Goal: Contribute content: Contribute content

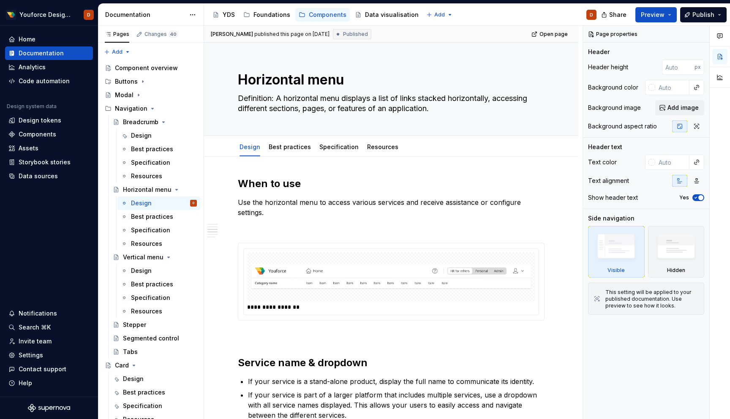
scroll to position [467, 0]
click at [666, 15] on button "Preview" at bounding box center [656, 14] width 41 height 15
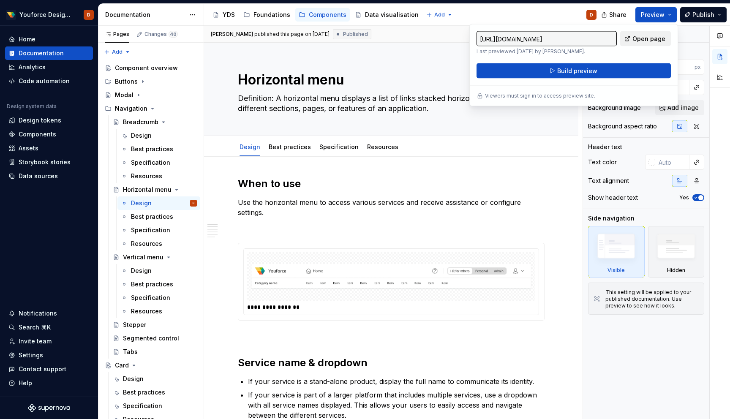
click at [652, 39] on span "Open page" at bounding box center [649, 39] width 33 height 8
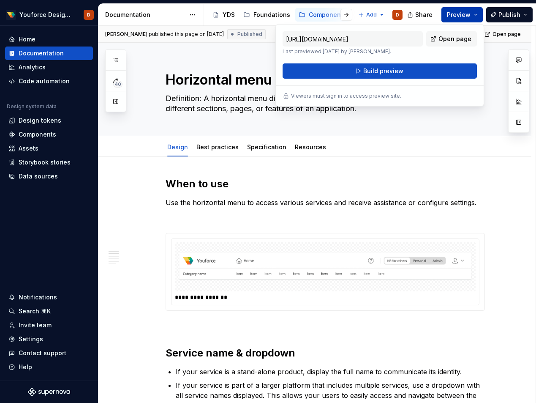
click at [466, 19] on button "Preview" at bounding box center [462, 14] width 41 height 15
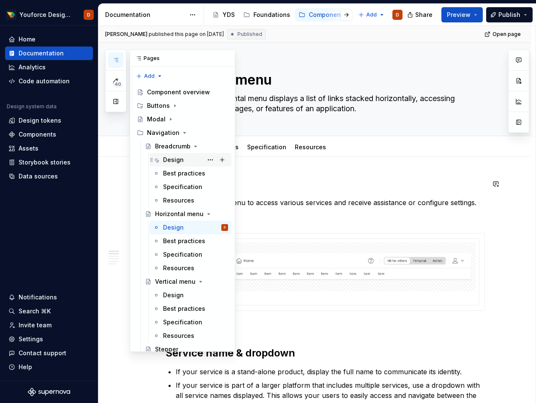
click at [179, 160] on div "Design" at bounding box center [173, 160] width 21 height 8
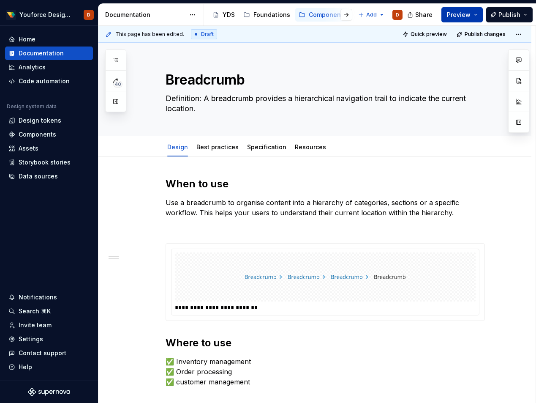
click at [474, 16] on button "Preview" at bounding box center [462, 14] width 41 height 15
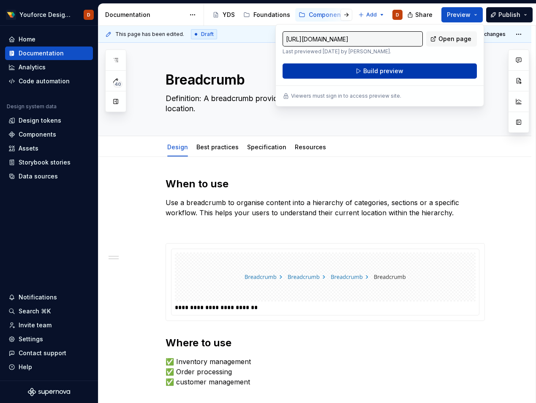
click at [384, 71] on span "Build preview" at bounding box center [383, 71] width 40 height 8
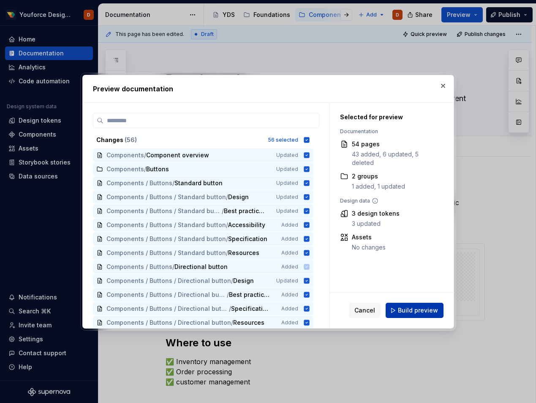
click at [404, 313] on span "Build preview" at bounding box center [418, 310] width 40 height 8
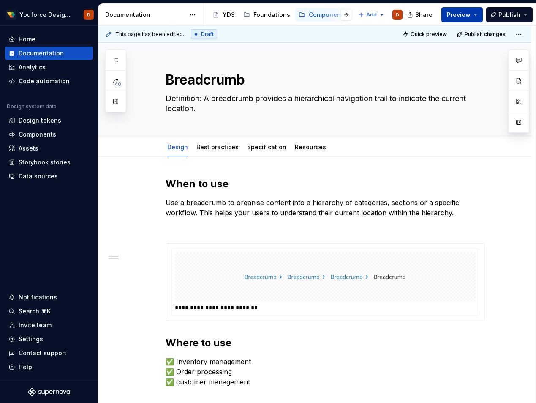
click at [478, 13] on button "Preview" at bounding box center [462, 14] width 41 height 15
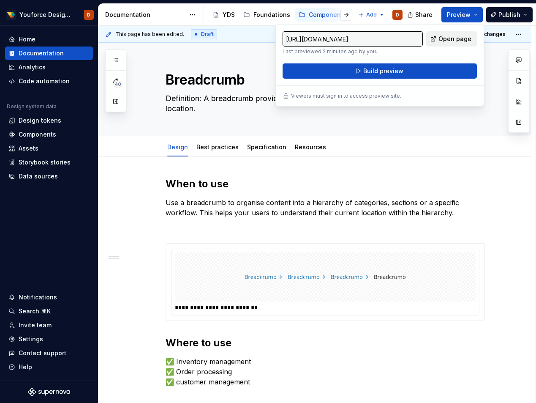
click at [448, 38] on span "Open page" at bounding box center [455, 39] width 33 height 8
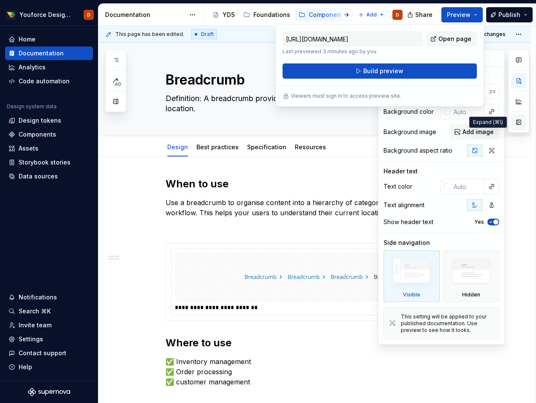
click at [516, 124] on button "button" at bounding box center [518, 122] width 15 height 15
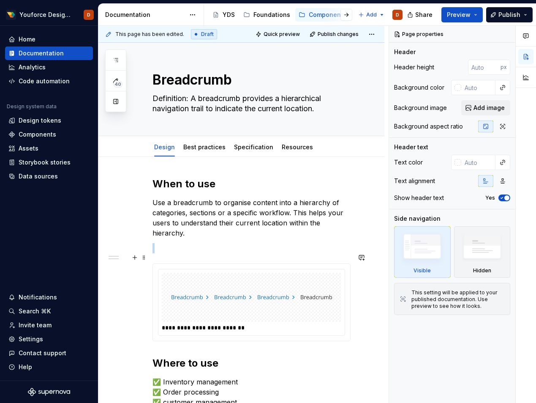
click at [345, 325] on div "**********" at bounding box center [251, 302] width 186 height 66
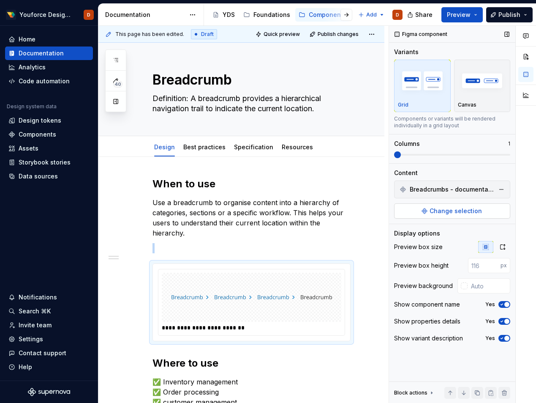
click at [449, 210] on span "Change selection" at bounding box center [456, 211] width 52 height 8
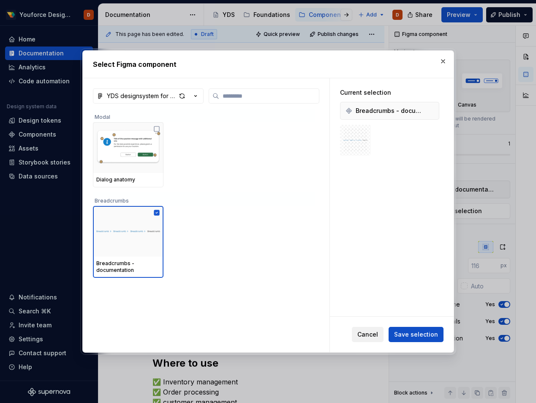
click at [371, 333] on span "Cancel" at bounding box center [368, 334] width 21 height 8
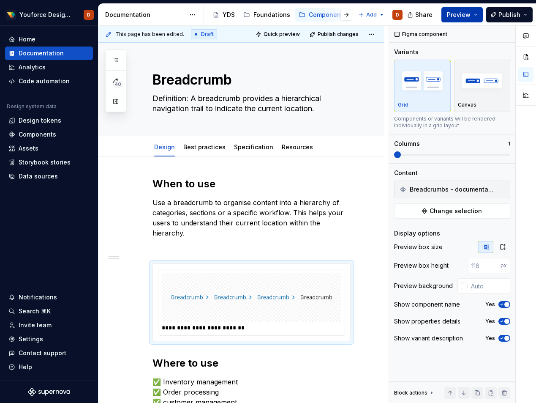
click at [476, 15] on button "Preview" at bounding box center [462, 14] width 41 height 15
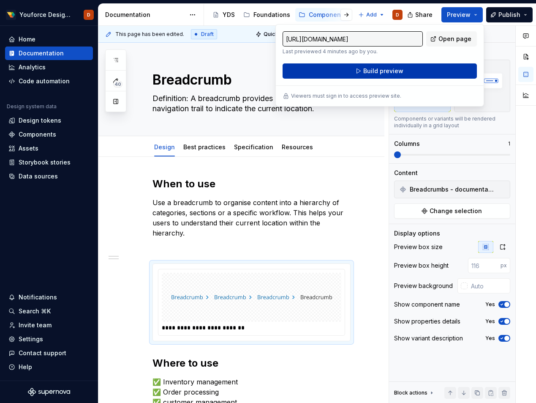
click at [401, 73] on span "Build preview" at bounding box center [383, 71] width 40 height 8
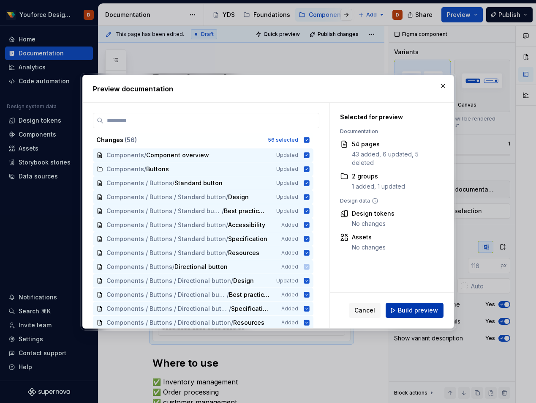
click at [414, 306] on span "Build preview" at bounding box center [418, 310] width 40 height 8
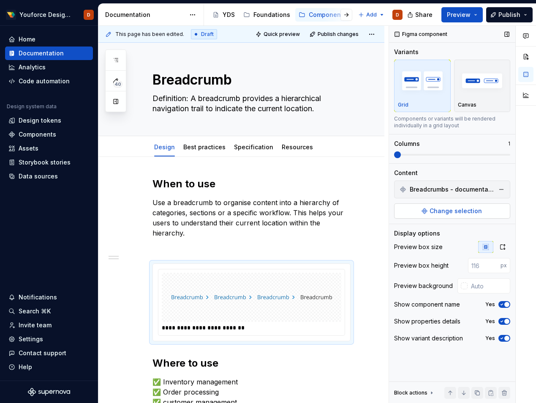
click at [454, 209] on span "Change selection" at bounding box center [456, 211] width 52 height 8
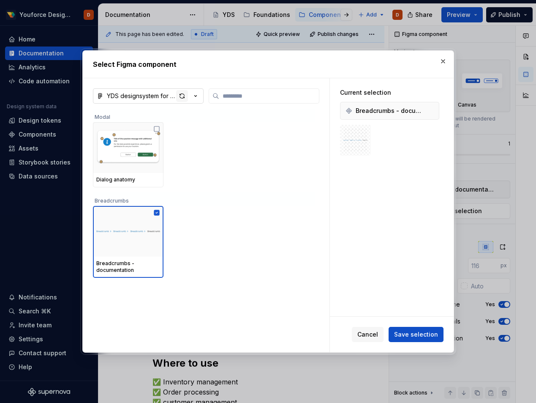
click at [180, 97] on div "button" at bounding box center [182, 96] width 12 height 12
click at [195, 92] on icon "button" at bounding box center [195, 96] width 8 height 8
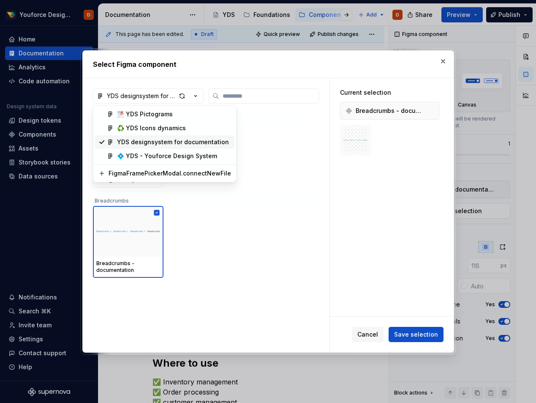
click at [187, 144] on div "YDS designsystem for documentation" at bounding box center [173, 142] width 112 height 8
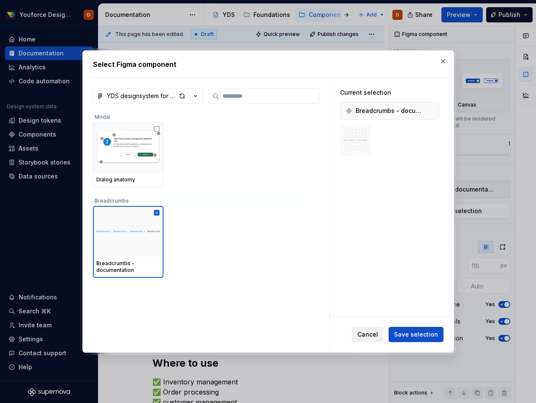
click at [378, 334] on span "Cancel" at bounding box center [368, 334] width 21 height 8
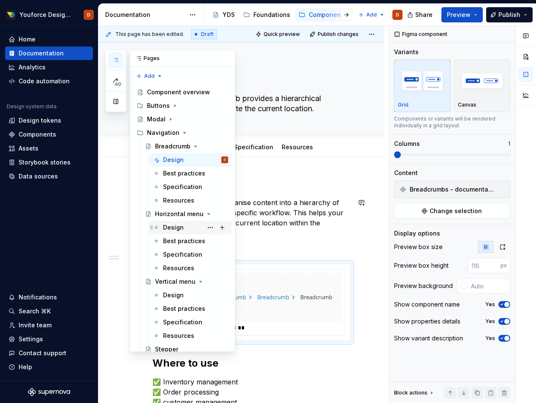
click at [180, 227] on div "Design" at bounding box center [173, 227] width 21 height 8
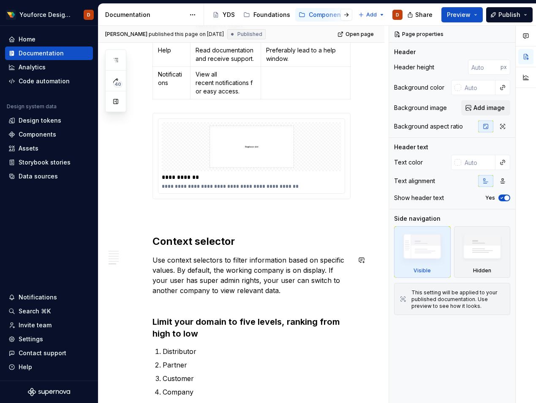
scroll to position [1319, 0]
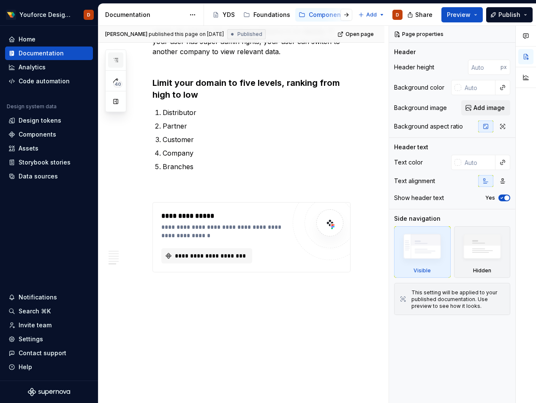
click at [118, 61] on icon "button" at bounding box center [116, 59] width 4 height 3
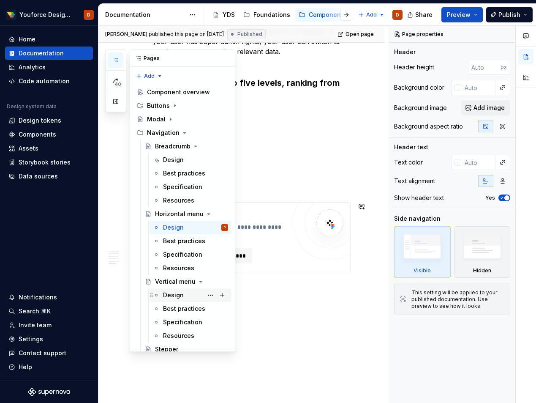
click at [176, 293] on div "Design" at bounding box center [173, 295] width 21 height 8
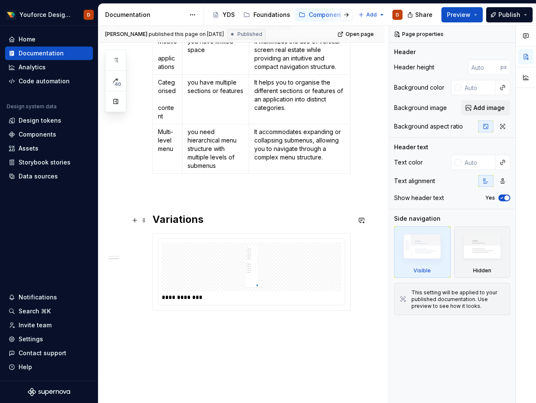
scroll to position [371, 0]
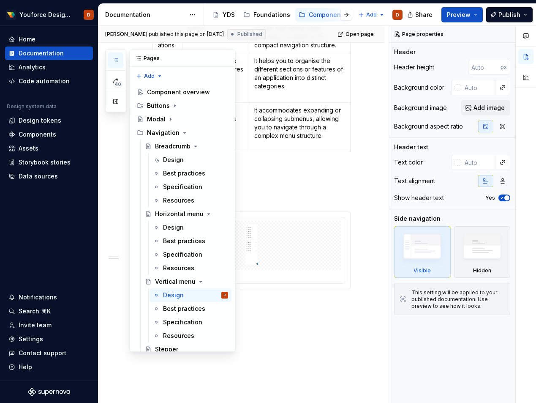
click at [116, 61] on icon "button" at bounding box center [115, 60] width 7 height 7
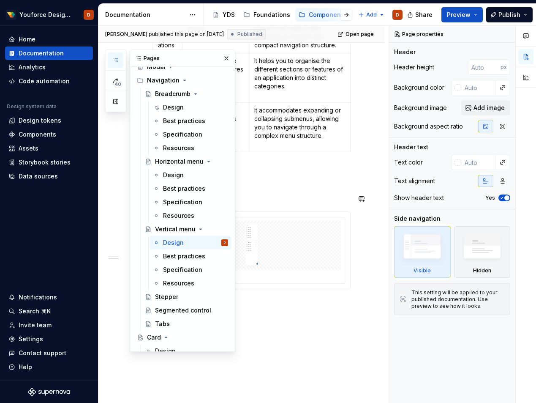
click at [332, 325] on div "When to use Use the vertical menu to accommodate multiple top-tier categories. …" at bounding box center [241, 108] width 286 height 624
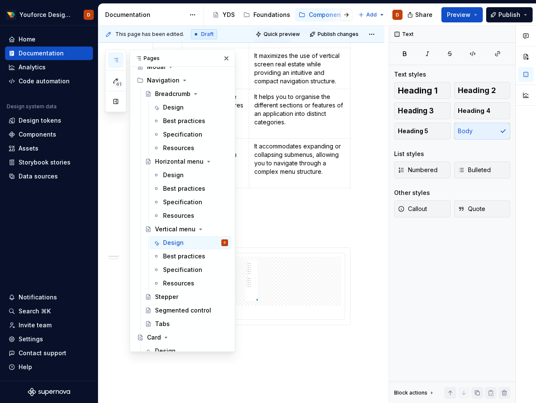
scroll to position [28, 0]
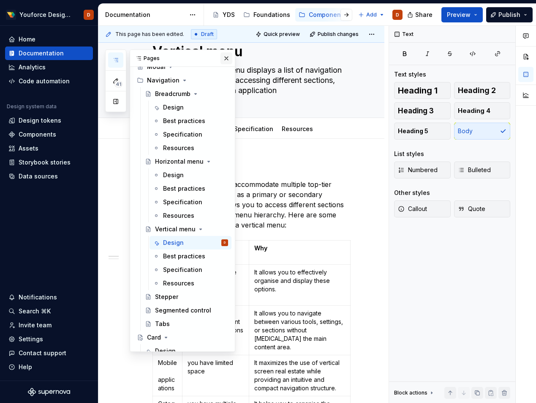
click at [226, 60] on button "button" at bounding box center [227, 58] width 12 height 12
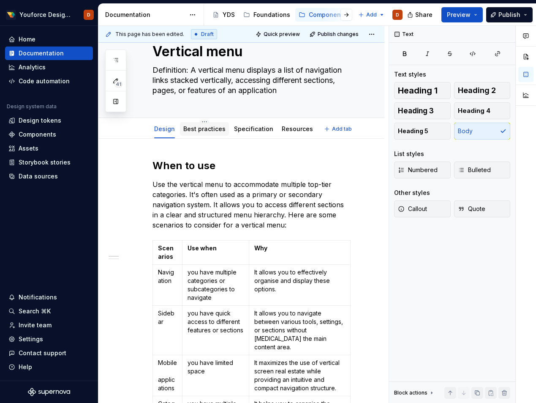
click at [209, 127] on link "Best practices" at bounding box center [204, 128] width 42 height 7
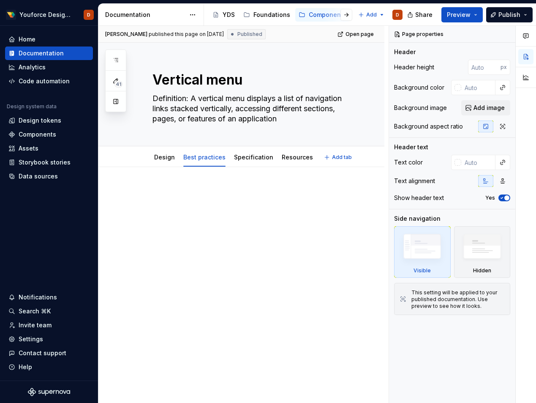
type textarea "*"
click at [144, 197] on div at bounding box center [241, 258] width 286 height 183
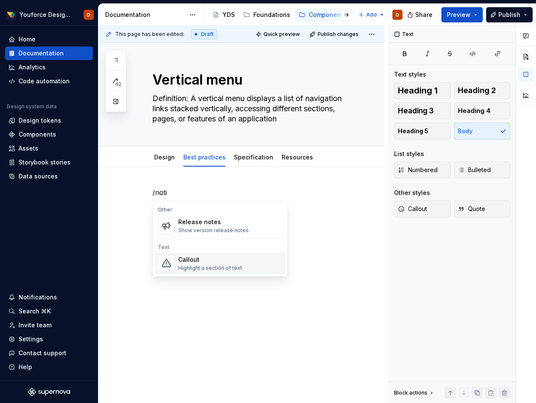
click at [210, 264] on div "Callout Highlight a section of text" at bounding box center [210, 263] width 64 height 16
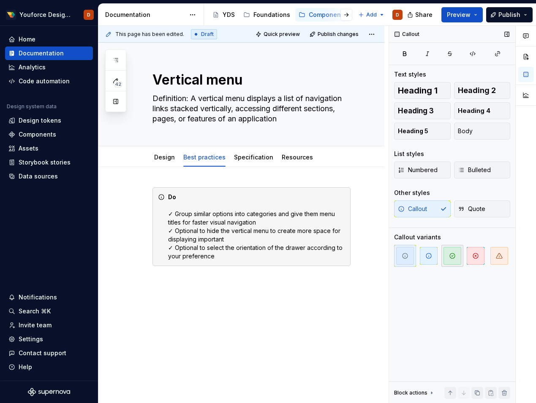
click at [450, 257] on icon "button" at bounding box center [452, 255] width 5 height 5
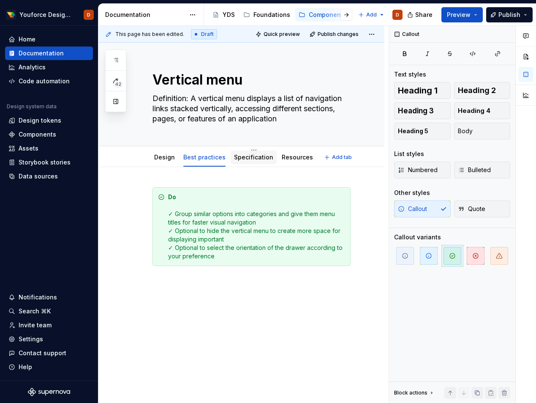
click at [246, 158] on link "Specification" at bounding box center [253, 156] width 39 height 7
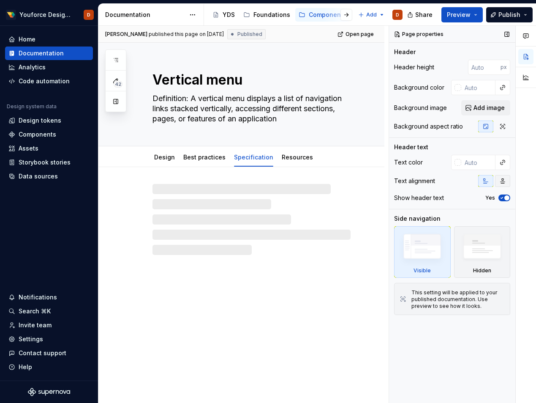
type textarea "*"
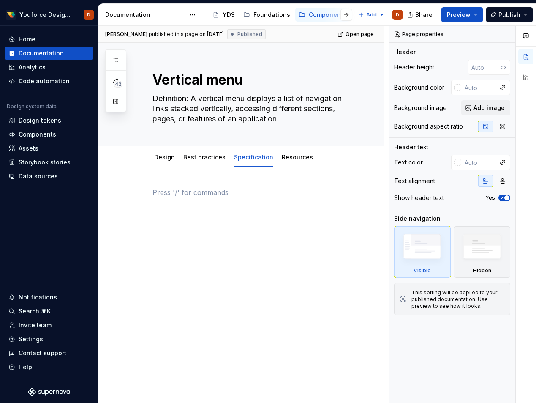
click at [233, 188] on p at bounding box center [252, 192] width 198 height 10
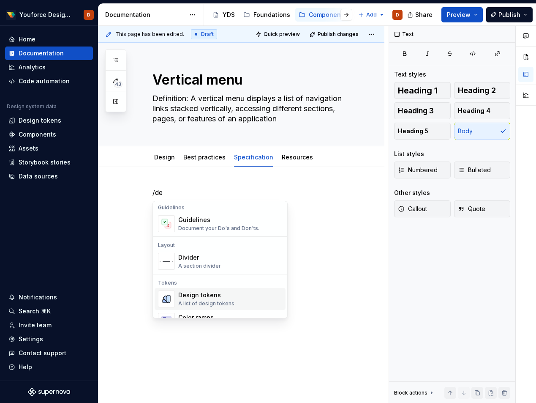
scroll to position [73, 0]
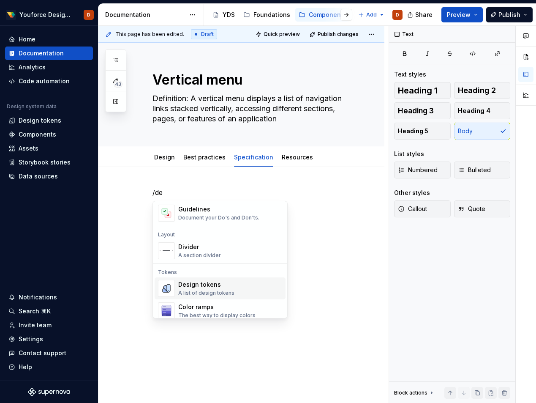
click at [210, 287] on div "Design tokens" at bounding box center [206, 284] width 56 height 8
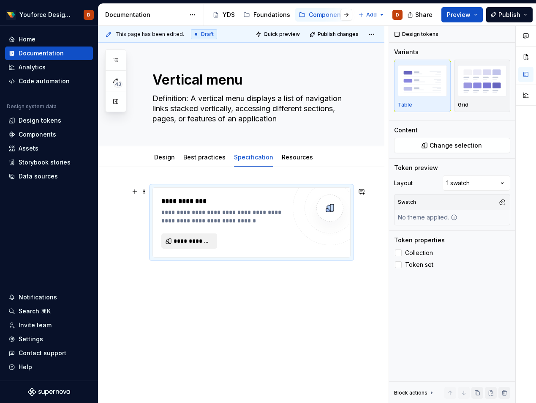
click at [197, 239] on span "**********" at bounding box center [193, 241] width 38 height 8
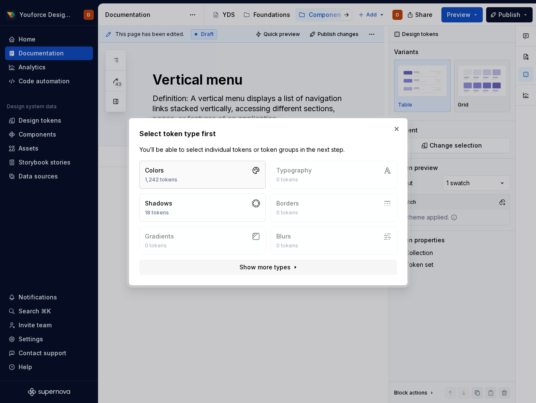
click at [202, 174] on button "Colors 1,242 tokens" at bounding box center [202, 175] width 126 height 28
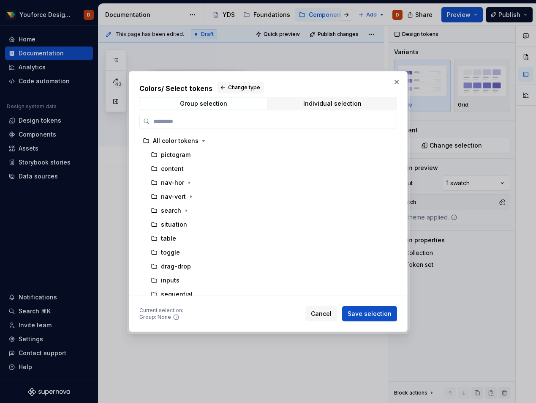
type textarea "*"
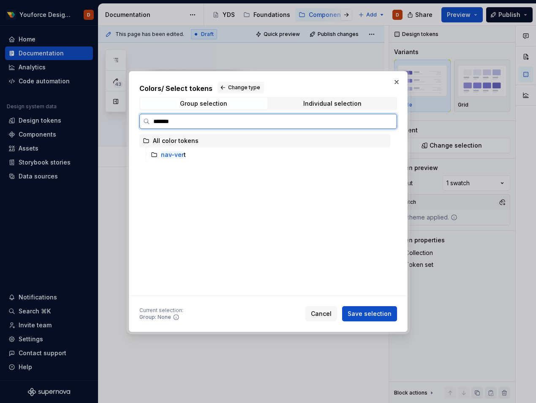
type input "********"
click at [170, 155] on mark "nav-vert" at bounding box center [173, 154] width 25 height 7
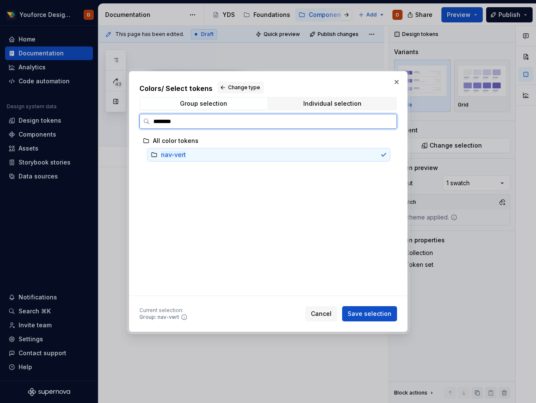
click at [154, 156] on icon at bounding box center [154, 154] width 7 height 7
click at [176, 153] on mark "nav-vert" at bounding box center [173, 154] width 25 height 7
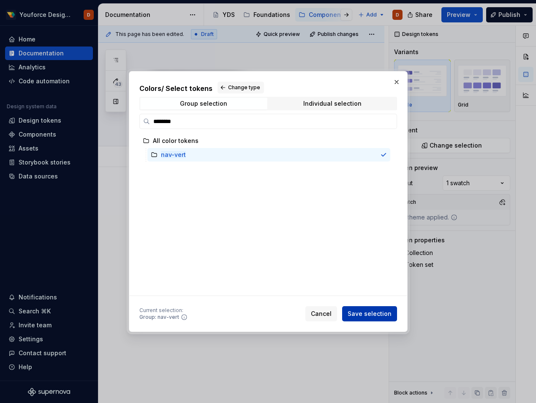
click at [375, 311] on span "Save selection" at bounding box center [370, 313] width 44 height 8
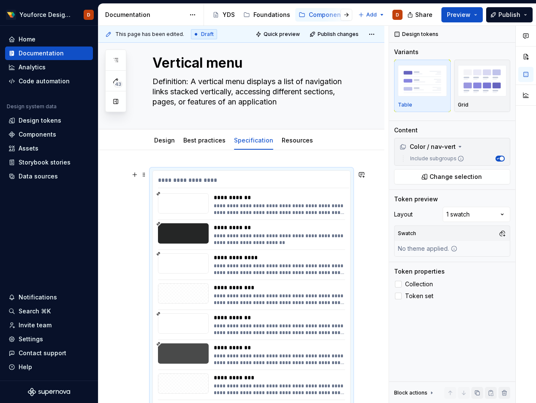
scroll to position [15, 0]
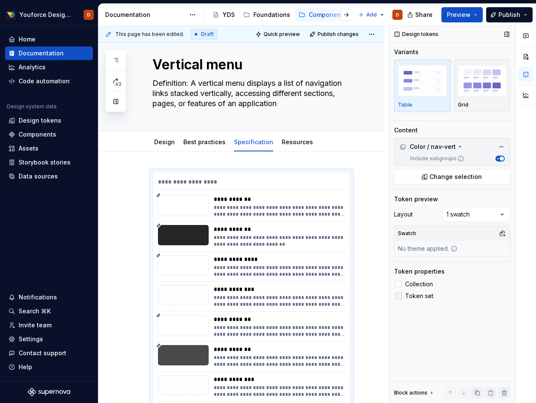
click at [402, 295] on label "Token set" at bounding box center [452, 296] width 116 height 10
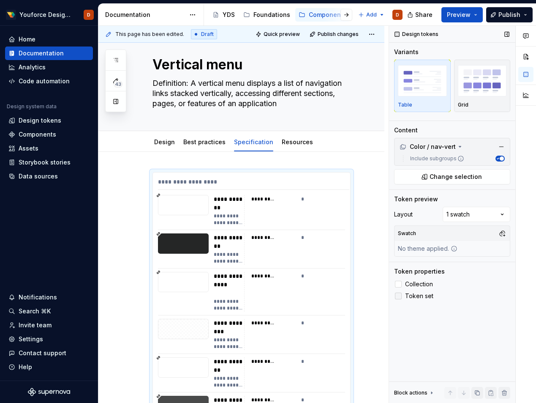
click at [399, 296] on icon at bounding box center [399, 296] width 0 height 0
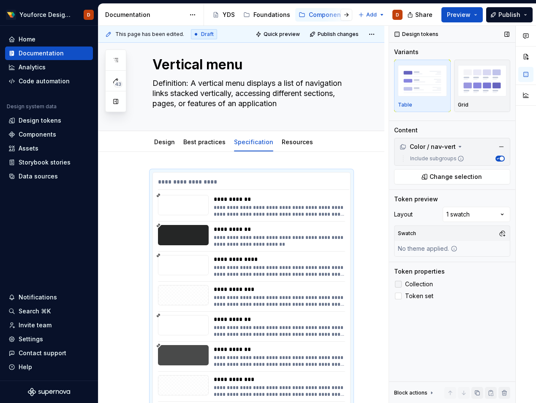
click at [399, 286] on div at bounding box center [398, 284] width 7 height 7
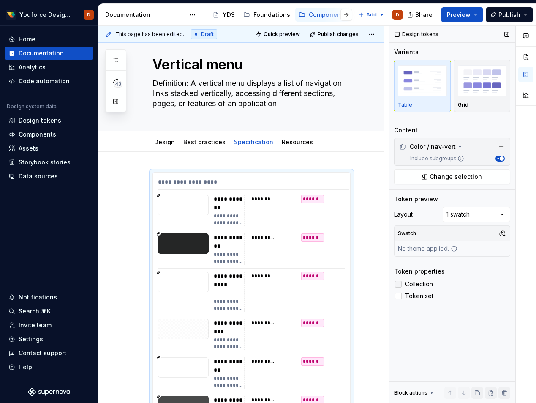
click at [399, 284] on icon at bounding box center [399, 284] width 0 height 0
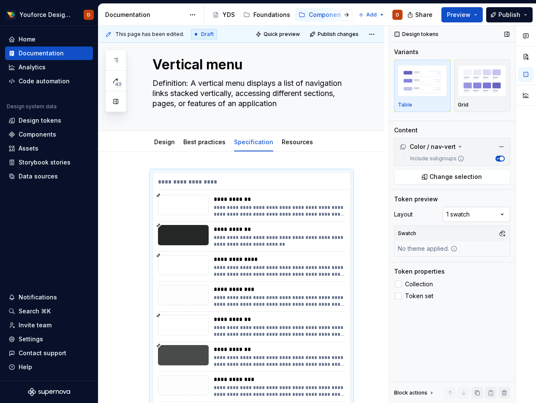
click at [505, 209] on div "Comments Open comments No comments yet Select ‘Comment’ from the block context …" at bounding box center [462, 214] width 147 height 377
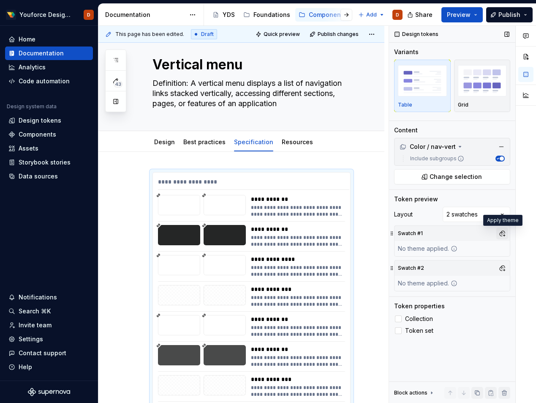
click at [503, 233] on button "button" at bounding box center [503, 233] width 12 height 12
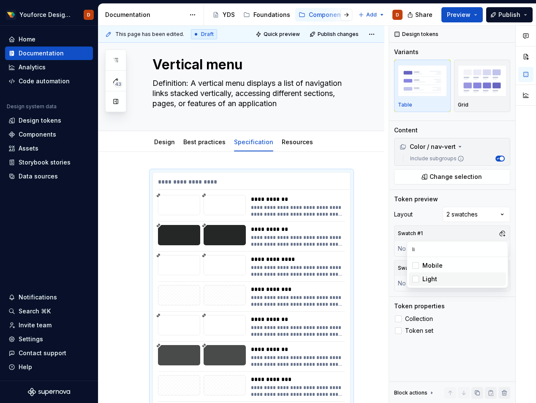
type input "li"
click at [413, 280] on div "Suggestions" at bounding box center [415, 279] width 7 height 7
click at [483, 354] on div "Comments Open comments No comments yet Select ‘Comment’ from the block context …" at bounding box center [462, 214] width 147 height 377
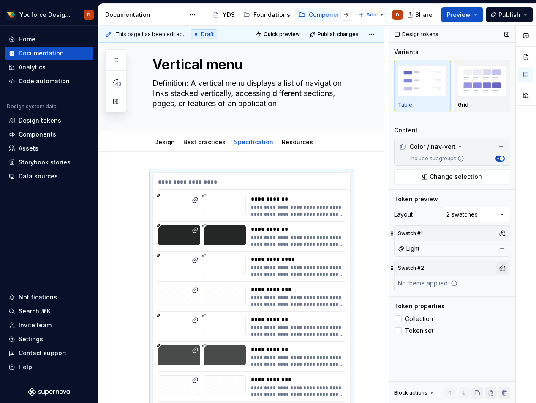
click at [499, 270] on button "button" at bounding box center [503, 268] width 12 height 12
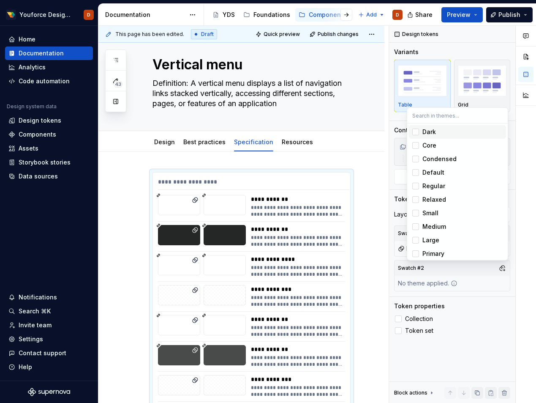
click at [418, 131] on div "Suggestions" at bounding box center [415, 131] width 7 height 7
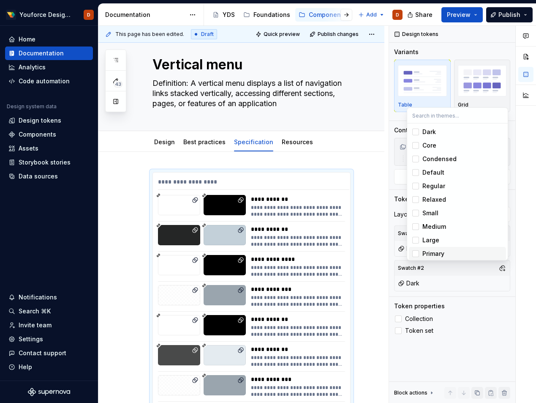
click at [520, 298] on div at bounding box center [526, 214] width 20 height 377
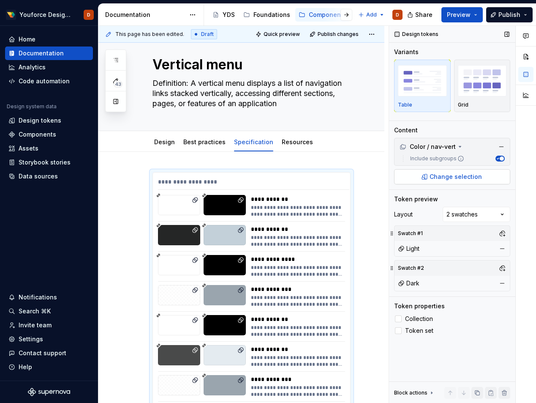
click at [442, 176] on span "Change selection" at bounding box center [456, 176] width 52 height 8
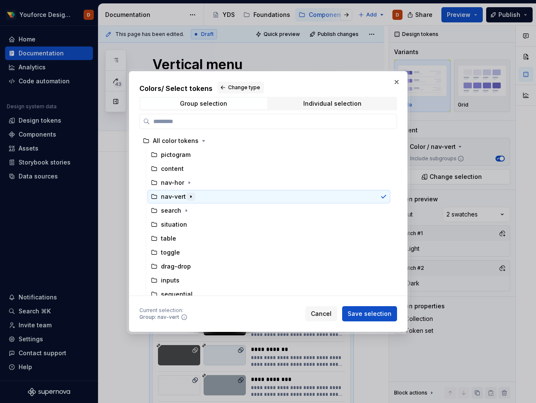
click at [191, 196] on icon "button" at bounding box center [191, 197] width 1 height 2
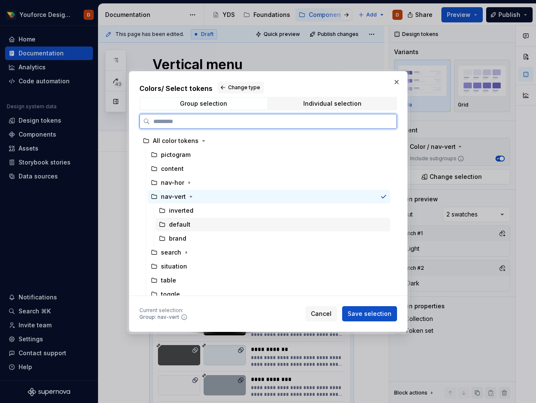
click at [183, 224] on div "default" at bounding box center [180, 224] width 22 height 8
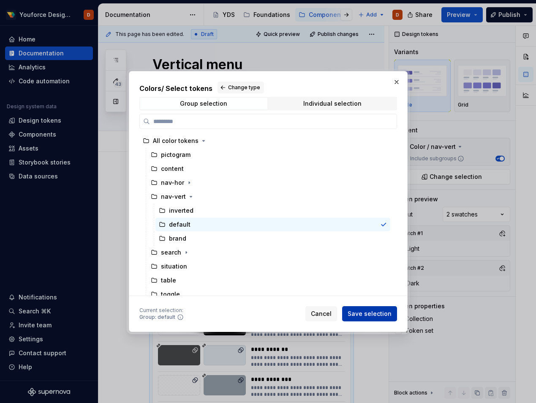
click at [375, 316] on span "Save selection" at bounding box center [370, 313] width 44 height 8
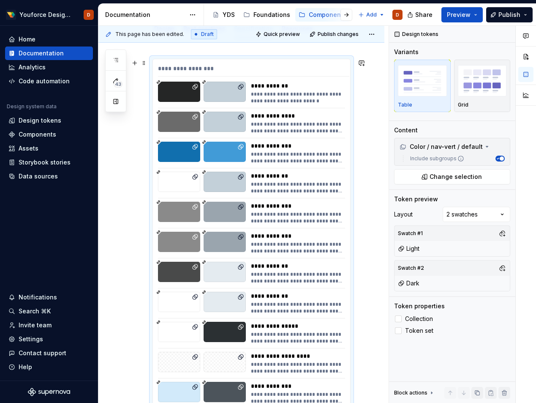
scroll to position [0, 0]
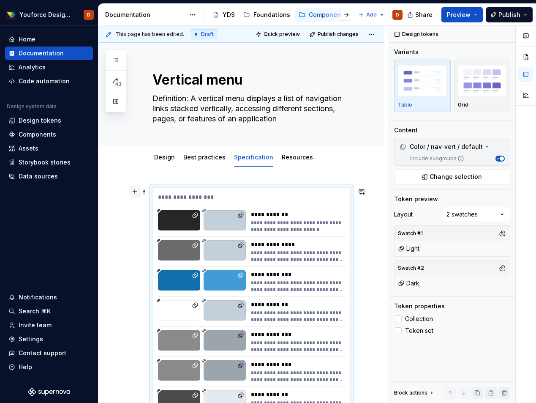
click at [134, 194] on button "button" at bounding box center [135, 192] width 12 height 12
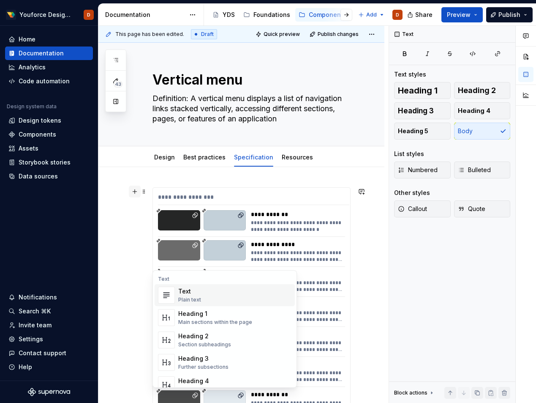
scroll to position [697, 0]
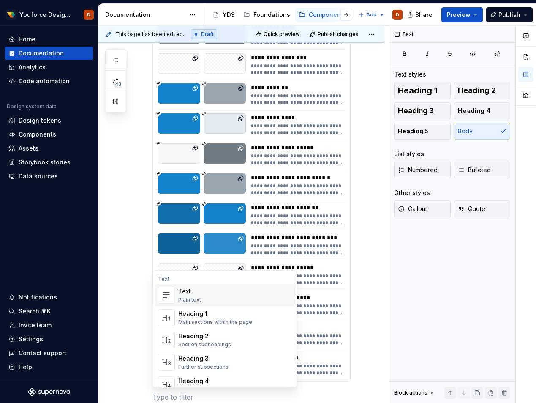
click at [183, 295] on div "Text Plain text" at bounding box center [189, 295] width 23 height 16
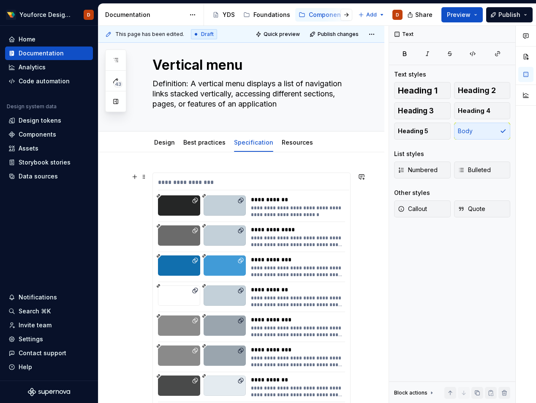
scroll to position [0, 0]
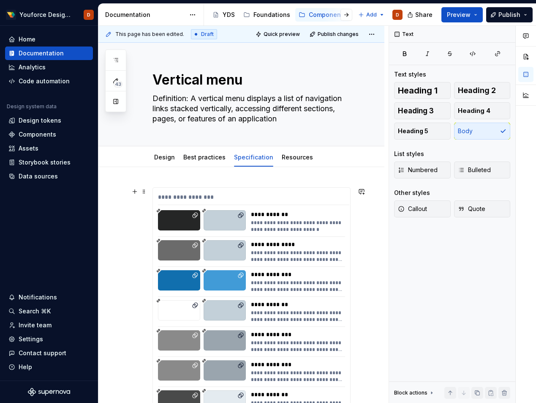
click at [327, 213] on div "**********" at bounding box center [297, 214] width 93 height 8
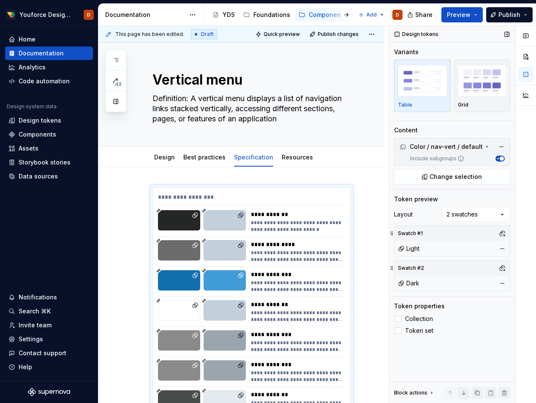
click at [500, 159] on span "button" at bounding box center [502, 158] width 4 height 4
click at [486, 146] on icon at bounding box center [487, 146] width 7 height 7
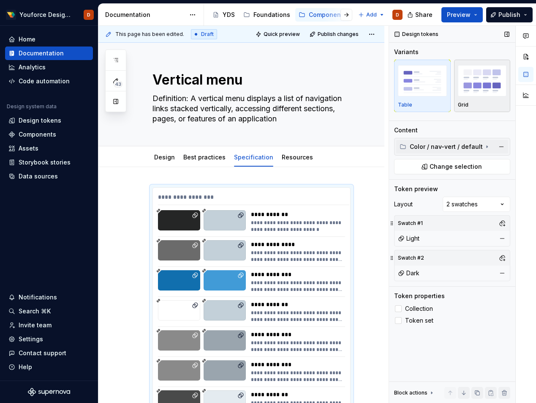
click at [487, 97] on div "button" at bounding box center [482, 80] width 49 height 35
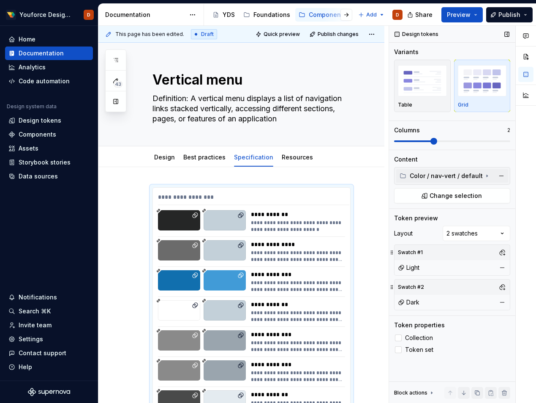
scroll to position [161, 0]
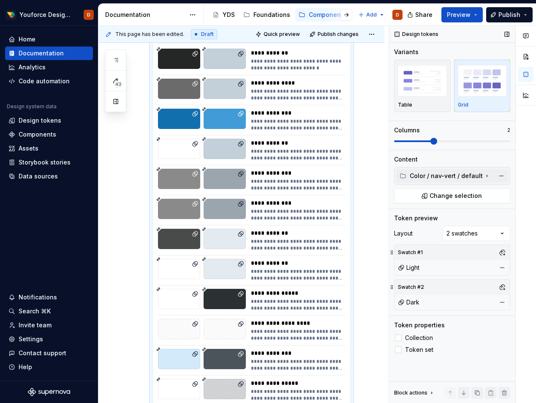
click at [431, 142] on span at bounding box center [434, 141] width 7 height 7
click at [467, 143] on span at bounding box center [470, 141] width 7 height 7
click at [417, 99] on div "Table" at bounding box center [422, 85] width 49 height 45
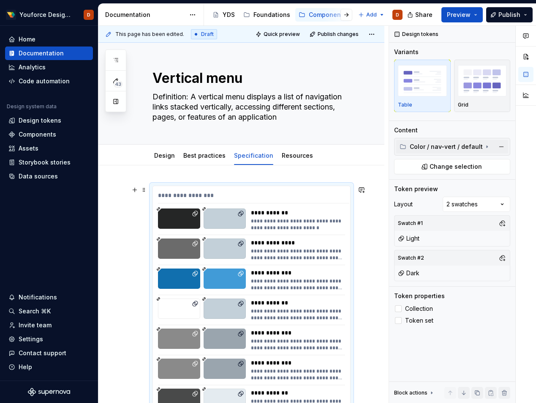
scroll to position [0, 0]
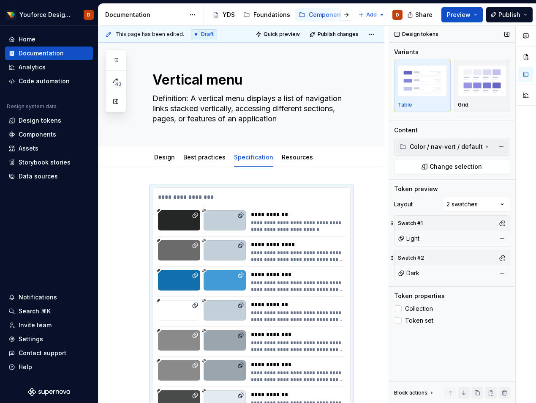
click at [430, 393] on icon at bounding box center [432, 392] width 7 height 7
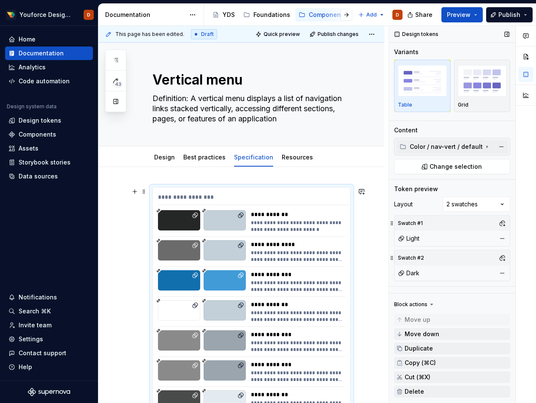
click at [459, 169] on span "Change selection" at bounding box center [456, 166] width 52 height 8
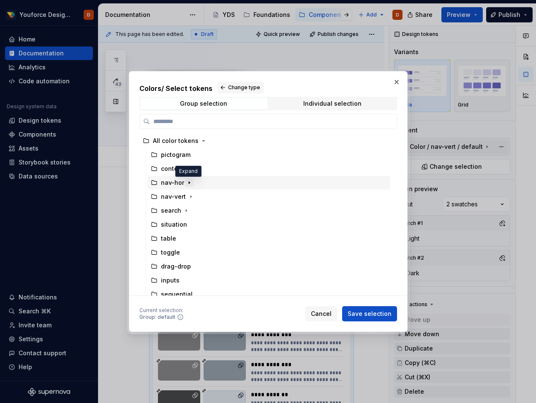
click at [191, 183] on icon "button" at bounding box center [189, 182] width 7 height 7
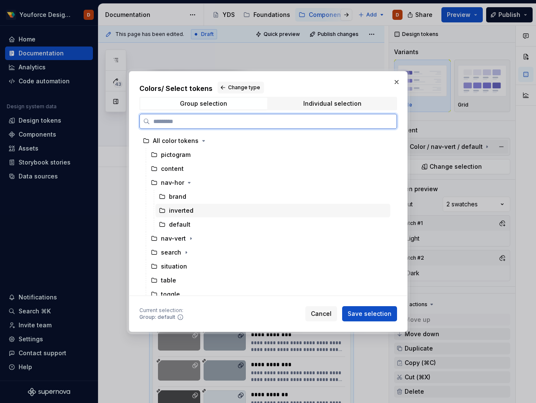
click at [207, 213] on div "inverted" at bounding box center [273, 211] width 235 height 14
click at [201, 226] on div "default" at bounding box center [273, 225] width 235 height 14
click at [211, 209] on div "inverted" at bounding box center [273, 211] width 235 height 14
click at [198, 242] on div "nav-vert" at bounding box center [268, 239] width 243 height 14
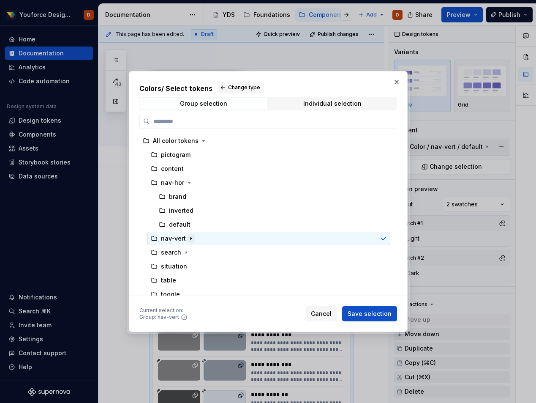
click at [191, 238] on icon "button" at bounding box center [191, 239] width 1 height 2
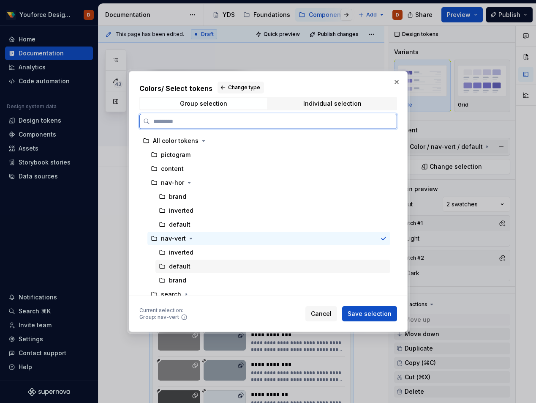
click at [191, 265] on div "default" at bounding box center [273, 266] width 235 height 14
click at [178, 237] on div "nav-vert" at bounding box center [173, 238] width 25 height 8
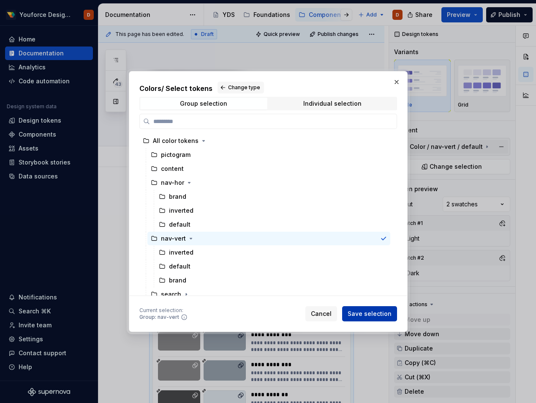
click at [377, 314] on span "Save selection" at bounding box center [370, 313] width 44 height 8
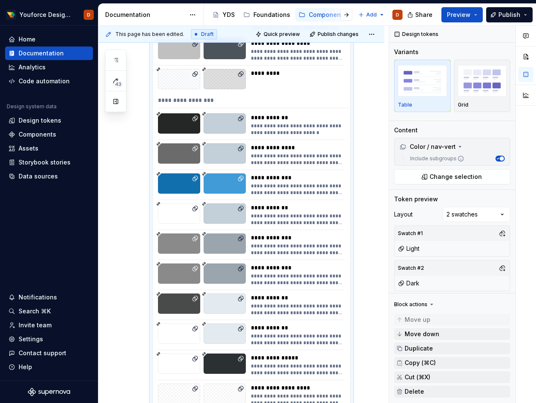
scroll to position [896, 0]
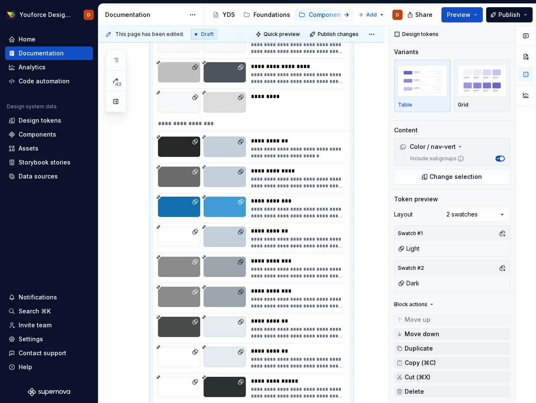
click at [167, 123] on div "**********" at bounding box center [253, 125] width 191 height 12
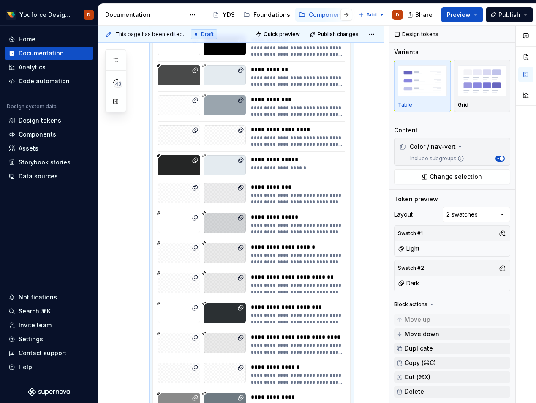
scroll to position [0, 0]
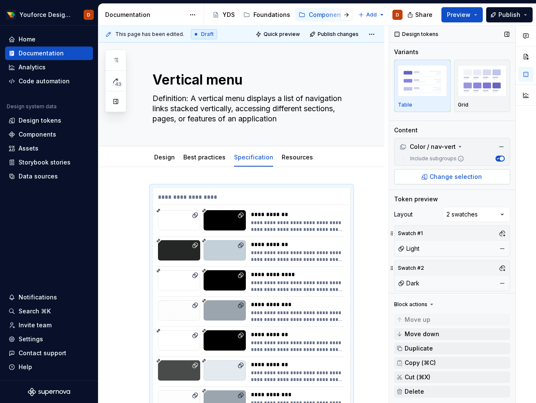
click at [459, 178] on span "Change selection" at bounding box center [456, 176] width 52 height 8
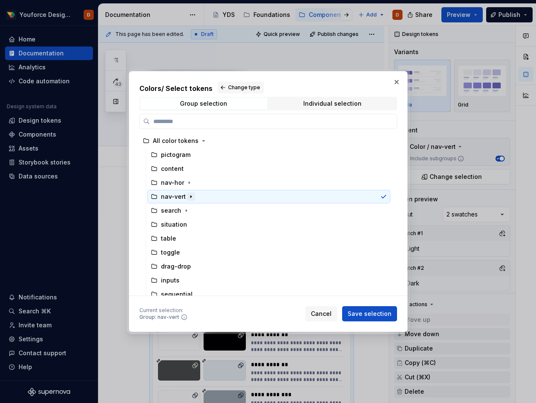
click at [188, 197] on icon "button" at bounding box center [191, 196] width 7 height 7
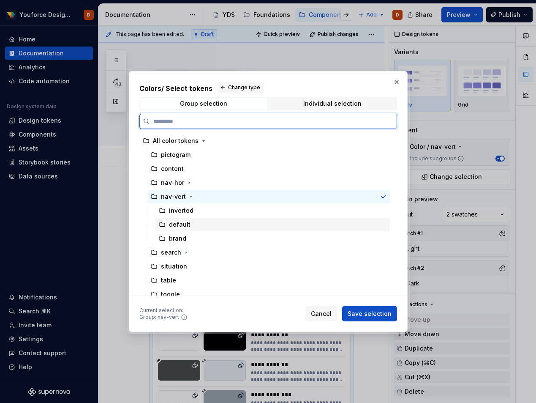
click at [195, 224] on div "default" at bounding box center [273, 225] width 235 height 14
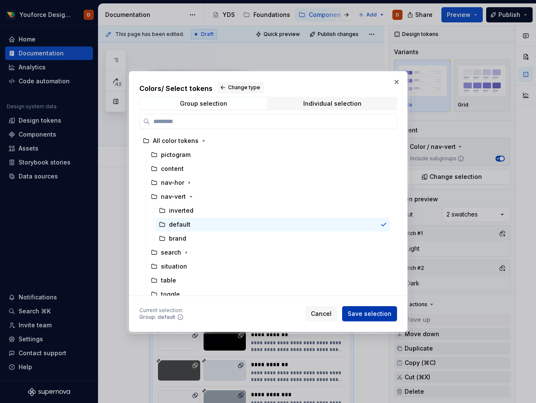
click at [377, 314] on span "Save selection" at bounding box center [370, 313] width 44 height 8
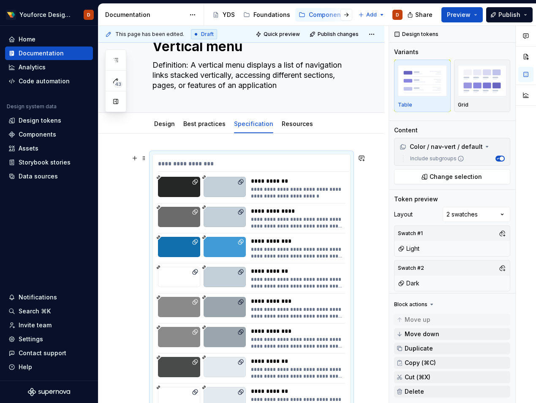
scroll to position [33, 0]
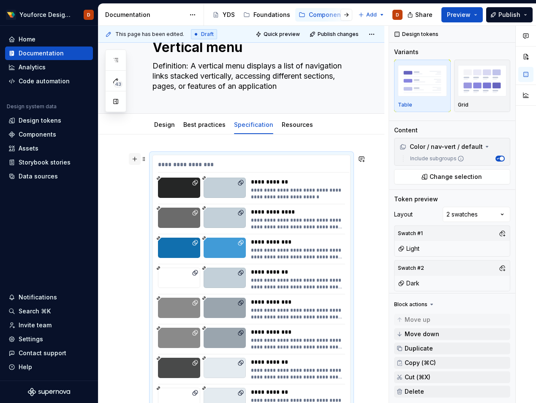
click at [134, 157] on button "button" at bounding box center [135, 159] width 12 height 12
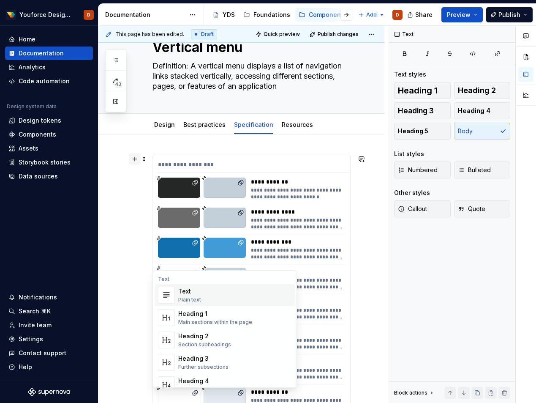
scroll to position [697, 0]
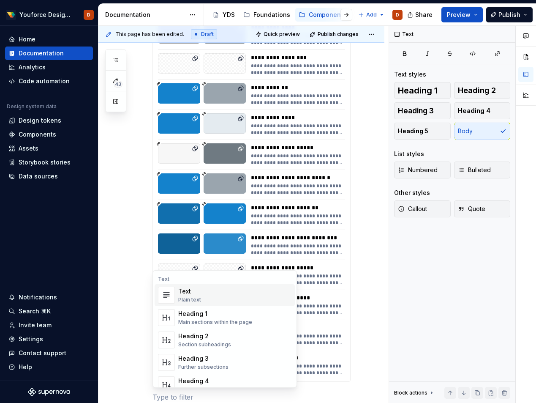
click at [109, 266] on div "**********" at bounding box center [241, 9] width 286 height 1078
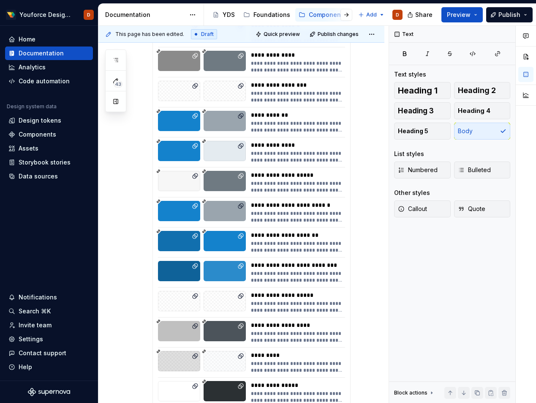
scroll to position [0, 0]
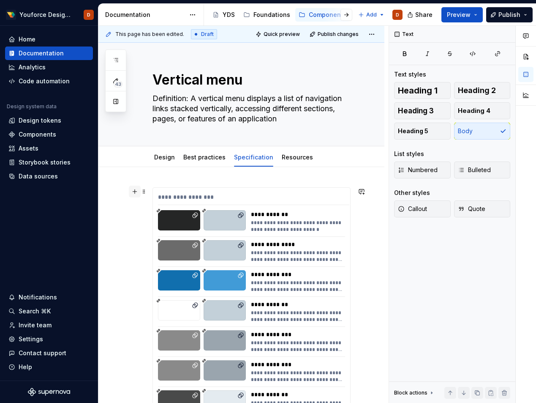
click at [138, 191] on button "button" at bounding box center [135, 192] width 12 height 12
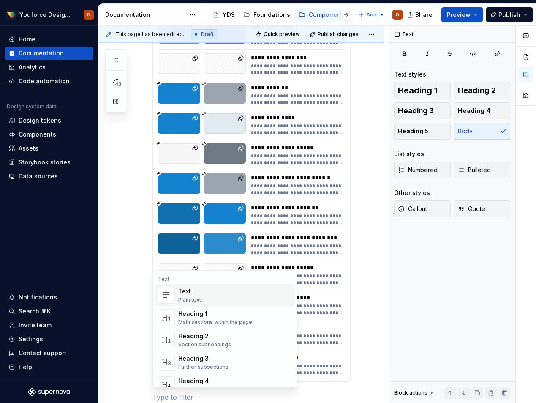
click at [126, 251] on div "**********" at bounding box center [241, 16] width 286 height 1093
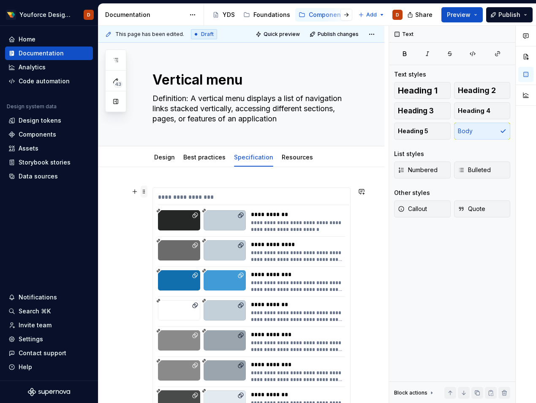
click at [147, 191] on span at bounding box center [144, 192] width 7 height 12
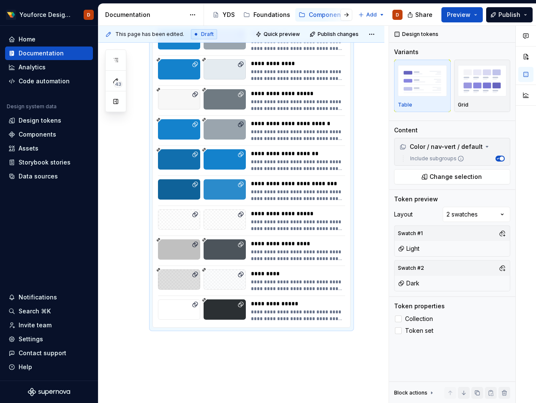
scroll to position [857, 0]
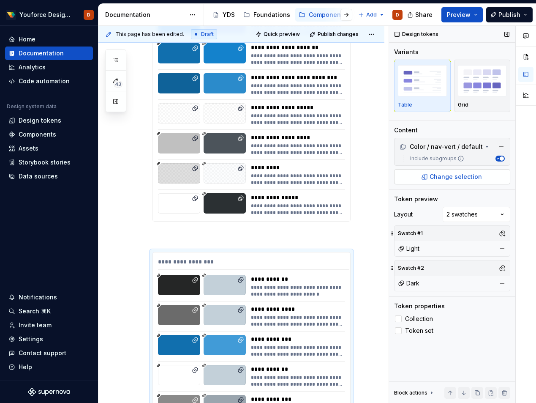
click at [445, 175] on span "Change selection" at bounding box center [456, 176] width 52 height 8
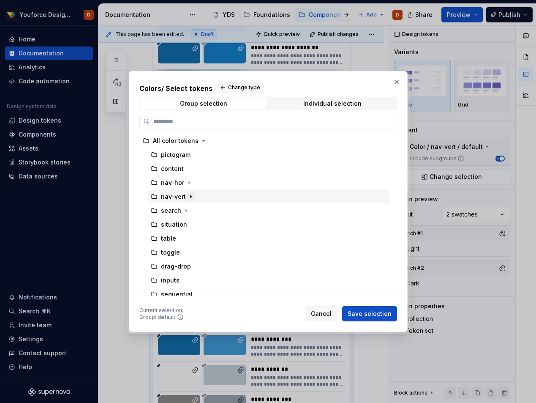
click at [192, 196] on icon "button" at bounding box center [191, 196] width 7 height 7
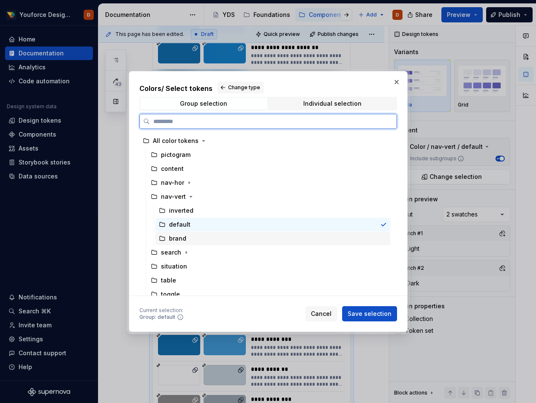
click at [182, 239] on div "brand" at bounding box center [177, 238] width 17 height 8
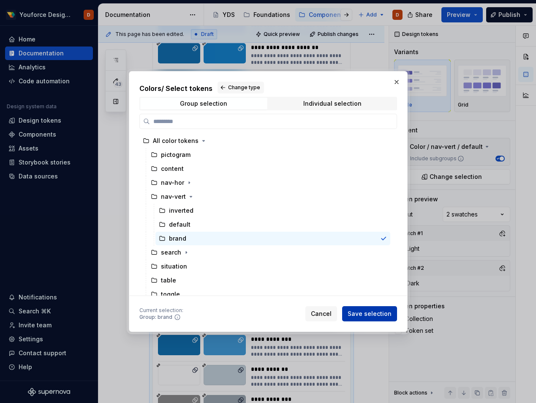
click at [370, 309] on span "Save selection" at bounding box center [370, 313] width 44 height 8
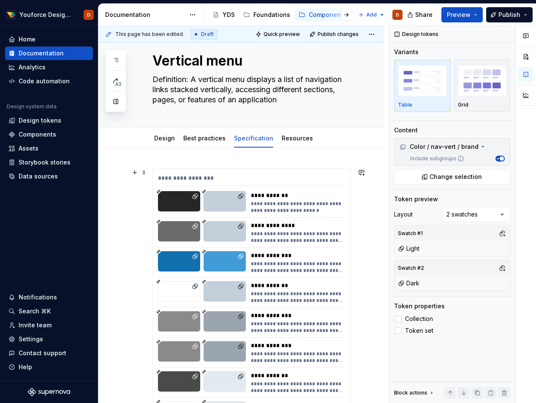
scroll to position [0, 0]
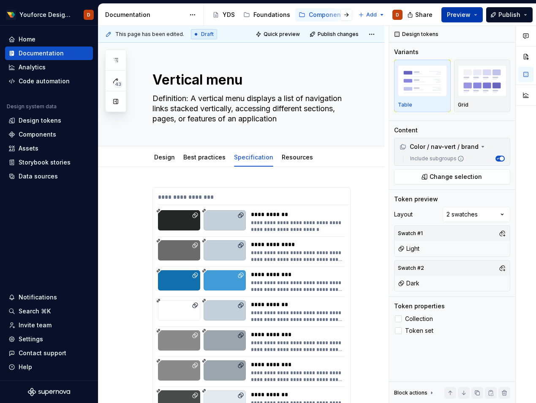
click at [473, 16] on button "Preview" at bounding box center [462, 14] width 41 height 15
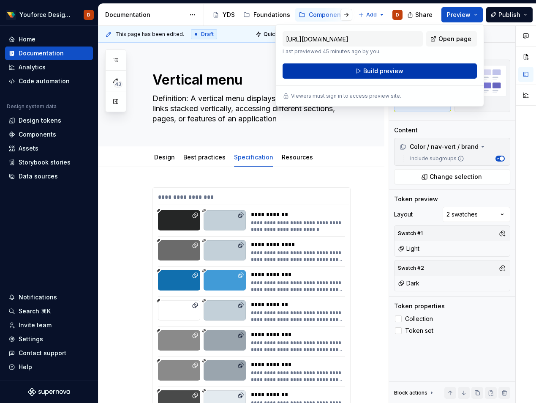
click at [395, 70] on span "Build preview" at bounding box center [383, 71] width 40 height 8
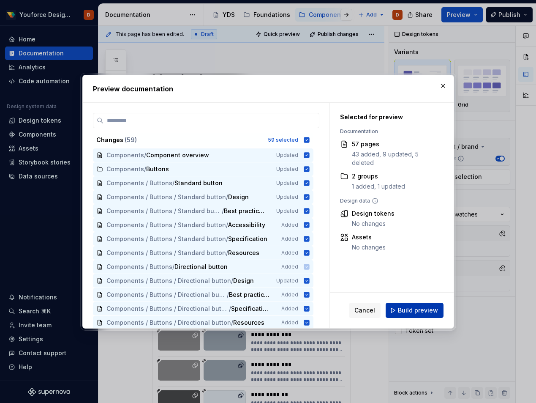
click at [401, 306] on span "Build preview" at bounding box center [418, 310] width 40 height 8
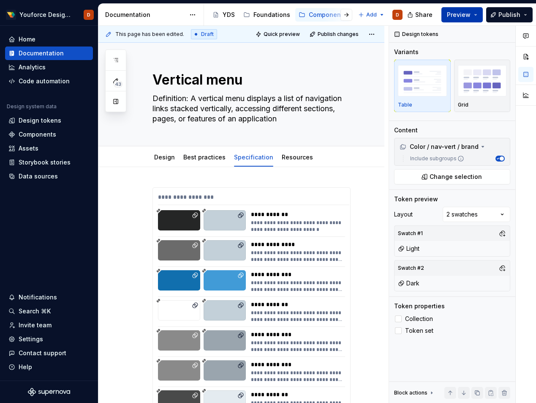
click at [478, 9] on button "Preview" at bounding box center [462, 14] width 41 height 15
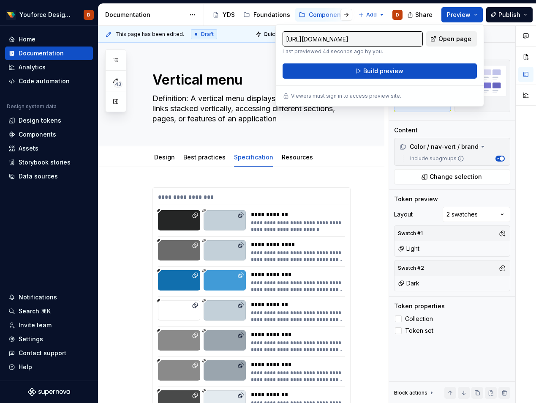
click at [446, 40] on span "Open page" at bounding box center [455, 39] width 33 height 8
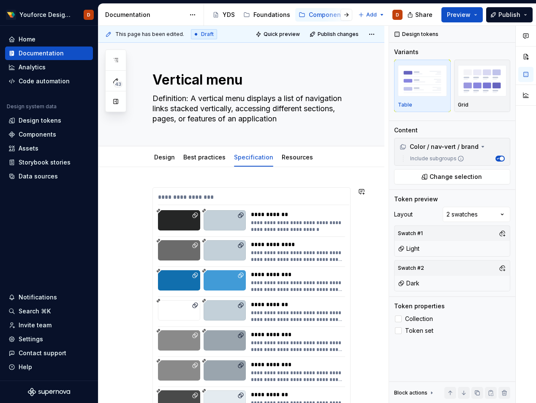
click at [210, 197] on div "**********" at bounding box center [253, 199] width 191 height 12
click at [487, 94] on img "button" at bounding box center [482, 80] width 49 height 31
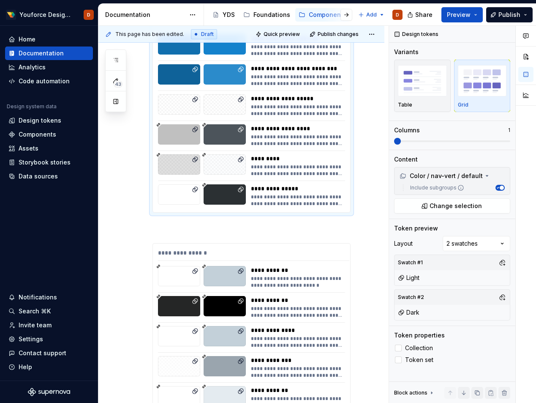
scroll to position [867, 0]
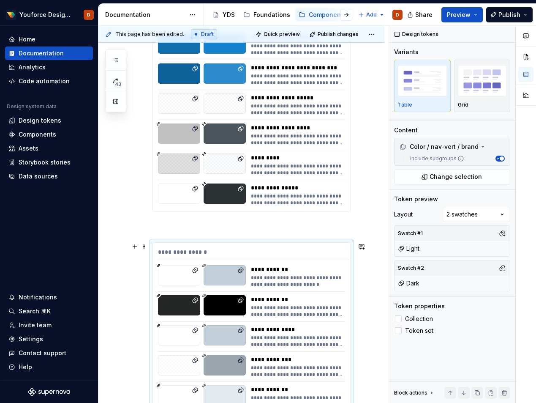
drag, startPoint x: 226, startPoint y: 246, endPoint x: 235, endPoint y: 212, distance: 35.5
click at [235, 212] on div "**********" at bounding box center [252, 205] width 198 height 1771
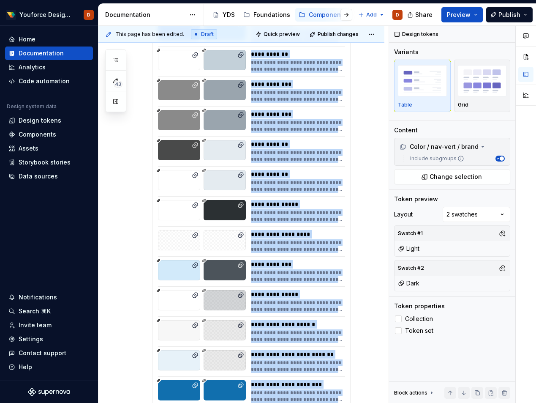
scroll to position [0, 0]
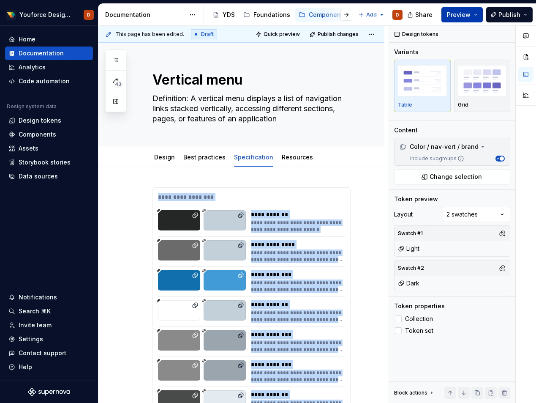
click at [476, 14] on button "Preview" at bounding box center [462, 14] width 41 height 15
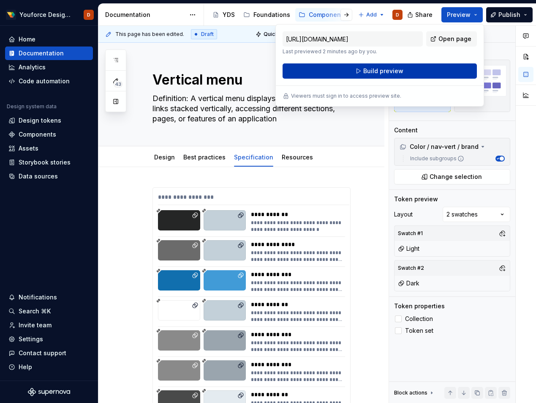
click at [400, 71] on span "Build preview" at bounding box center [383, 71] width 40 height 8
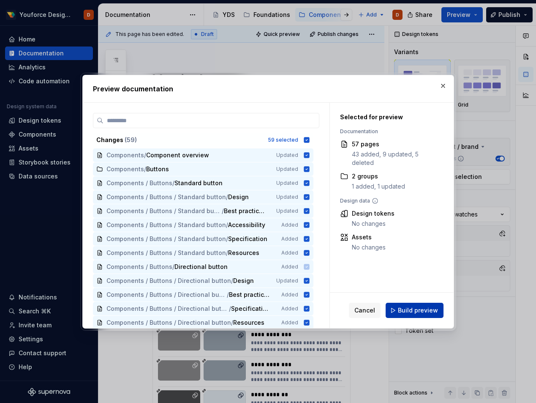
click at [415, 308] on span "Build preview" at bounding box center [418, 310] width 40 height 8
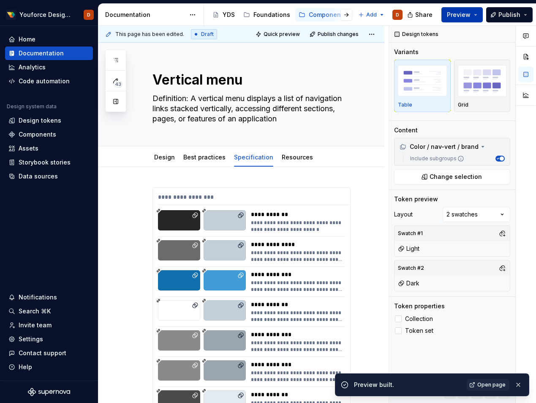
click at [472, 13] on button "Preview" at bounding box center [462, 14] width 41 height 15
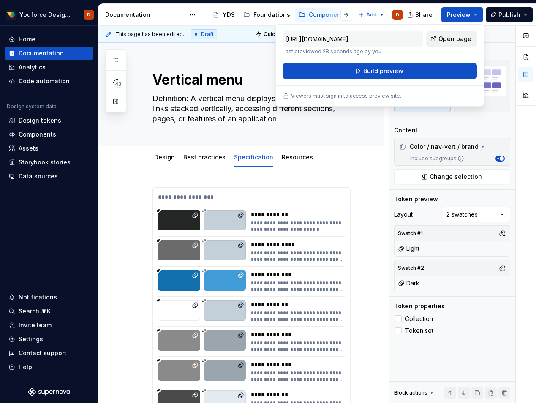
click at [451, 40] on span "Open page" at bounding box center [455, 39] width 33 height 8
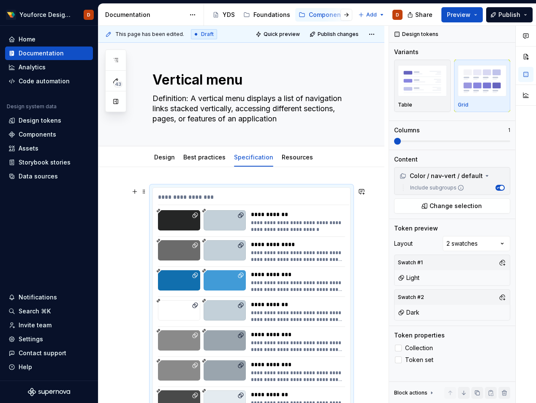
click at [433, 104] on div "Table" at bounding box center [422, 104] width 49 height 7
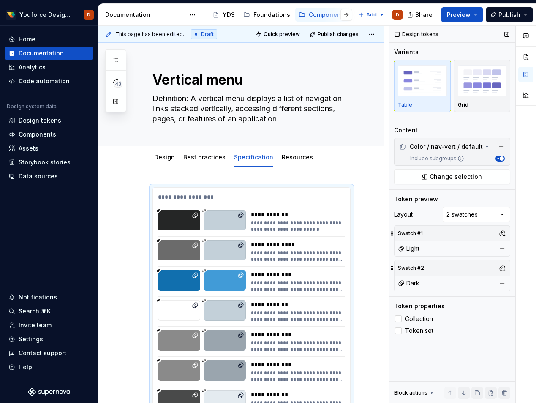
scroll to position [161, 0]
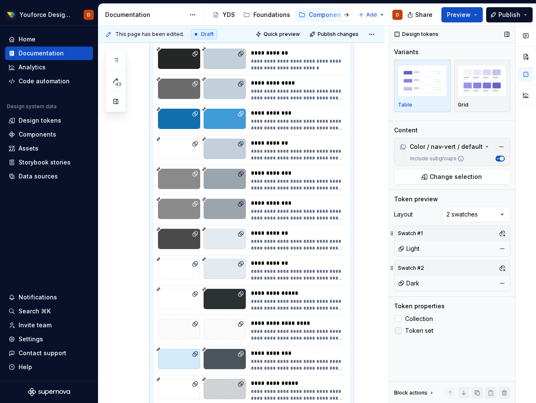
click at [399, 334] on label "Token set" at bounding box center [452, 330] width 116 height 10
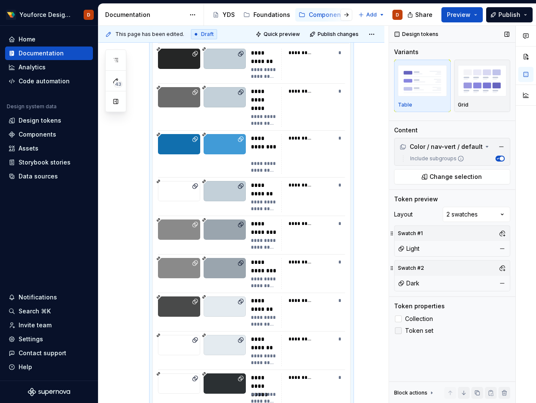
click at [399, 335] on label "Token set" at bounding box center [452, 330] width 116 height 10
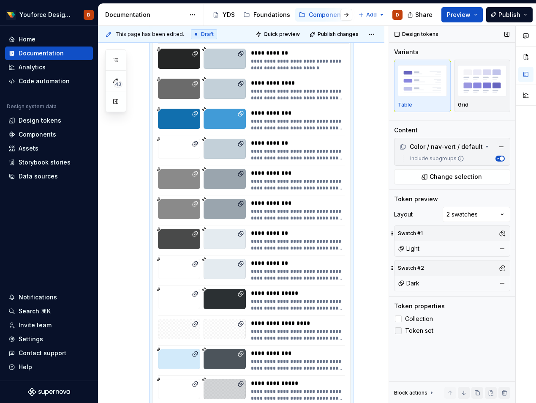
click at [399, 335] on label "Token set" at bounding box center [452, 330] width 116 height 10
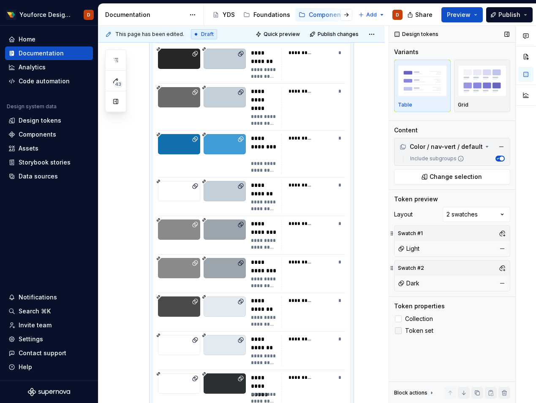
click at [399, 335] on label "Token set" at bounding box center [452, 330] width 116 height 10
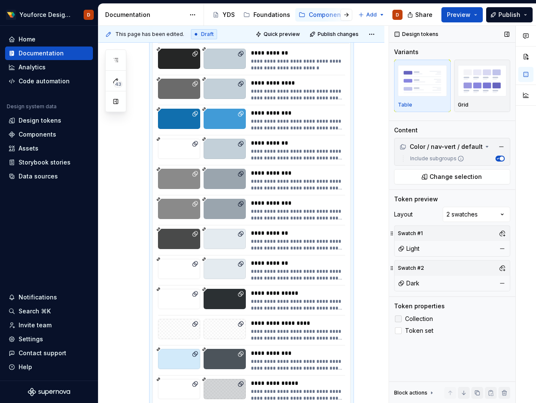
click at [399, 320] on div at bounding box center [398, 318] width 7 height 7
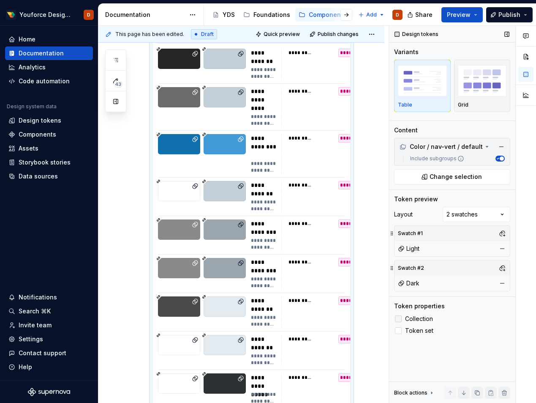
click at [399, 319] on icon at bounding box center [399, 319] width 0 height 0
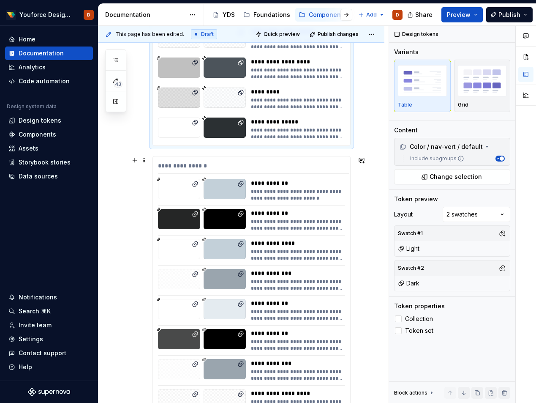
scroll to position [930, 0]
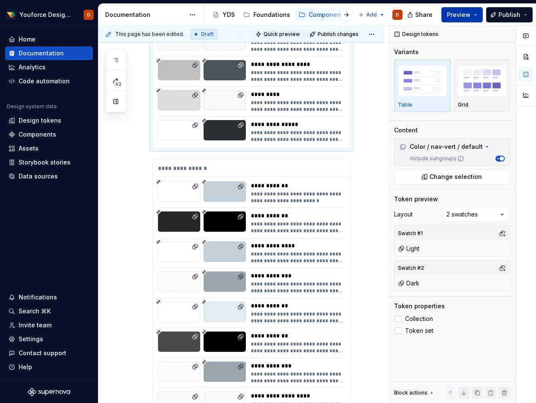
click at [478, 16] on button "Preview" at bounding box center [462, 14] width 41 height 15
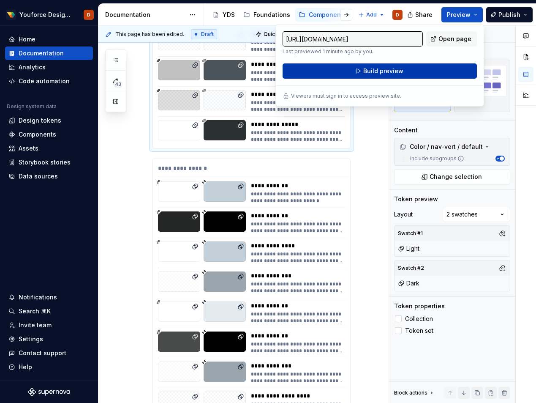
click at [380, 72] on span "Build preview" at bounding box center [383, 71] width 40 height 8
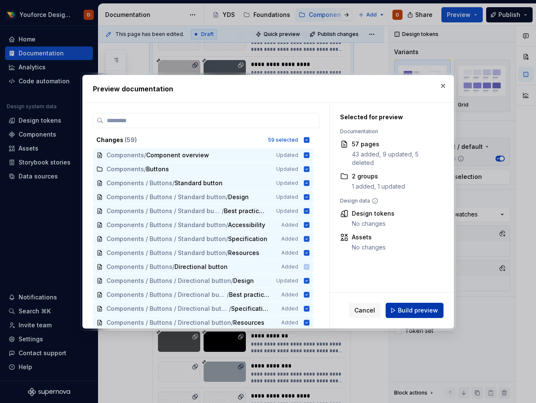
click at [405, 311] on span "Build preview" at bounding box center [418, 310] width 40 height 8
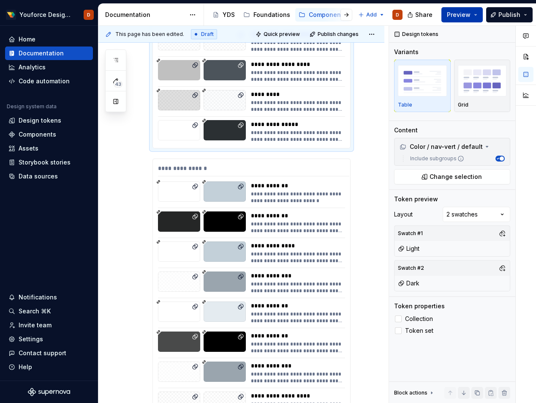
click at [471, 17] on span "Preview" at bounding box center [459, 15] width 24 height 8
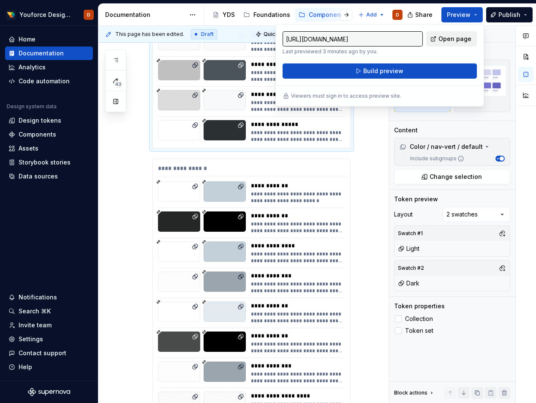
click at [452, 38] on span "Open page" at bounding box center [455, 39] width 33 height 8
click at [370, 184] on div "**********" at bounding box center [241, 195] width 286 height 1917
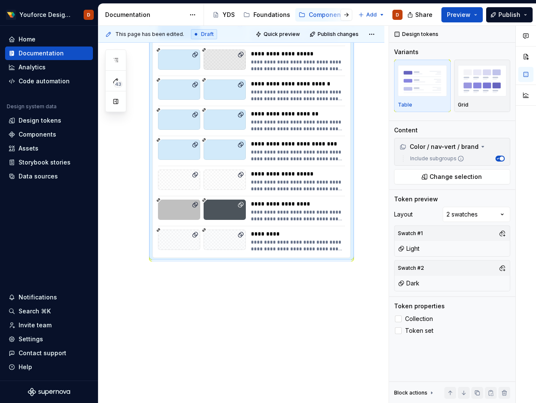
scroll to position [1686, 0]
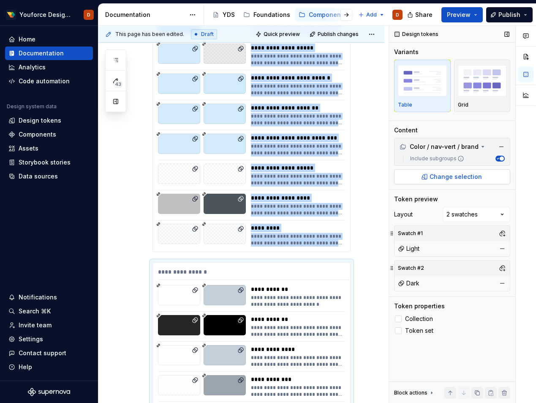
click at [460, 176] on span "Change selection" at bounding box center [456, 176] width 52 height 8
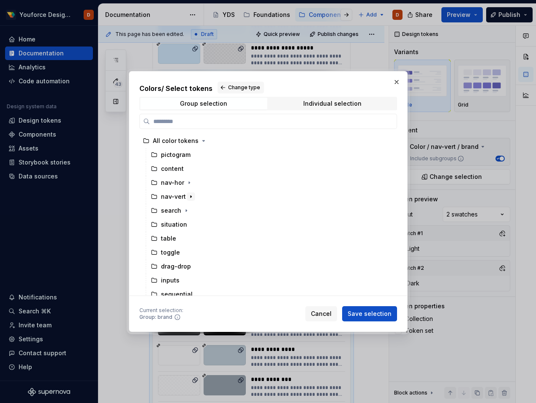
click at [191, 197] on icon "button" at bounding box center [191, 196] width 7 height 7
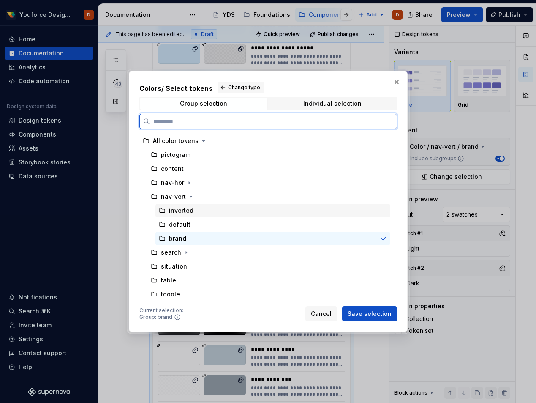
click at [214, 211] on div "inverted" at bounding box center [273, 211] width 235 height 14
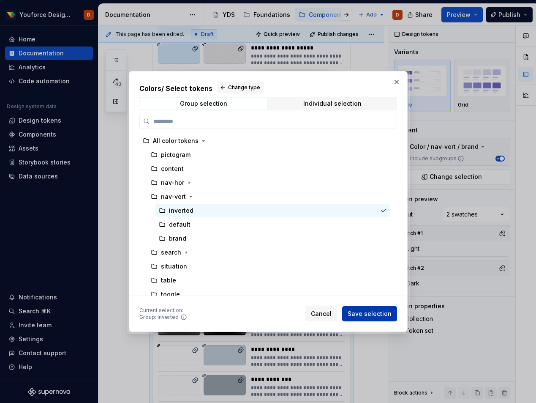
click at [360, 308] on button "Save selection" at bounding box center [369, 313] width 55 height 15
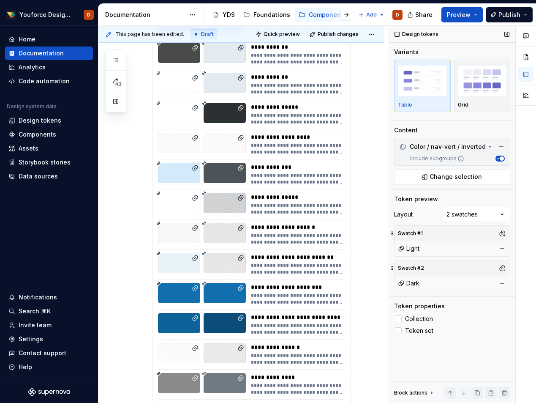
scroll to position [0, 0]
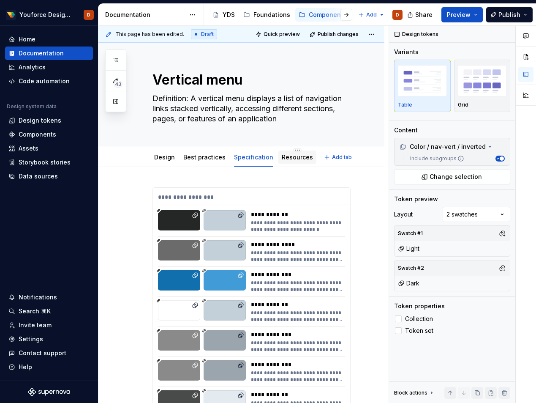
click at [292, 158] on link "Resources" at bounding box center [297, 156] width 31 height 7
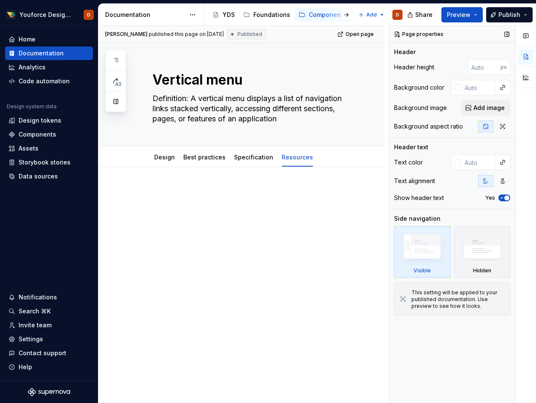
type textarea "*"
click at [174, 177] on div at bounding box center [241, 258] width 286 height 183
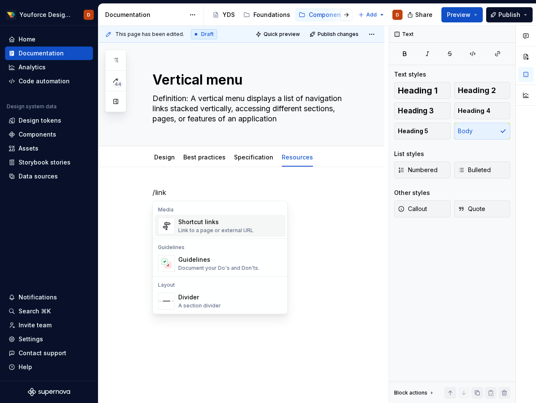
click at [191, 228] on div "Link to a page or external URL" at bounding box center [215, 230] width 75 height 7
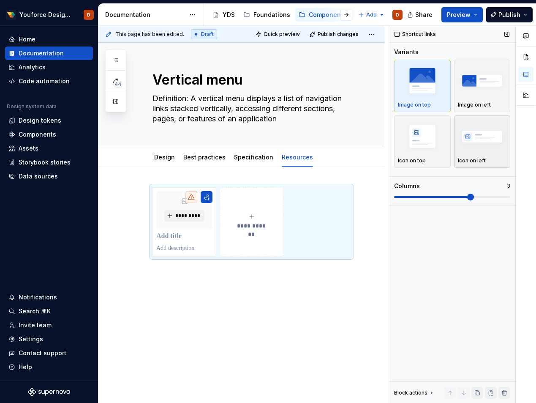
click at [477, 140] on img "button" at bounding box center [482, 136] width 49 height 31
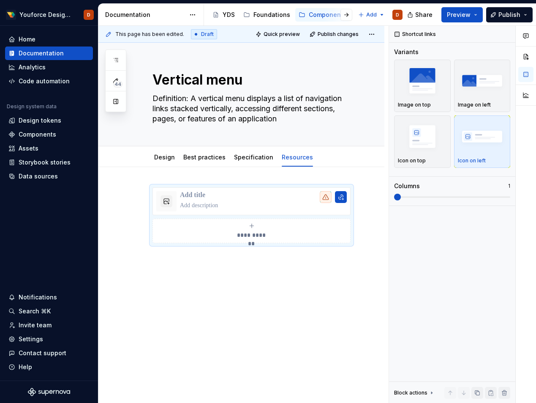
click at [386, 193] on div "**********" at bounding box center [317, 214] width 438 height 377
click at [167, 201] on button "button" at bounding box center [167, 201] width 12 height 12
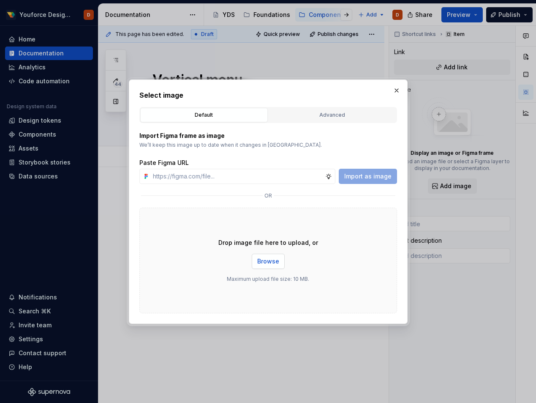
click at [260, 257] on span "Browse" at bounding box center [268, 261] width 22 height 8
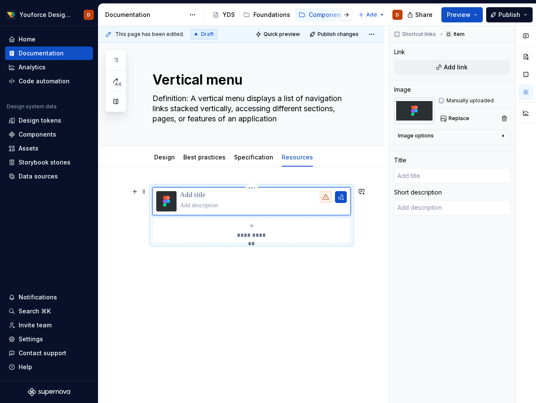
click at [205, 192] on p at bounding box center [263, 195] width 167 height 8
type textarea "*"
type input "F"
type textarea "*"
type input "Fi"
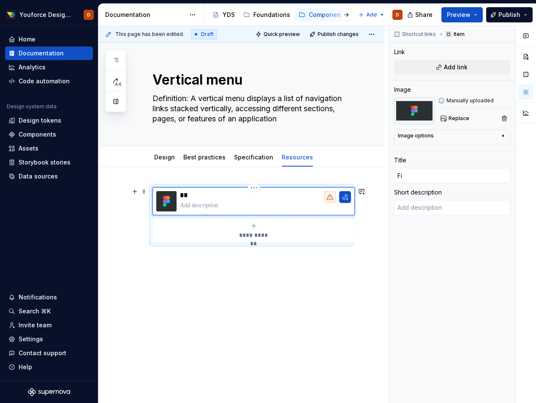
type textarea "*"
type input "Fig"
type textarea "*"
type input "Figm"
type textarea "*"
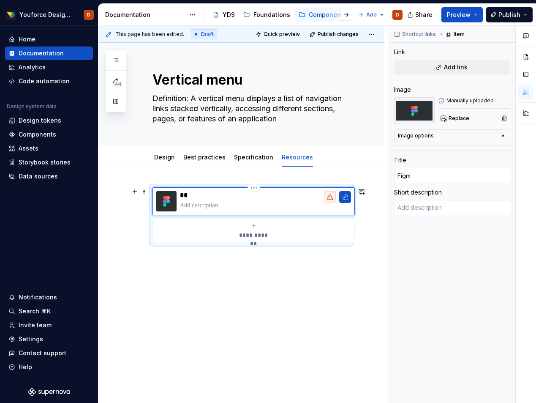
type input "Figma"
type textarea "*"
type textarea "G"
type textarea "*"
type textarea "Go"
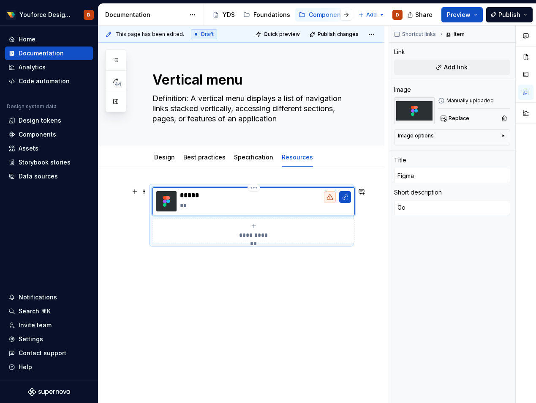
type textarea "*"
type textarea "Go"
type textarea "*"
type textarea "Go t"
type textarea "*"
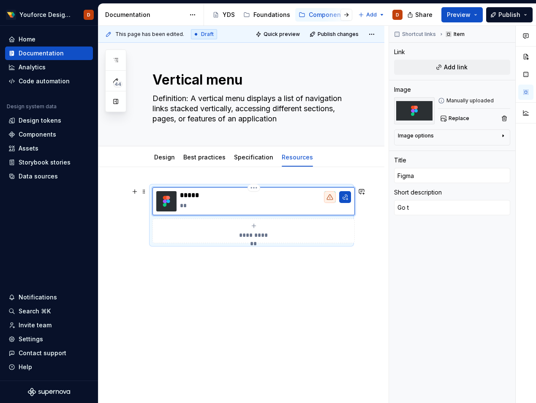
type textarea "Go to"
type textarea "*"
type textarea "Go to"
type textarea "*"
type textarea "Go to m"
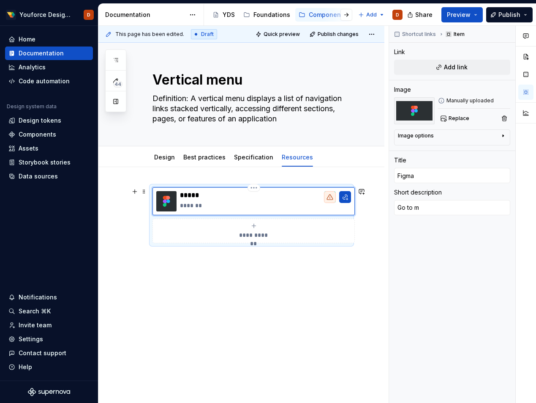
type textarea "*"
type textarea "Go to ma"
type textarea "*"
type textarea "Go to mai"
type textarea "*"
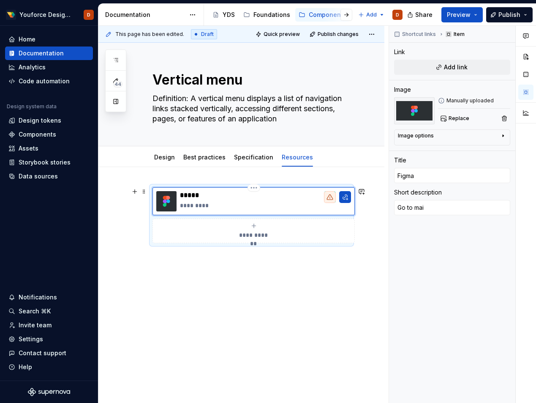
type textarea "Go to main"
type textarea "*"
type textarea "Go to main"
type textarea "*"
type textarea "Go to main c"
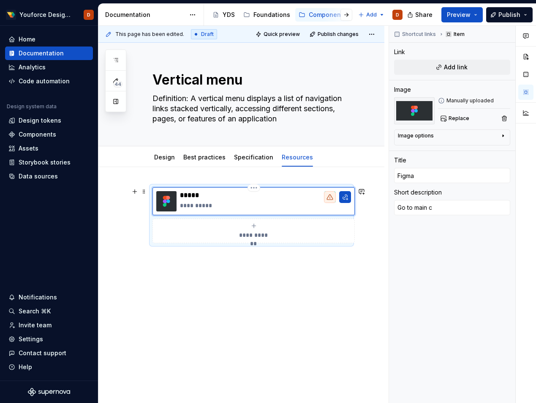
type textarea "*"
type textarea "Go to main co"
type textarea "*"
type textarea "Go to main com"
type textarea "*"
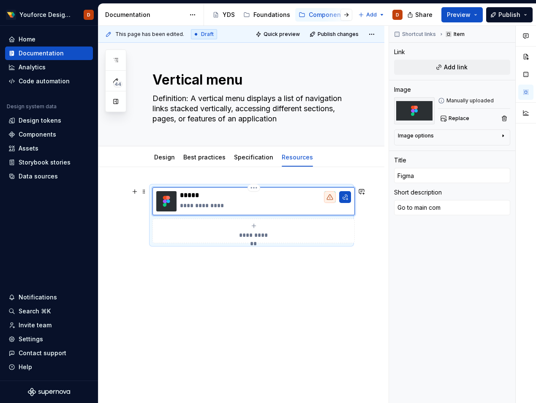
type textarea "Go to main comp"
type textarea "*"
type textarea "Go to main compo"
type textarea "*"
type textarea "Go to main compon"
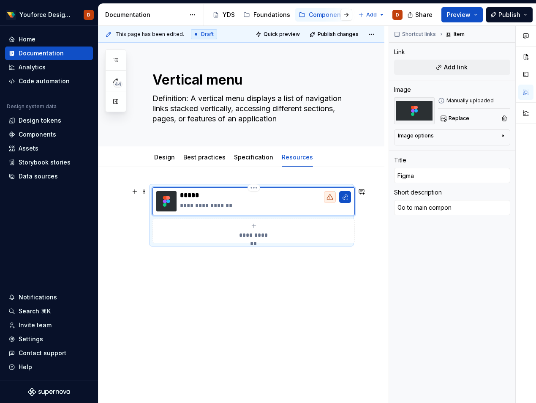
type textarea "*"
type textarea "Go to main compone"
type textarea "*"
type textarea "Go to main componen"
type textarea "*"
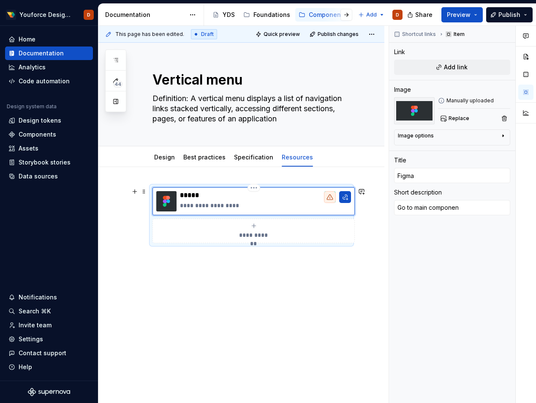
type textarea "Go to main component"
click at [343, 196] on button "button" at bounding box center [345, 197] width 12 height 12
type textarea "*"
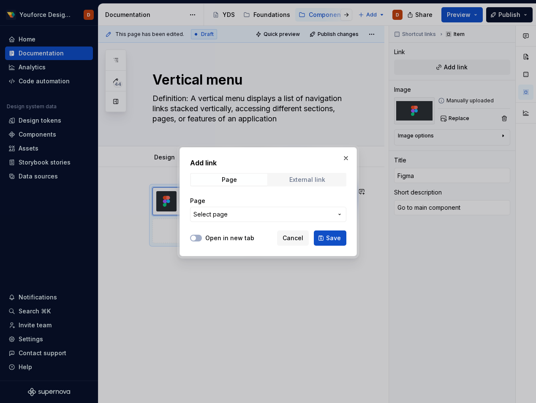
click at [303, 178] on div "External link" at bounding box center [307, 179] width 36 height 7
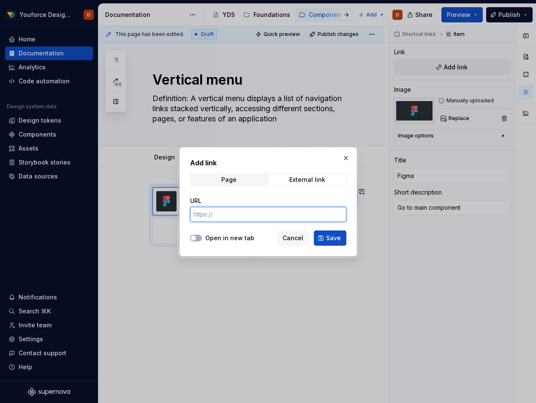
click at [260, 213] on input "URL" at bounding box center [268, 214] width 156 height 15
paste input "[URL][DOMAIN_NAME]"
type input "[URL][DOMAIN_NAME]"
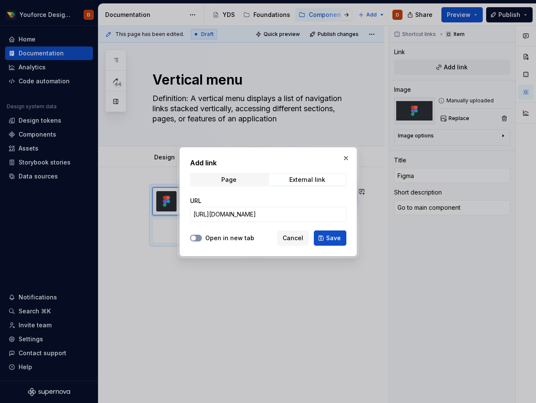
scroll to position [0, 0]
click at [198, 238] on button "Open in new tab" at bounding box center [196, 238] width 12 height 7
click at [328, 238] on span "Save" at bounding box center [333, 238] width 15 height 8
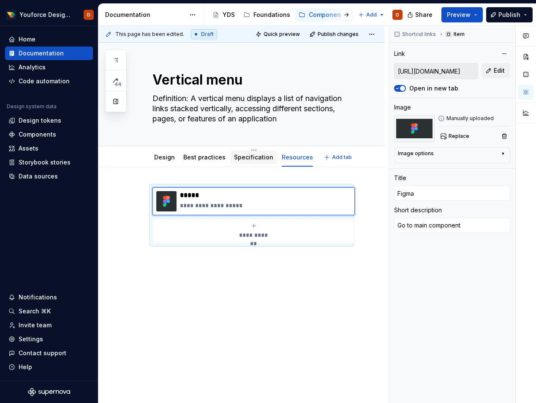
click at [252, 159] on link "Specification" at bounding box center [253, 156] width 39 height 7
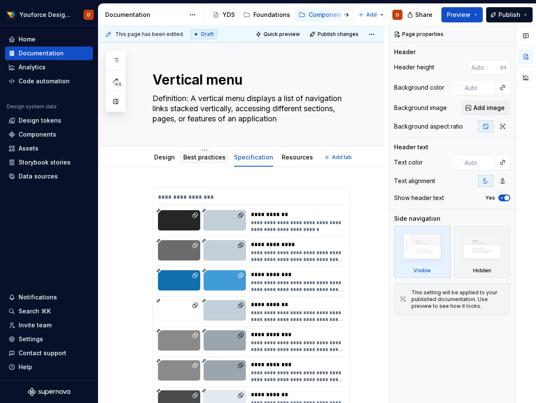
click at [192, 157] on link "Best practices" at bounding box center [204, 156] width 42 height 7
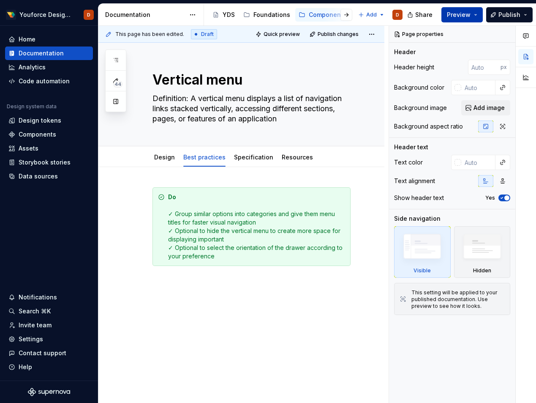
click at [480, 15] on button "Preview" at bounding box center [462, 14] width 41 height 15
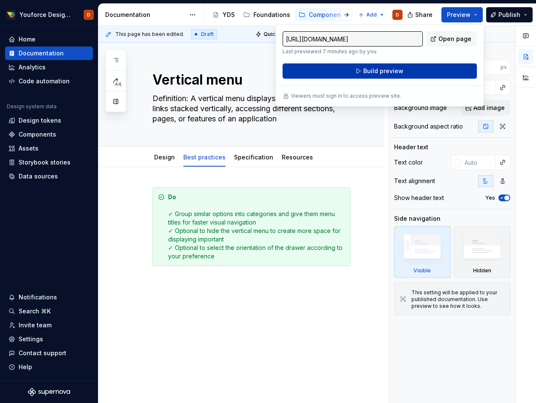
click at [375, 69] on span "Build preview" at bounding box center [383, 71] width 40 height 8
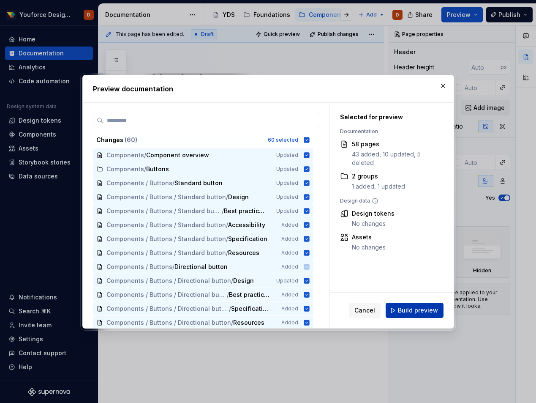
click at [429, 313] on span "Build preview" at bounding box center [418, 310] width 40 height 8
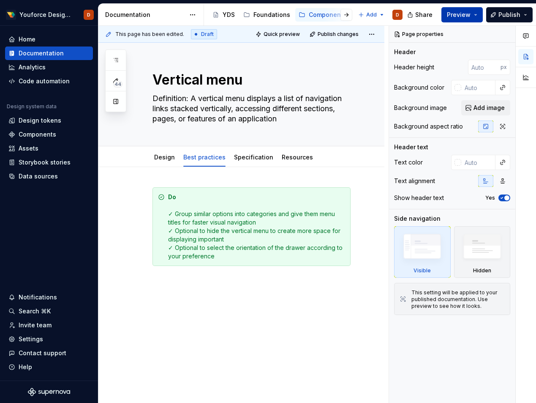
click at [469, 16] on span "Preview" at bounding box center [459, 15] width 24 height 8
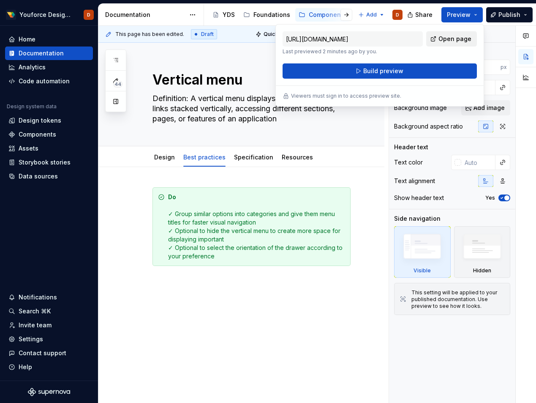
click at [445, 38] on span "Open page" at bounding box center [455, 39] width 33 height 8
click at [517, 12] on span "Publish" at bounding box center [510, 15] width 22 height 8
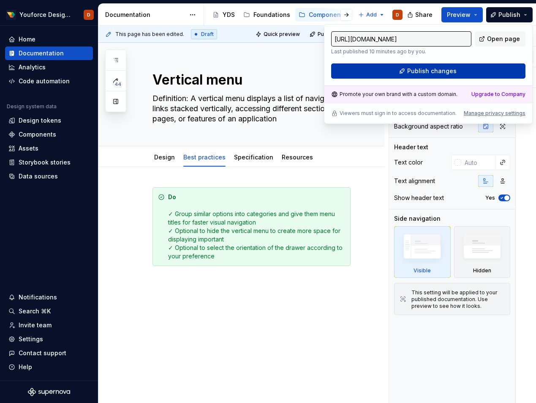
click at [432, 69] on span "Publish changes" at bounding box center [431, 71] width 49 height 8
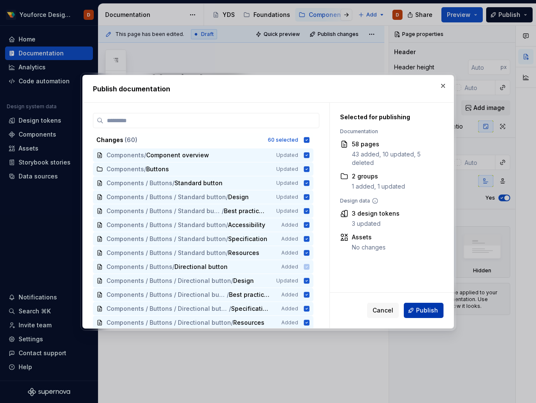
click at [421, 310] on span "Publish" at bounding box center [427, 310] width 22 height 8
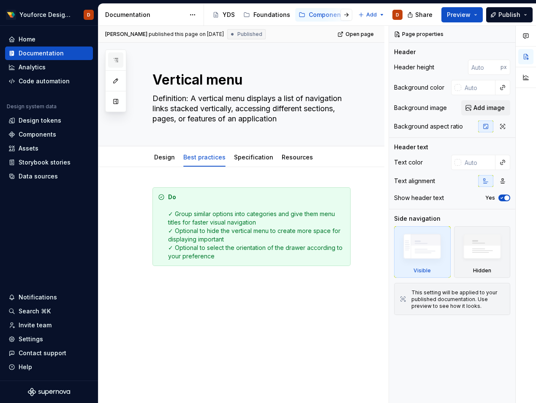
click at [116, 57] on icon "button" at bounding box center [115, 60] width 7 height 7
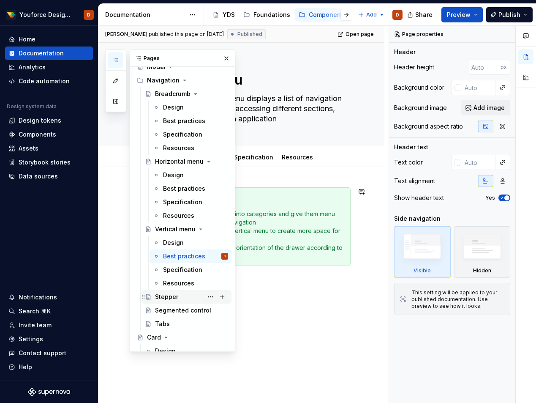
click at [168, 298] on div "Stepper" at bounding box center [166, 296] width 23 height 8
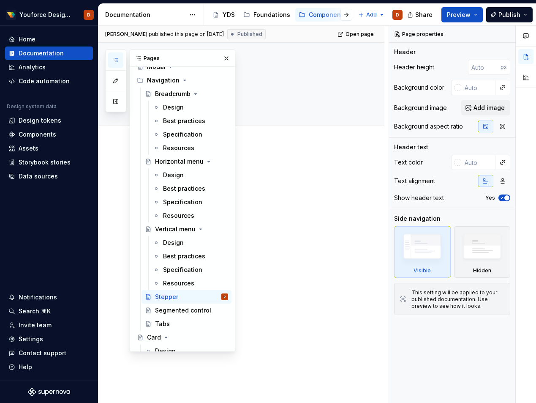
click at [312, 208] on div at bounding box center [241, 236] width 286 height 183
click at [330, 171] on p at bounding box center [252, 170] width 198 height 10
click at [227, 60] on button "button" at bounding box center [227, 58] width 12 height 12
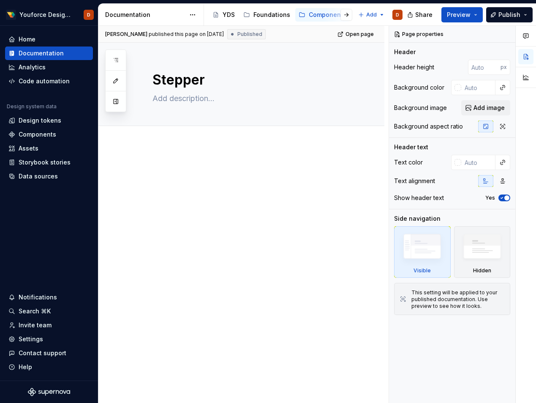
type textarea "*"
click at [172, 137] on span "Add tab" at bounding box center [173, 135] width 20 height 7
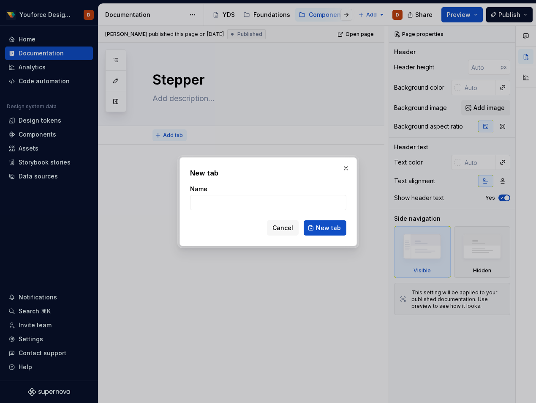
type input "j"
type input "Design"
type textarea "*"
type input "Design"
click at [326, 229] on span "New tab" at bounding box center [328, 228] width 25 height 8
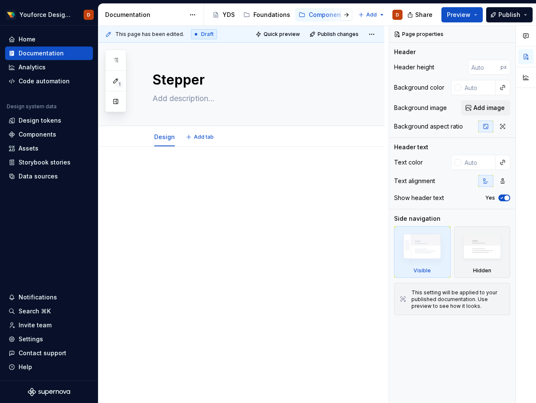
type textarea "*"
click at [202, 138] on span "Add tab" at bounding box center [204, 137] width 20 height 7
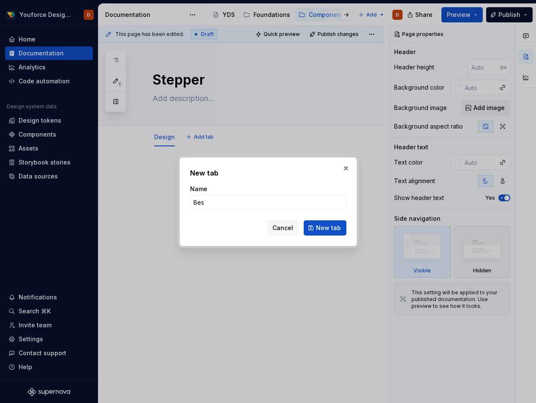
type input "Best"
type textarea "*"
type input "Best practices"
click at [314, 221] on button "New tab" at bounding box center [325, 227] width 43 height 15
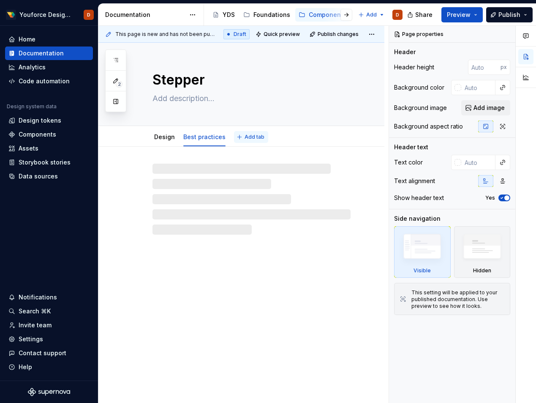
click at [245, 138] on span "Add tab" at bounding box center [255, 137] width 20 height 7
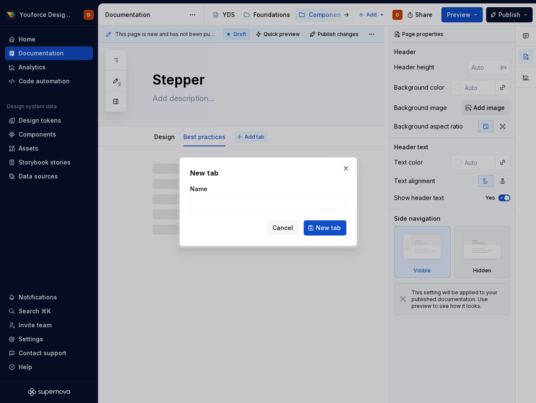
type textarea "*"
type input "S"
type textarea "*"
type input "Spe"
type textarea "*"
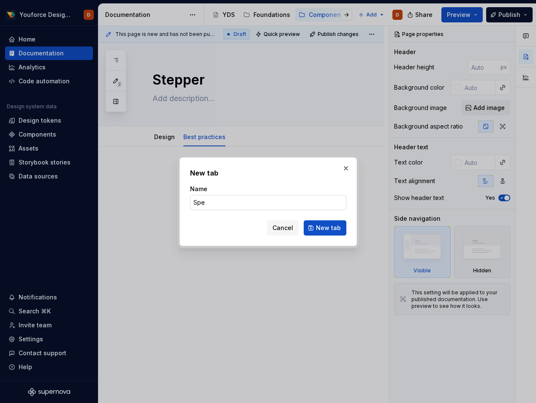
type input "Specification"
click at [323, 225] on span "New tab" at bounding box center [328, 228] width 25 height 8
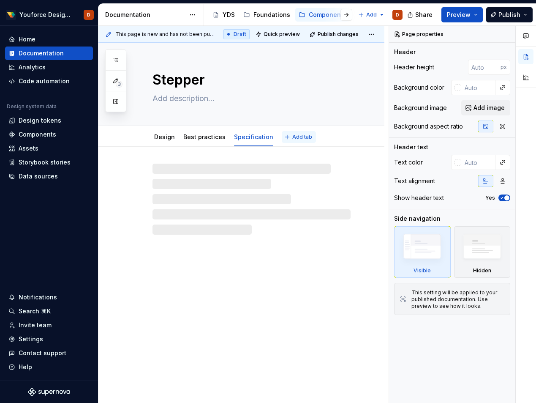
click at [297, 137] on span "Add tab" at bounding box center [302, 137] width 20 height 7
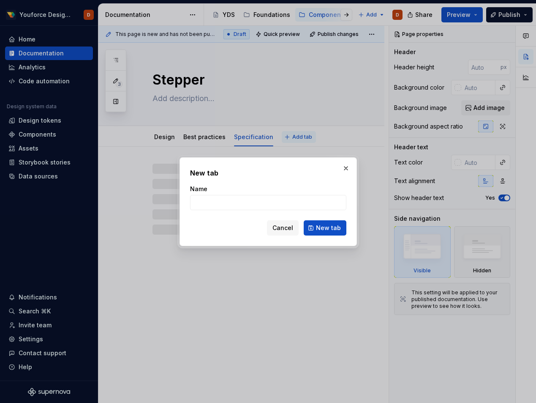
type textarea "*"
type input "R"
type textarea "*"
type input "Re"
type textarea "*"
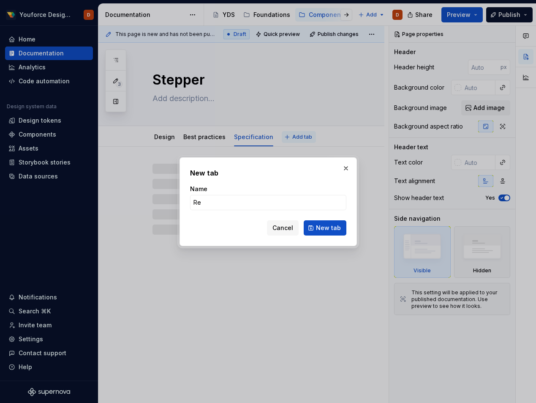
type input "Res"
type textarea "*"
type input "Resources"
click at [327, 225] on span "New tab" at bounding box center [328, 228] width 25 height 8
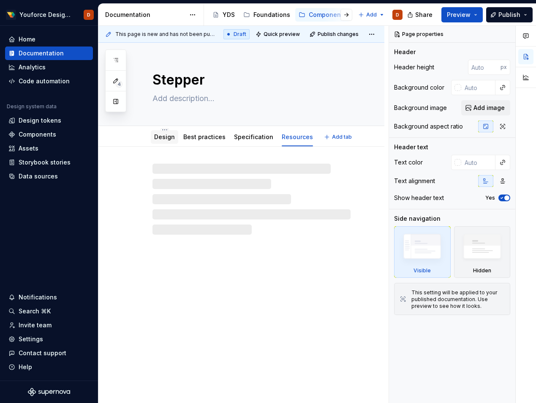
click at [163, 136] on link "Design" at bounding box center [164, 136] width 21 height 7
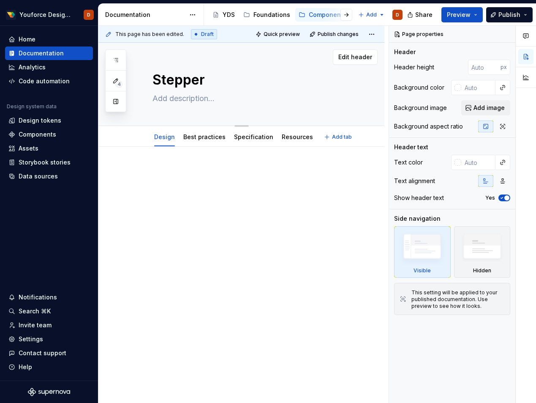
click at [194, 99] on textarea at bounding box center [250, 99] width 198 height 14
paste textarea "Definition: A stepper displays a progress through a sequence of logical and num…"
type textarea "*"
type textarea "Definition: A stepper displays a progress through a sequence of logical and num…"
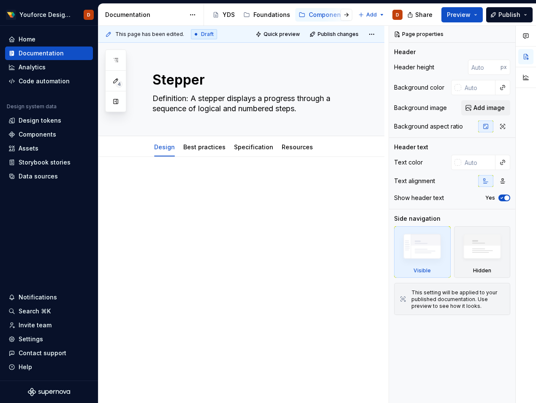
type textarea "*"
type textarea "Definition: A stepper displays a progress through a sequence of logical and num…"
click at [240, 213] on div at bounding box center [252, 198] width 198 height 42
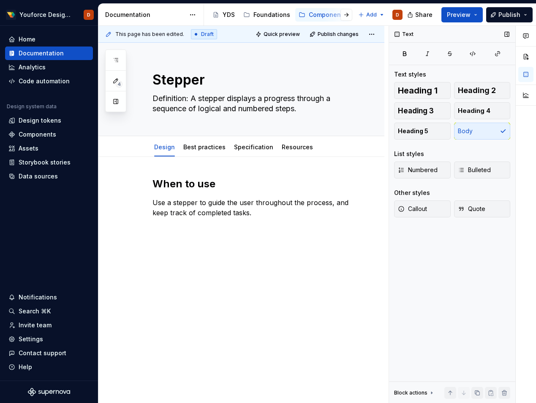
type textarea "*"
click at [246, 230] on p at bounding box center [252, 228] width 198 height 10
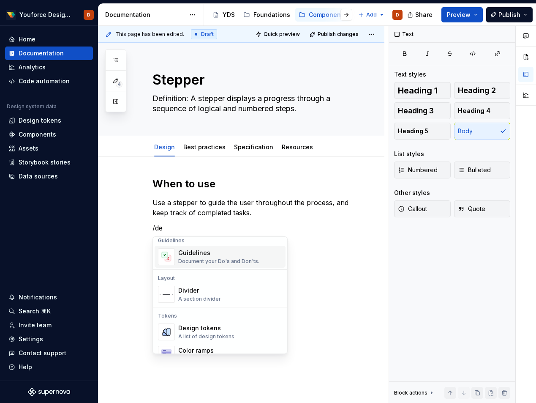
scroll to position [198, 0]
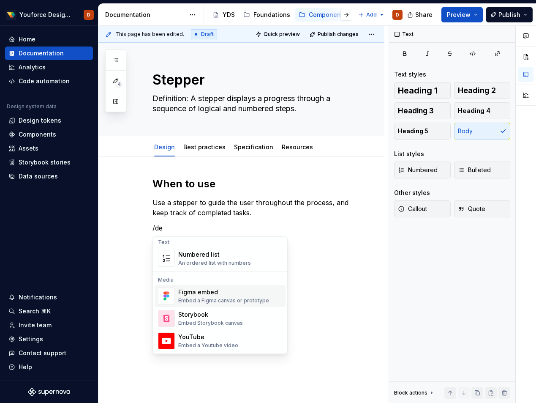
click at [212, 297] on div "Embed a Figma canvas or prototype" at bounding box center [223, 300] width 91 height 7
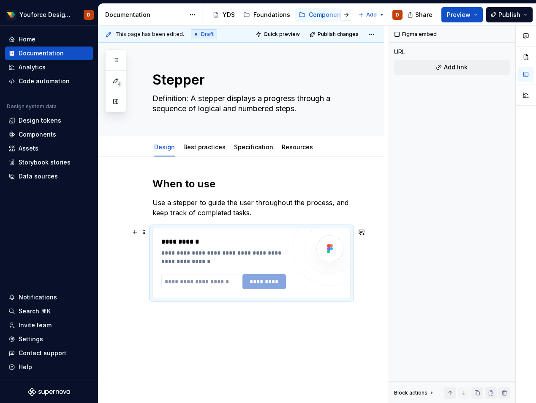
click at [231, 260] on div "**********" at bounding box center [225, 256] width 129 height 17
click at [233, 260] on div "**********" at bounding box center [225, 256] width 129 height 17
click at [234, 281] on input "text" at bounding box center [200, 281] width 78 height 15
click at [238, 254] on div "**********" at bounding box center [225, 256] width 129 height 17
click at [240, 330] on div "**********" at bounding box center [241, 293] width 286 height 272
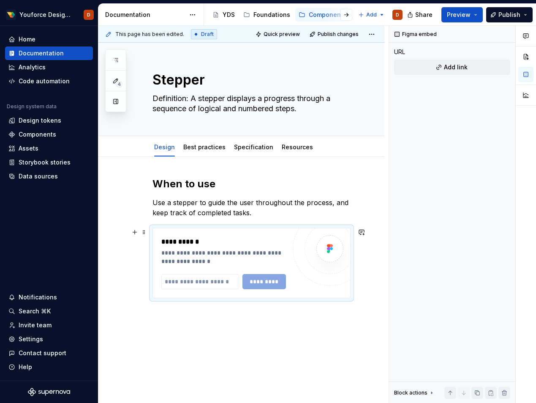
click at [331, 257] on div at bounding box center [330, 248] width 27 height 27
click at [306, 238] on div at bounding box center [330, 248] width 74 height 74
click at [188, 238] on div "**********" at bounding box center [225, 242] width 129 height 10
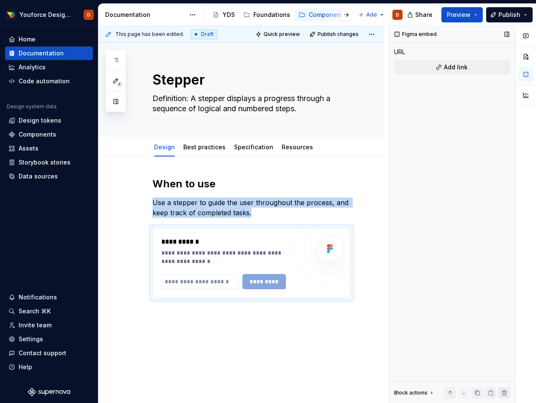
click at [502, 392] on button "button" at bounding box center [505, 393] width 12 height 12
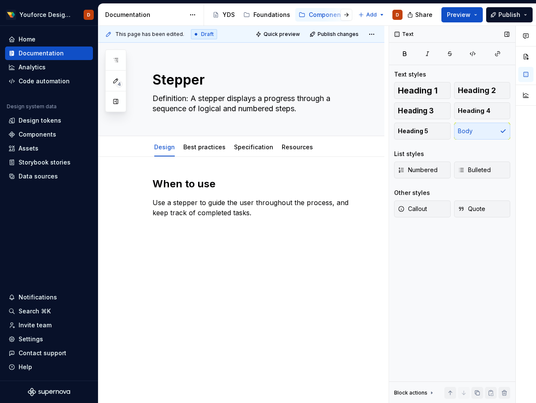
click at [243, 257] on div "When to use Use a stepper to guide the user throughout the process, and keep tr…" at bounding box center [241, 253] width 286 height 192
click at [206, 233] on div "When to use Use a stepper to guide the user throughout the process, and keep tr…" at bounding box center [241, 253] width 286 height 192
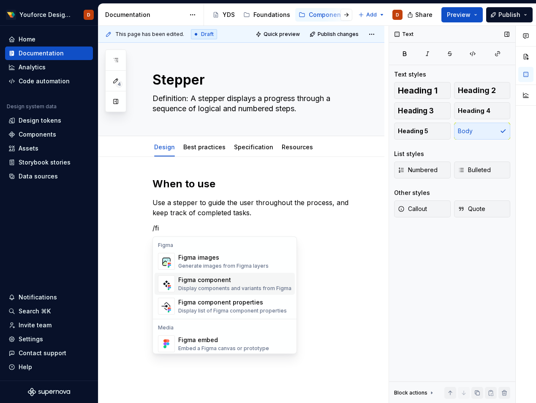
click at [198, 279] on div "Figma component" at bounding box center [234, 280] width 113 height 8
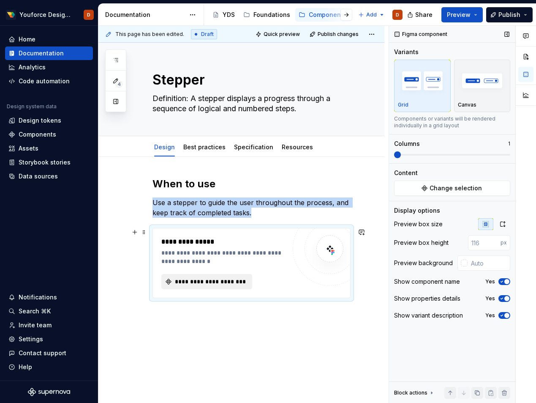
click at [212, 279] on span "**********" at bounding box center [210, 281] width 73 height 8
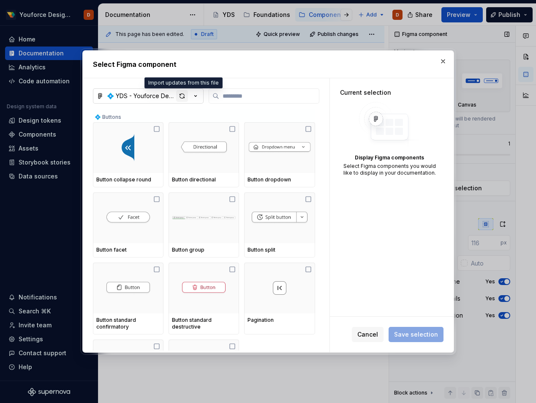
click at [181, 97] on div "button" at bounding box center [182, 96] width 12 height 12
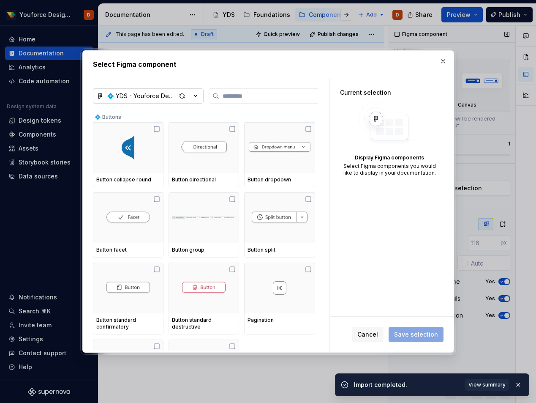
click at [200, 93] on button "💠 YDS - Youforce Design System" at bounding box center [148, 95] width 111 height 15
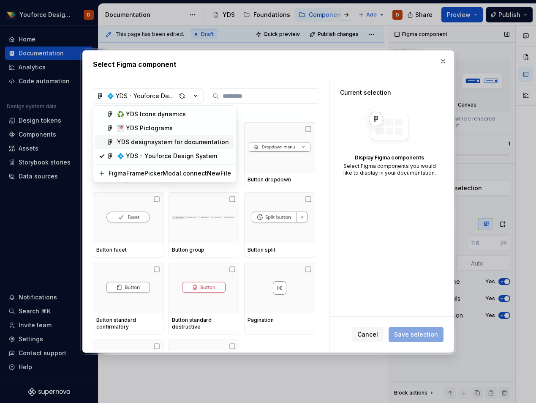
click at [171, 141] on div "YDS designsystem for documentation" at bounding box center [173, 142] width 112 height 8
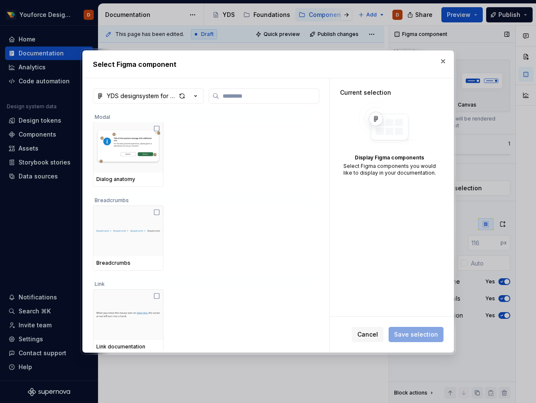
scroll to position [4, 0]
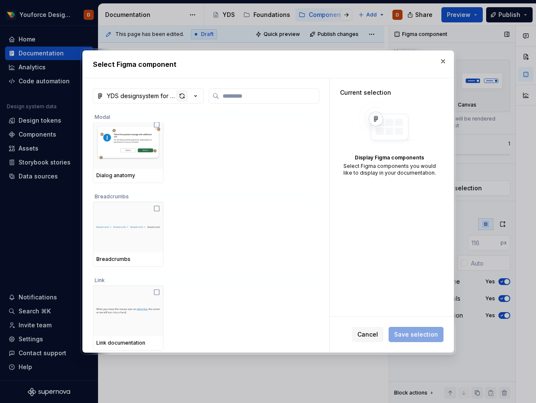
click at [183, 96] on div "button" at bounding box center [182, 96] width 12 height 12
click at [370, 333] on span "Cancel" at bounding box center [368, 334] width 21 height 8
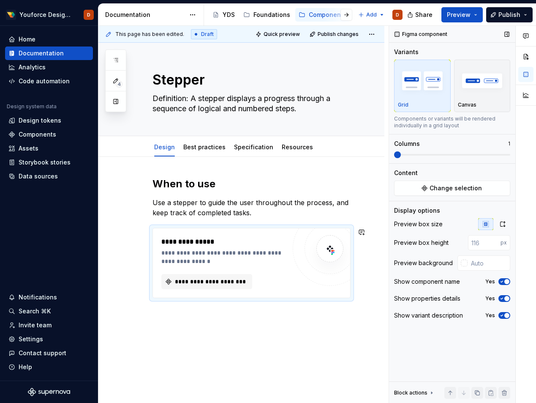
click at [224, 322] on div "**********" at bounding box center [241, 293] width 286 height 272
click at [165, 324] on div "**********" at bounding box center [241, 293] width 286 height 272
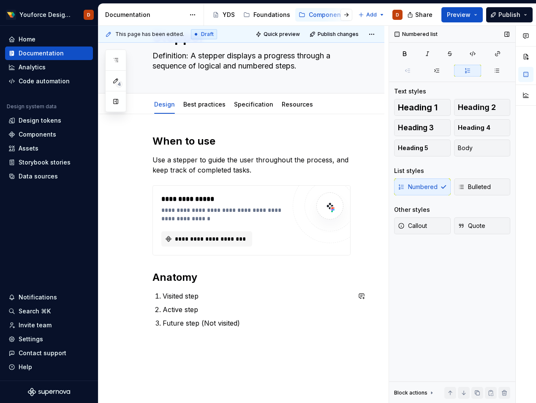
scroll to position [98, 0]
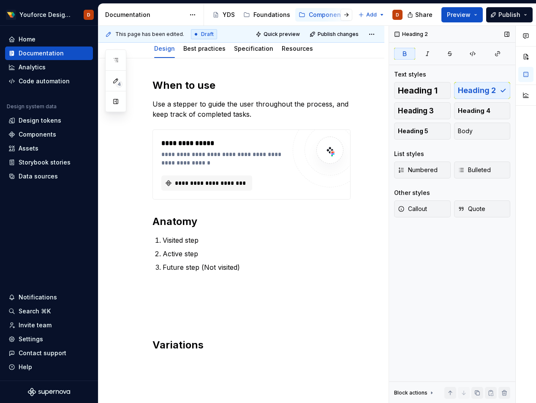
click at [191, 326] on div "**********" at bounding box center [252, 215] width 198 height 273
click at [188, 316] on p at bounding box center [252, 318] width 198 height 10
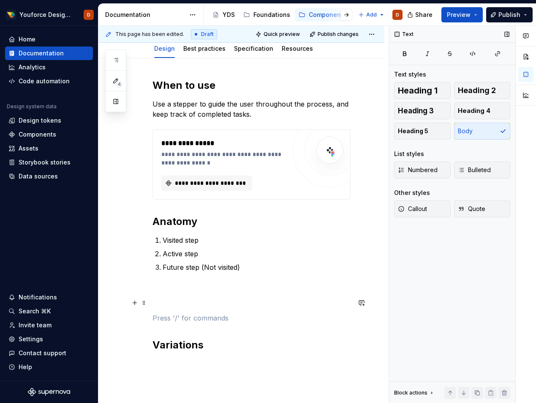
click at [189, 304] on p at bounding box center [252, 303] width 198 height 10
click at [189, 293] on div "**********" at bounding box center [252, 215] width 198 height 273
click at [189, 288] on p at bounding box center [252, 287] width 198 height 10
click at [184, 309] on div "**********" at bounding box center [252, 215] width 198 height 273
click at [184, 301] on p at bounding box center [252, 303] width 198 height 10
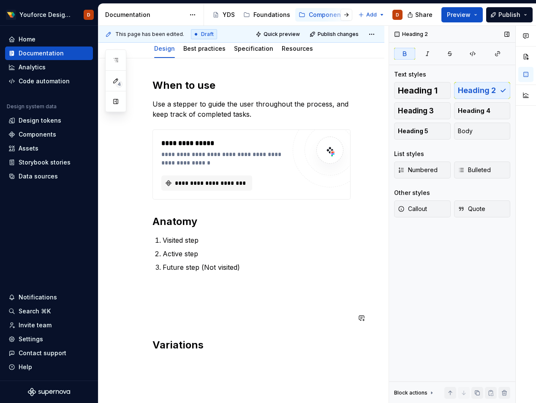
click at [180, 332] on div "**********" at bounding box center [252, 215] width 198 height 273
click at [180, 327] on div "**********" at bounding box center [252, 215] width 198 height 273
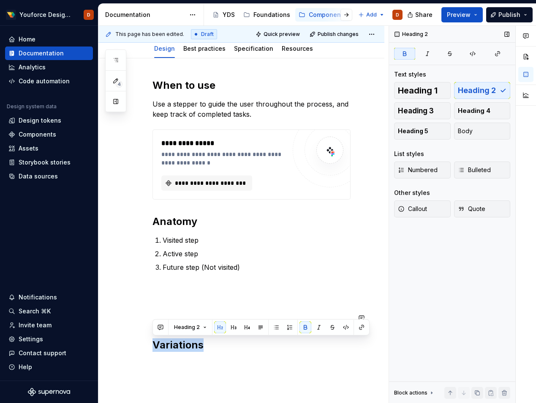
click at [180, 327] on div "**********" at bounding box center [252, 215] width 198 height 273
click at [185, 309] on div "**********" at bounding box center [252, 215] width 198 height 273
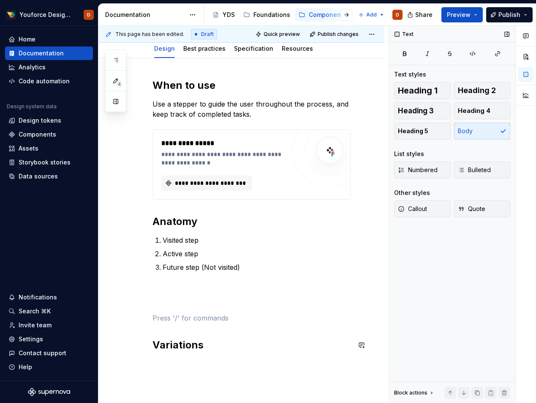
click at [210, 365] on div "**********" at bounding box center [241, 270] width 286 height 424
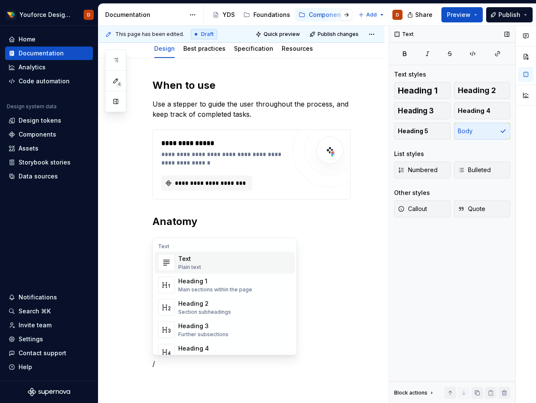
scroll to position [105, 0]
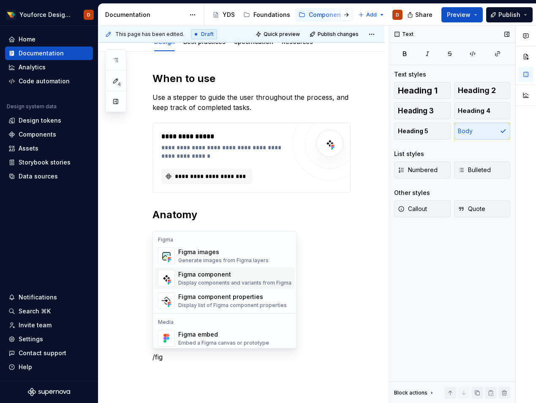
click at [235, 272] on div "Figma component" at bounding box center [234, 274] width 113 height 8
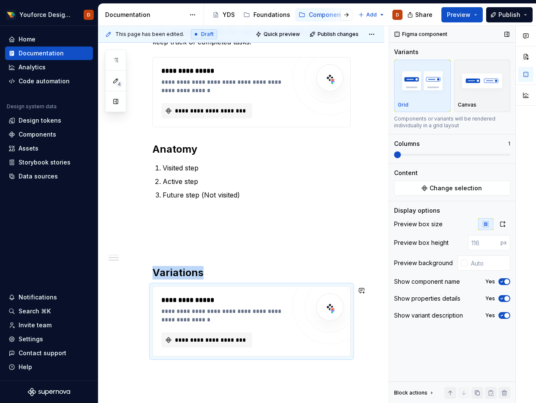
scroll to position [255, 0]
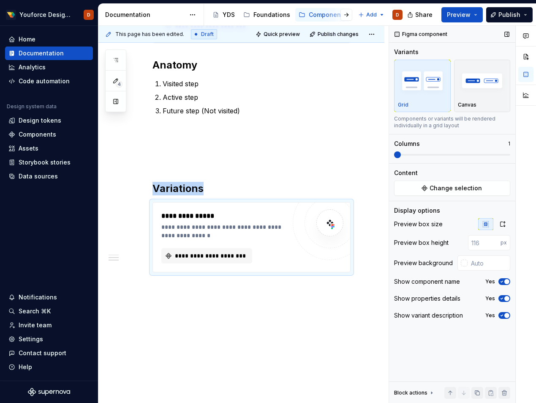
click at [202, 298] on div "**********" at bounding box center [241, 152] width 286 height 501
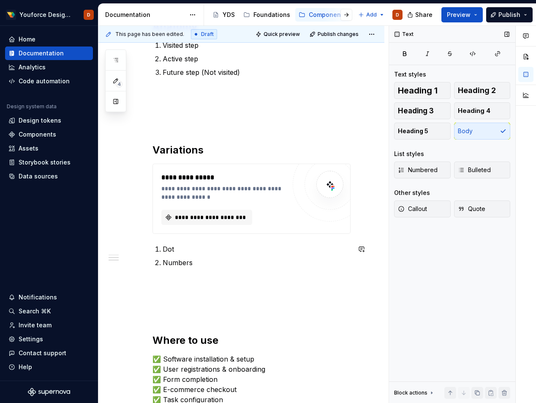
scroll to position [446, 0]
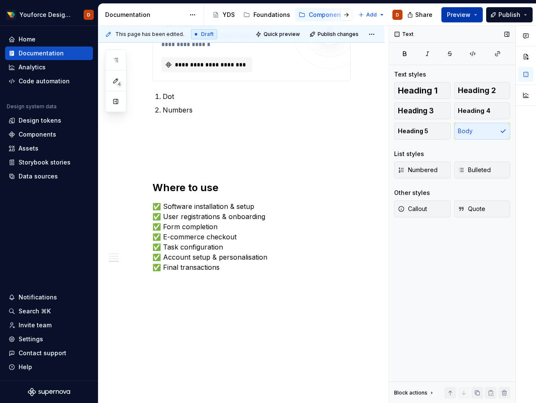
click at [475, 14] on button "Preview" at bounding box center [462, 14] width 41 height 15
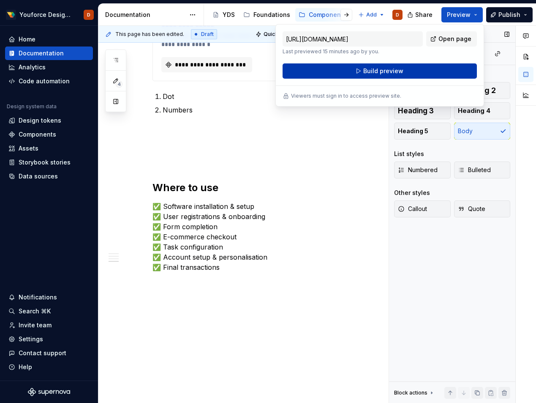
click at [396, 70] on span "Build preview" at bounding box center [383, 71] width 40 height 8
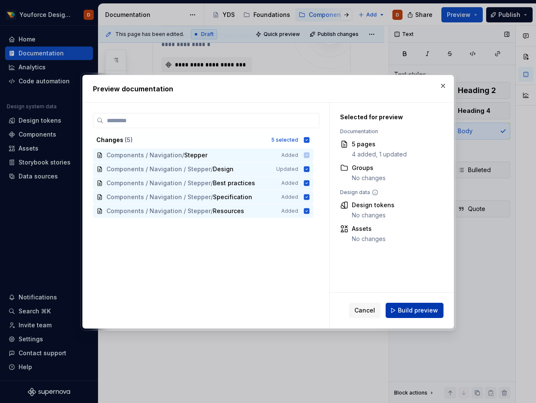
click at [414, 311] on span "Build preview" at bounding box center [418, 310] width 40 height 8
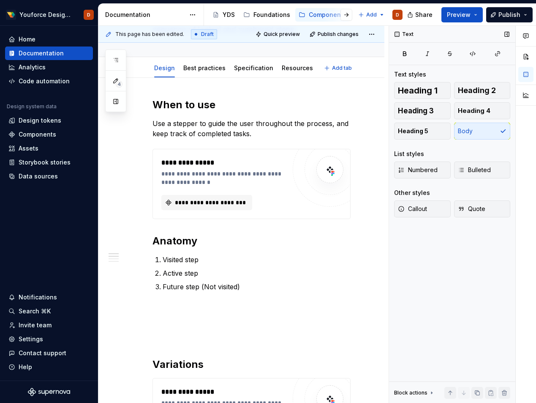
scroll to position [0, 0]
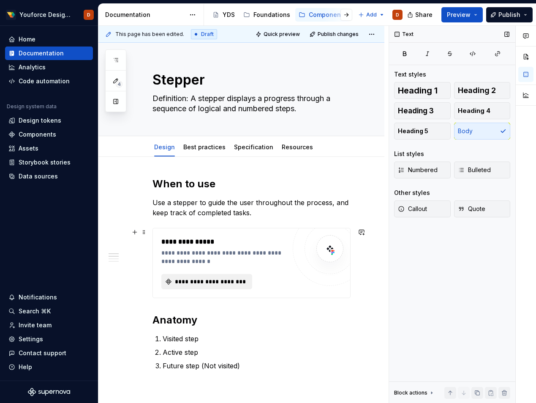
click at [210, 276] on button "**********" at bounding box center [206, 281] width 91 height 15
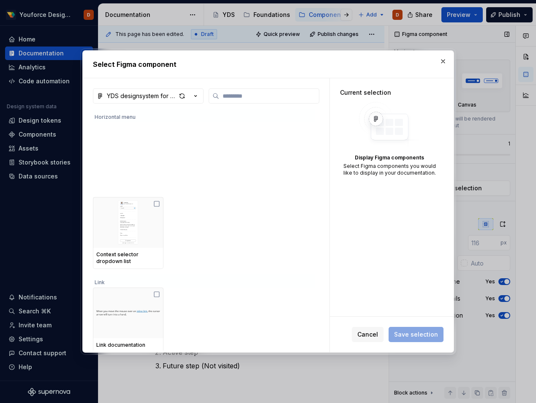
scroll to position [168, 0]
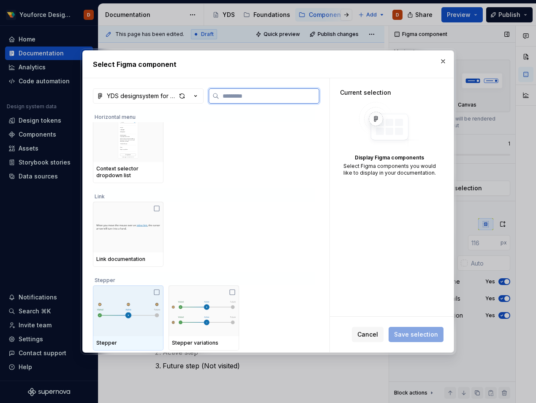
click at [159, 290] on icon at bounding box center [156, 292] width 7 height 7
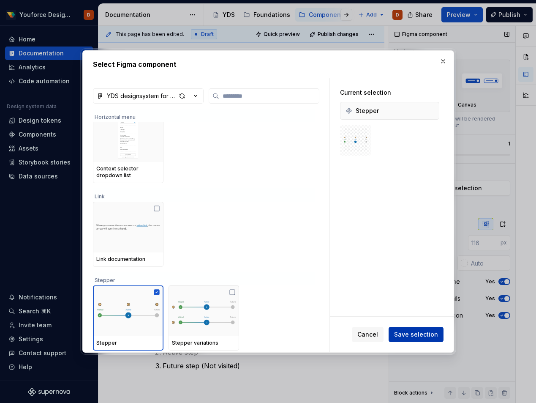
click at [407, 332] on span "Save selection" at bounding box center [416, 334] width 44 height 8
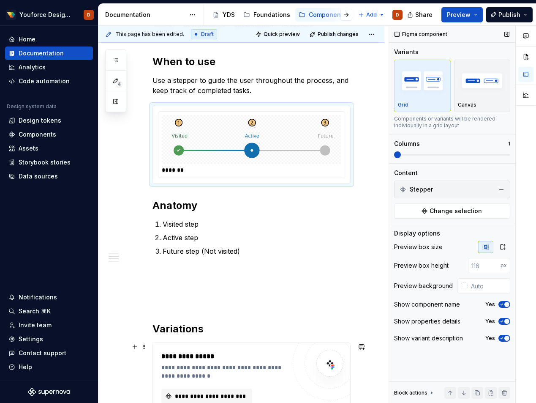
scroll to position [168, 0]
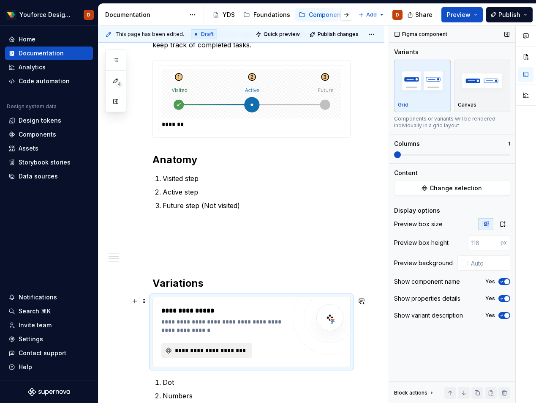
click at [206, 350] on span "**********" at bounding box center [210, 350] width 73 height 8
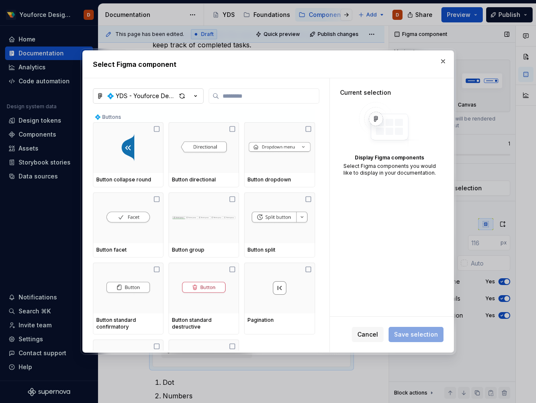
click at [198, 97] on icon "button" at bounding box center [195, 96] width 8 height 8
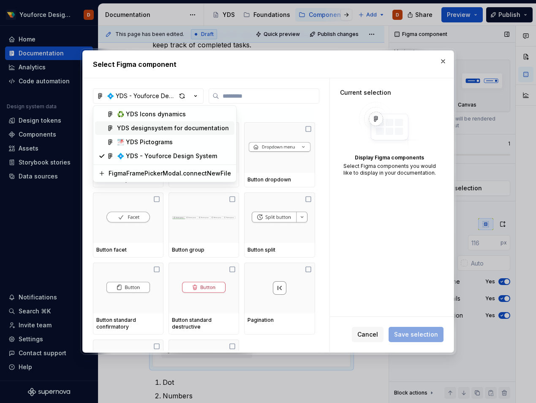
click at [170, 126] on div "YDS designsystem for documentation" at bounding box center [173, 128] width 112 height 8
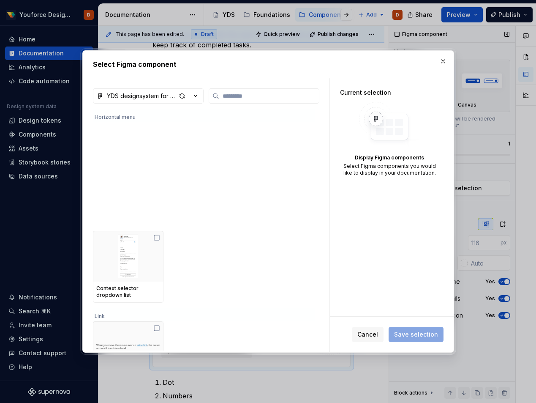
scroll to position [168, 0]
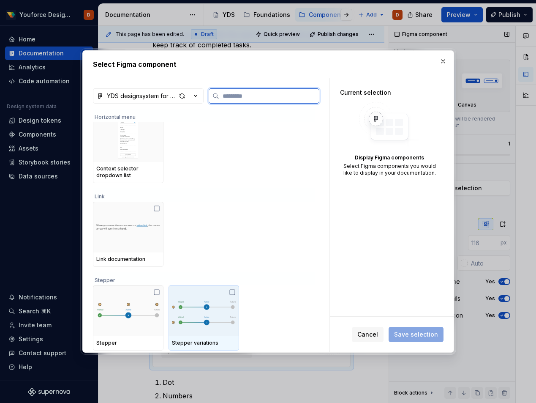
click at [234, 293] on icon at bounding box center [232, 292] width 7 height 7
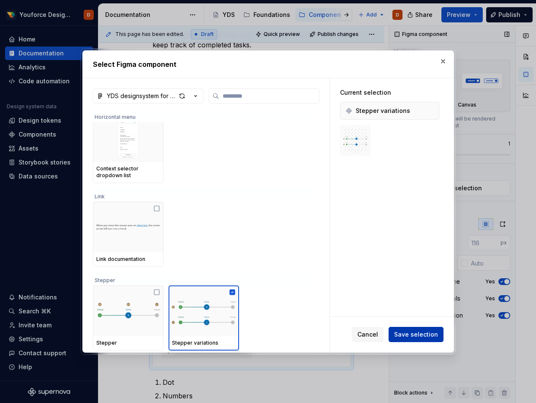
click at [407, 332] on span "Save selection" at bounding box center [416, 334] width 44 height 8
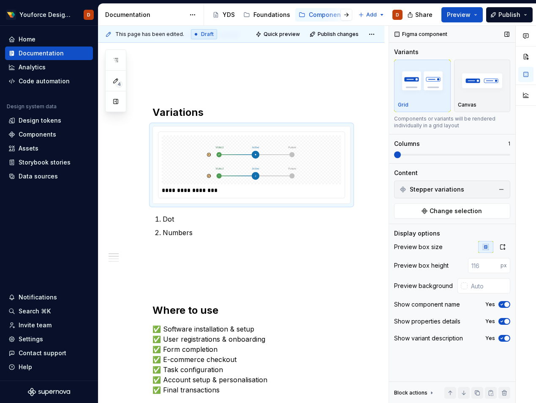
scroll to position [0, 0]
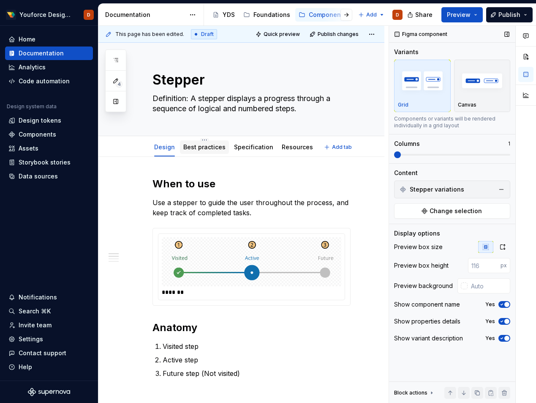
click at [208, 150] on link "Best practices" at bounding box center [204, 146] width 42 height 7
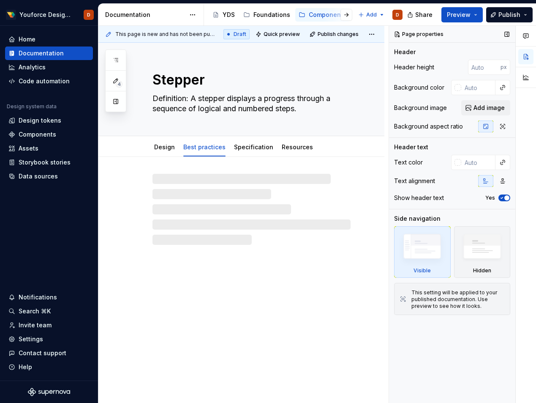
type textarea "*"
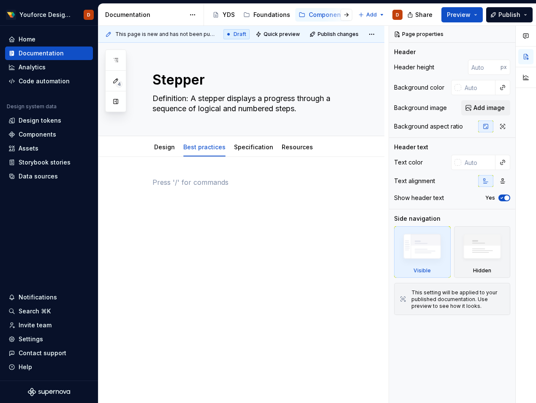
click at [181, 181] on p at bounding box center [252, 182] width 198 height 10
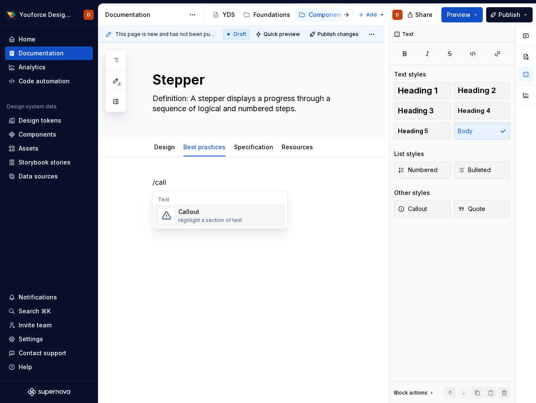
click at [201, 219] on div "Highlight a section of text" at bounding box center [210, 220] width 64 height 7
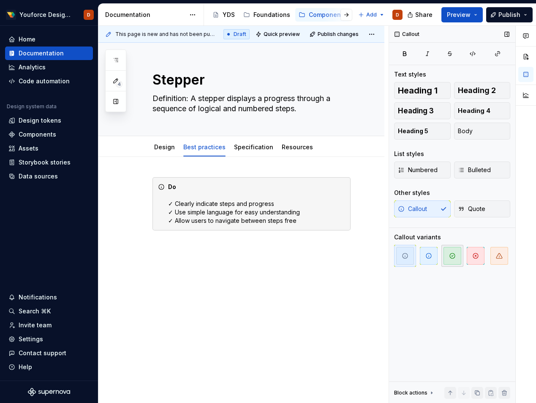
click at [445, 254] on span "button" at bounding box center [453, 256] width 18 height 18
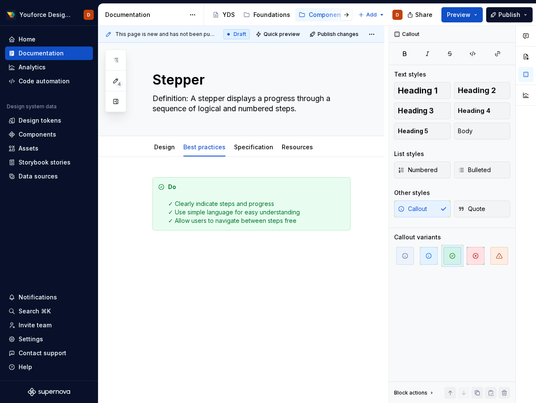
click at [246, 251] on div "Do ✓ Clearly indicate steps and progress ✓ Use simple language for easy underst…" at bounding box center [241, 259] width 286 height 205
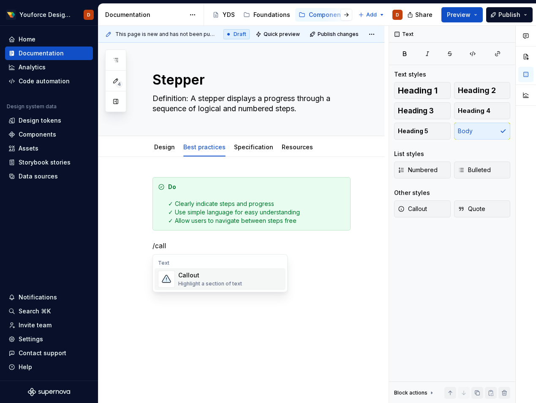
click at [219, 279] on div "Callout" at bounding box center [210, 275] width 64 height 8
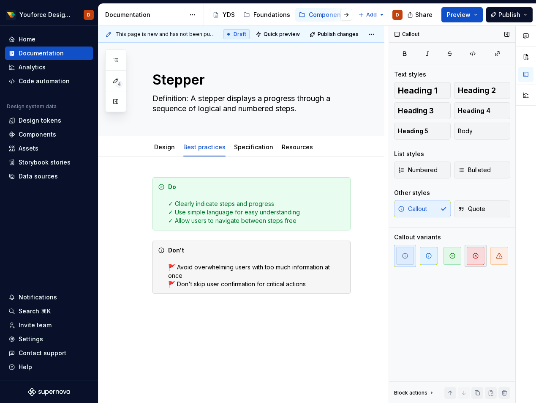
click at [476, 256] on icon "button" at bounding box center [475, 255] width 5 height 5
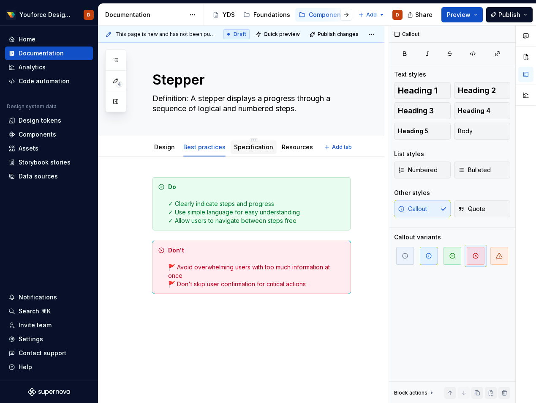
click at [248, 145] on link "Specification" at bounding box center [253, 146] width 39 height 7
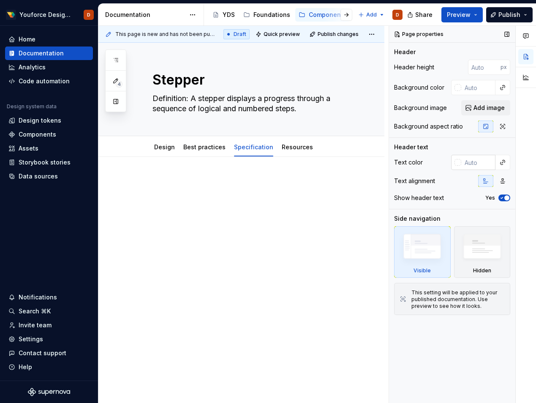
type textarea "*"
click at [206, 202] on div at bounding box center [252, 193] width 198 height 32
click at [207, 189] on div at bounding box center [252, 193] width 198 height 32
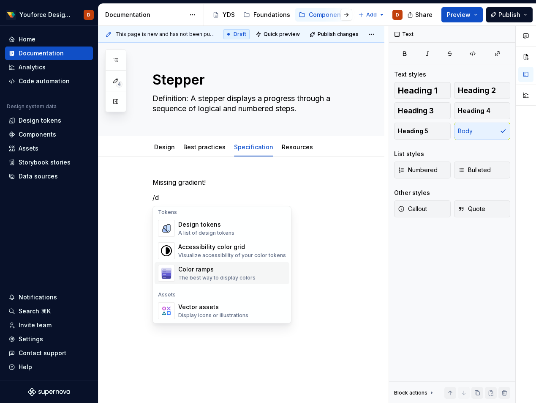
scroll to position [563, 0]
click at [199, 231] on div "A list of design tokens" at bounding box center [206, 233] width 56 height 7
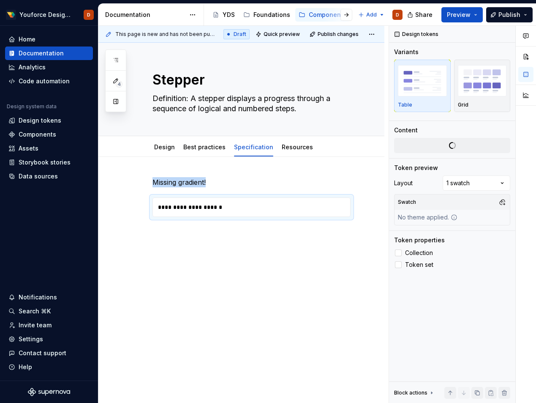
type textarea "*"
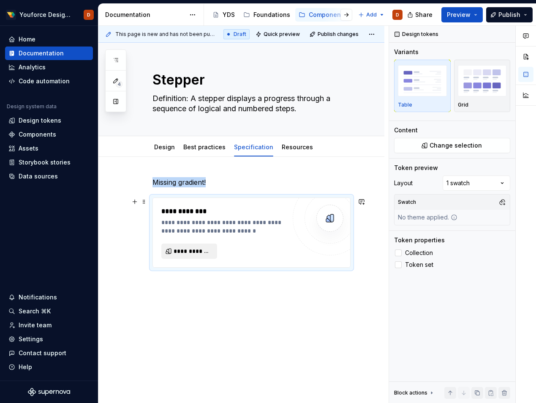
click at [185, 247] on span "**********" at bounding box center [193, 251] width 38 height 8
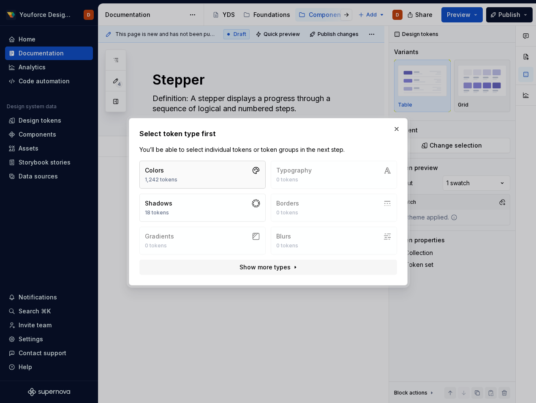
click at [217, 180] on button "Colors 1,242 tokens" at bounding box center [202, 175] width 126 height 28
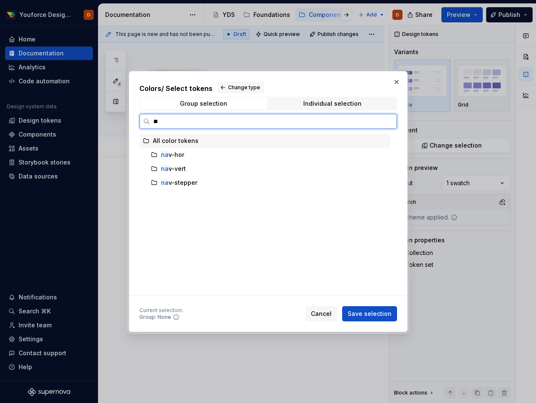
type input "***"
click at [184, 182] on div "nav -stepper" at bounding box center [179, 182] width 36 height 8
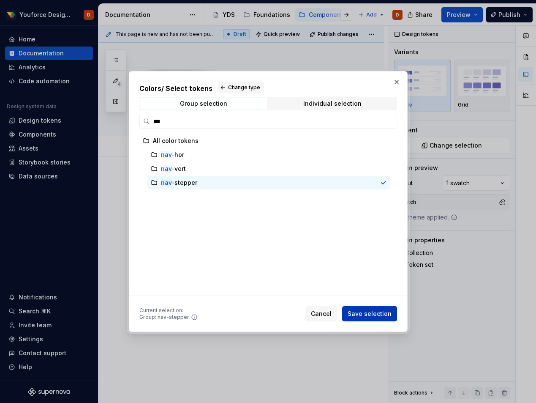
click at [366, 313] on span "Save selection" at bounding box center [370, 313] width 44 height 8
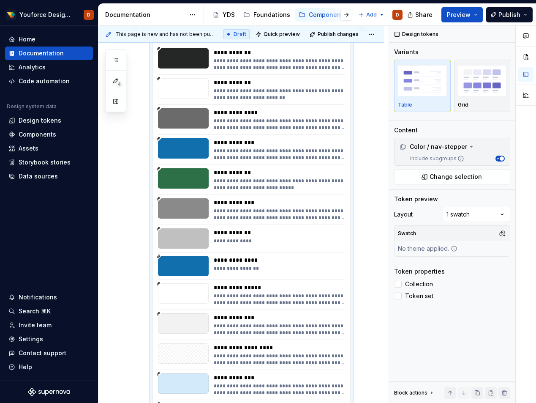
scroll to position [219, 0]
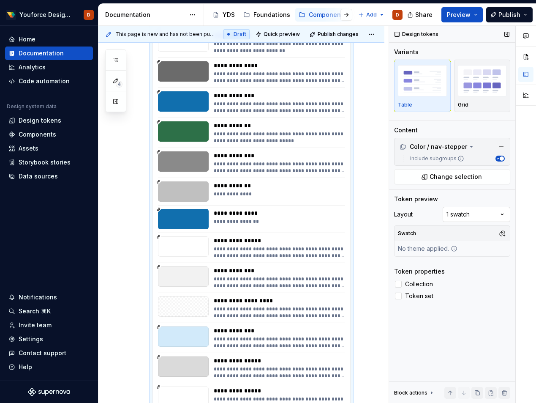
click at [502, 216] on div "Comments Open comments No comments yet Select ‘Comment’ from the block context …" at bounding box center [462, 214] width 147 height 377
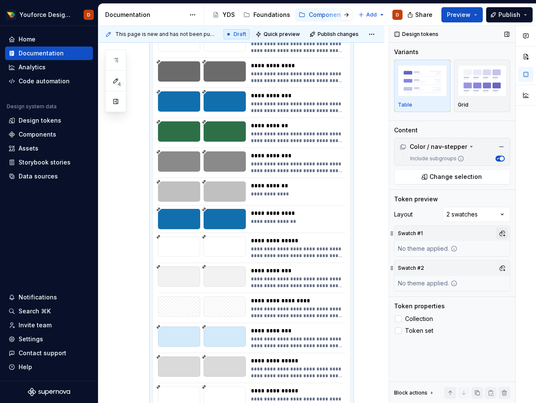
click at [503, 230] on button "button" at bounding box center [503, 233] width 12 height 12
type input "li"
click at [416, 281] on div "Suggestions" at bounding box center [415, 279] width 7 height 7
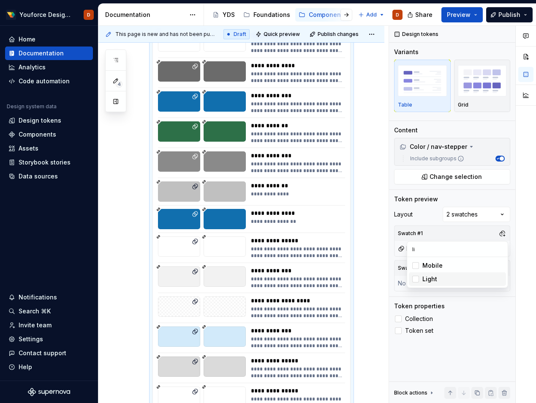
click at [484, 333] on div "Comments Open comments No comments yet Select ‘Comment’ from the block context …" at bounding box center [462, 214] width 147 height 377
click at [502, 270] on button "button" at bounding box center [503, 268] width 12 height 12
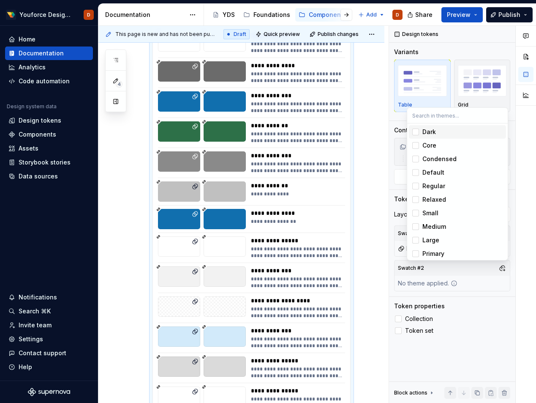
click at [416, 133] on div "Suggestions" at bounding box center [415, 131] width 7 height 7
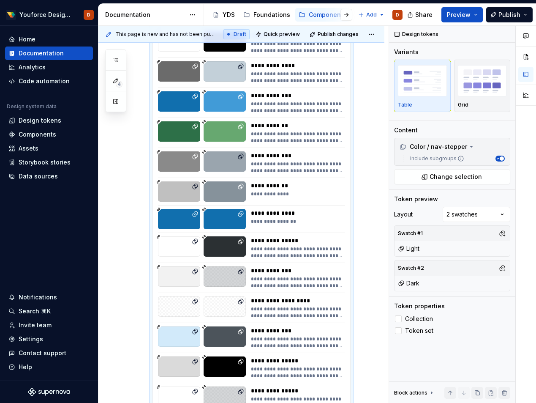
click at [369, 312] on html "Youforce Design System D Home Documentation Analytics Code automation Design sy…" at bounding box center [268, 201] width 536 height 403
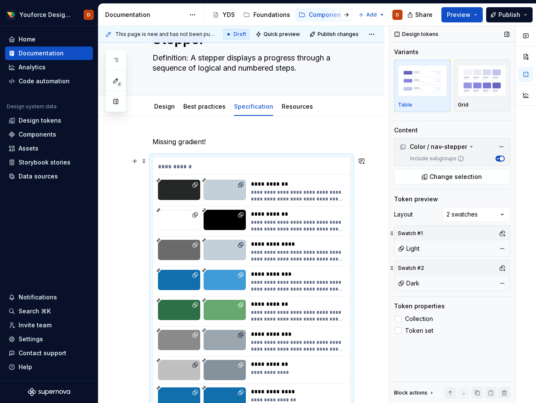
scroll to position [35, 0]
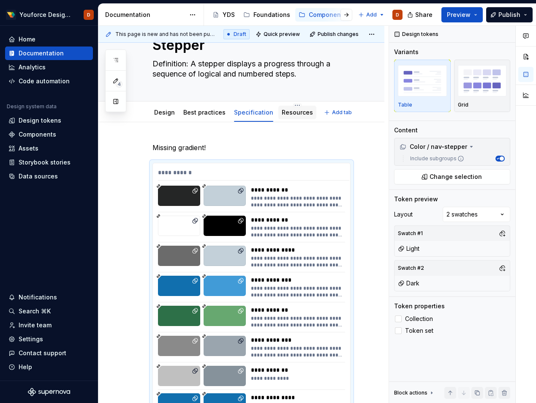
click at [289, 109] on link "Resources" at bounding box center [297, 112] width 31 height 7
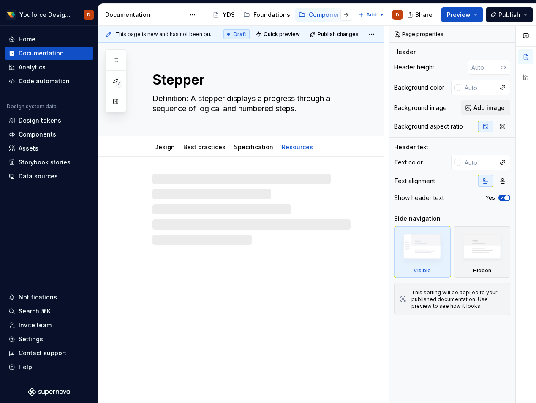
type textarea "*"
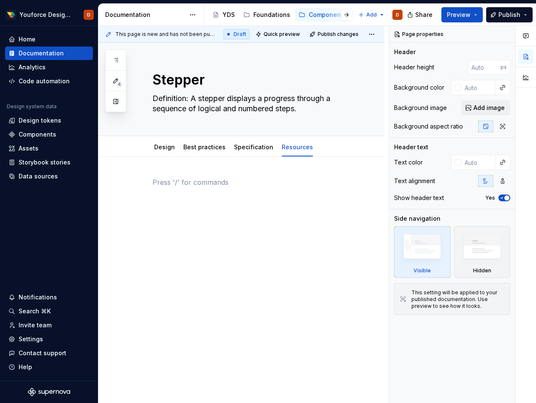
click at [281, 189] on div at bounding box center [252, 193] width 198 height 32
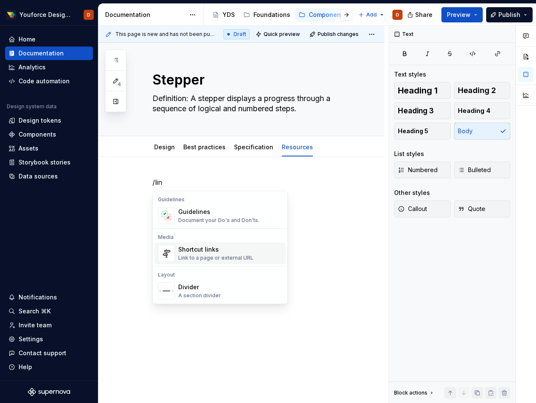
click at [198, 252] on div "Shortcut links" at bounding box center [215, 249] width 75 height 8
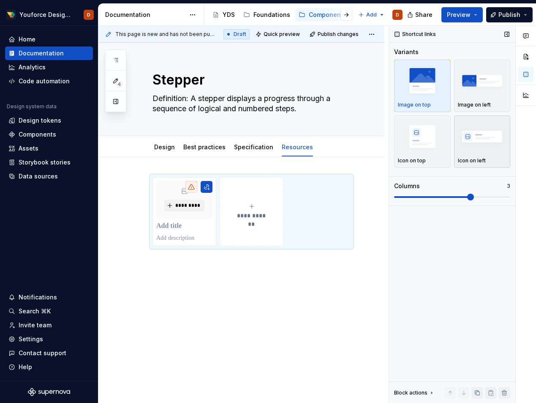
click at [468, 149] on img "button" at bounding box center [482, 136] width 49 height 31
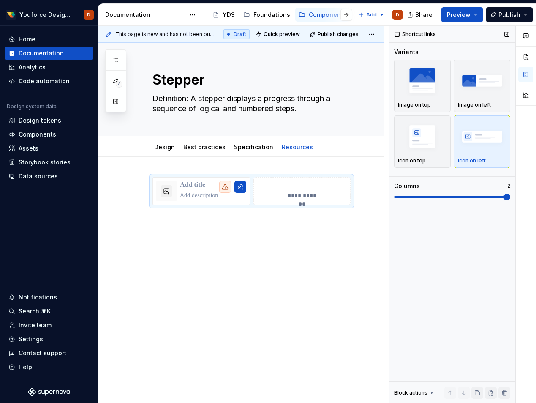
drag, startPoint x: 445, startPoint y: 201, endPoint x: 413, endPoint y: 200, distance: 32.6
click at [413, 200] on div "Variants Image on top Image on left Icon on top Icon on left Columns 2" at bounding box center [452, 127] width 116 height 158
click at [405, 197] on span at bounding box center [452, 197] width 116 height 2
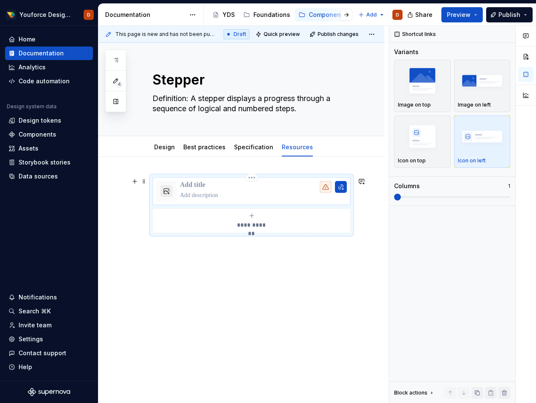
click at [169, 190] on button "button" at bounding box center [167, 191] width 12 height 12
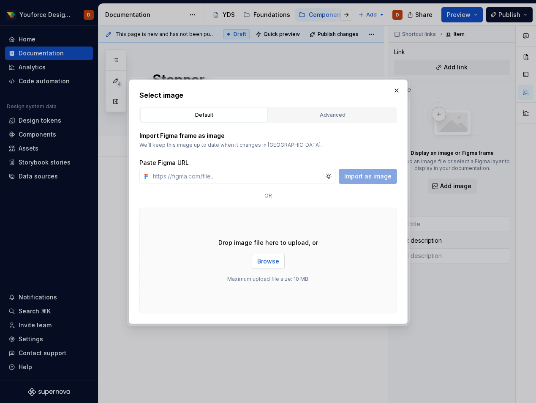
click at [259, 263] on span "Browse" at bounding box center [268, 261] width 22 height 8
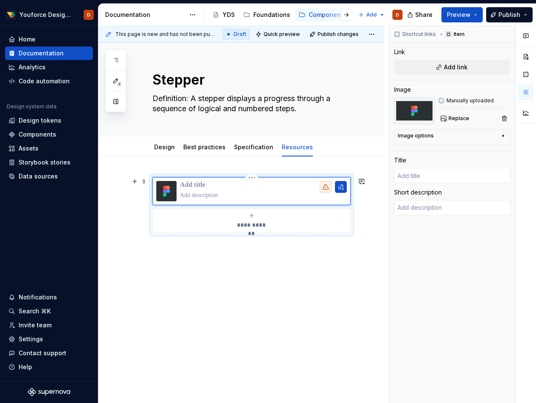
click at [200, 185] on p at bounding box center [263, 185] width 167 height 8
type textarea "*"
type input "F"
type textarea "*"
type input "Fi"
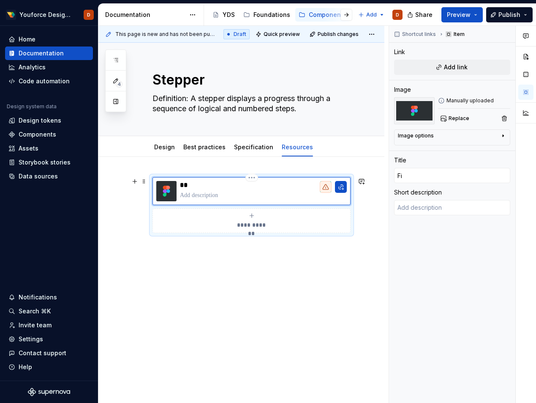
type textarea "*"
type input "Fig"
type textarea "*"
type input "Figm"
type textarea "*"
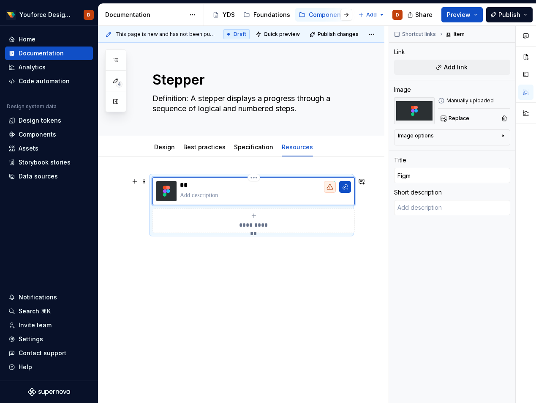
type input "Figma"
type textarea "*"
type textarea "G"
type textarea "*"
type textarea "Go"
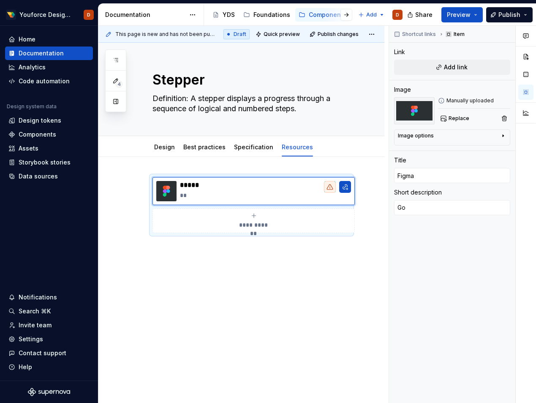
type textarea "*"
type textarea "Go"
type textarea "*"
type textarea "Go t"
type textarea "*"
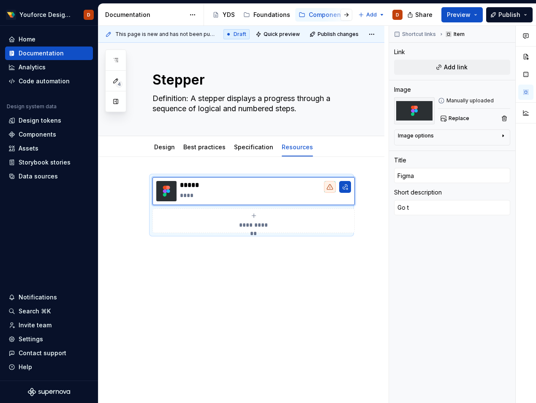
type textarea "Go to"
type textarea "*"
type textarea "Go to"
type textarea "*"
type textarea "Go to m"
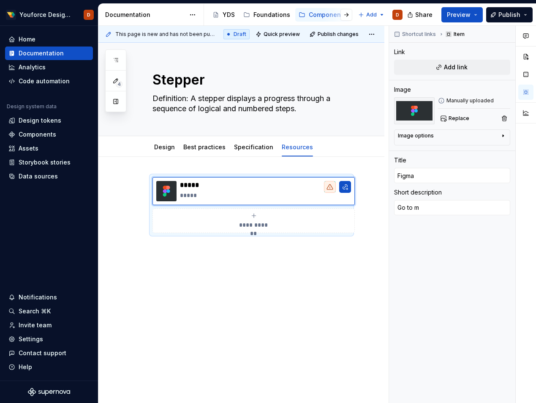
type textarea "*"
type textarea "Go to ma"
type textarea "*"
type textarea "Go to mai"
type textarea "*"
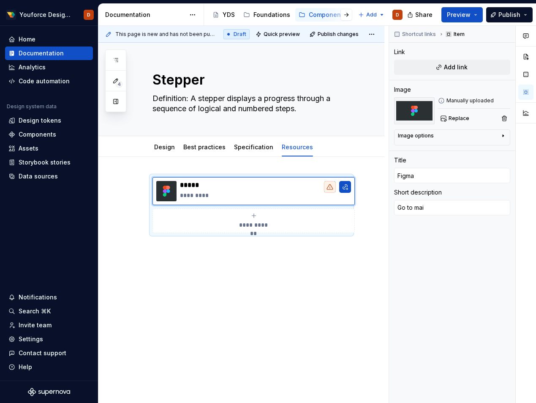
type textarea "Go to main"
type textarea "*"
type textarea "Go to main"
type textarea "*"
type textarea "Go to main c"
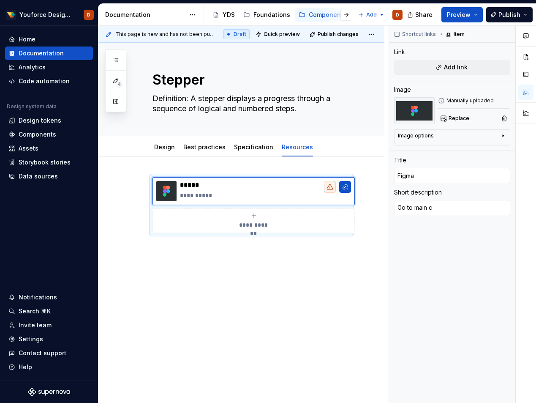
type textarea "*"
type textarea "Go to main co"
type textarea "*"
type textarea "Go to main com"
type textarea "*"
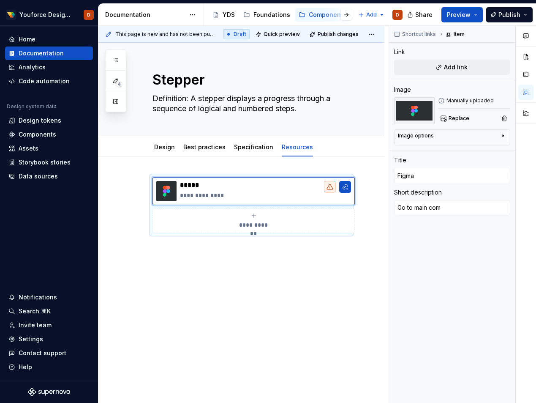
type textarea "Go to main comp"
type textarea "*"
type textarea "Go to main compo"
type textarea "*"
type textarea "Go to main compon"
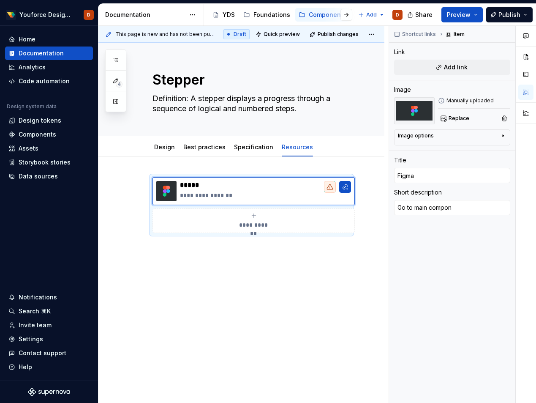
type textarea "*"
type textarea "Go to main compone"
type textarea "*"
type textarea "Go to main componen"
type textarea "*"
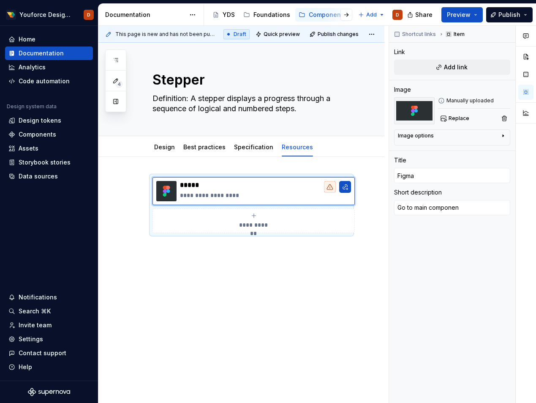
type textarea "Go to main component"
click at [343, 187] on button "button" at bounding box center [345, 187] width 12 height 12
type textarea "*"
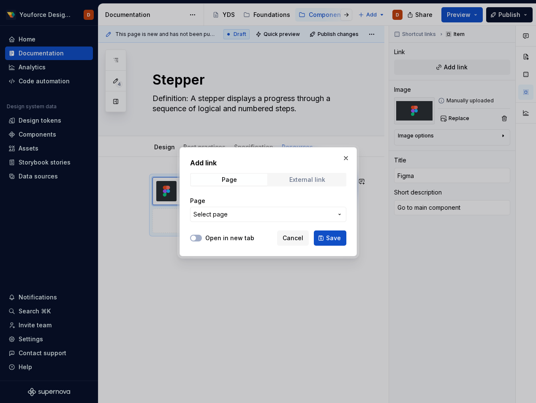
click at [297, 181] on div "External link" at bounding box center [307, 179] width 36 height 7
click at [233, 217] on input "URL" at bounding box center [268, 214] width 156 height 15
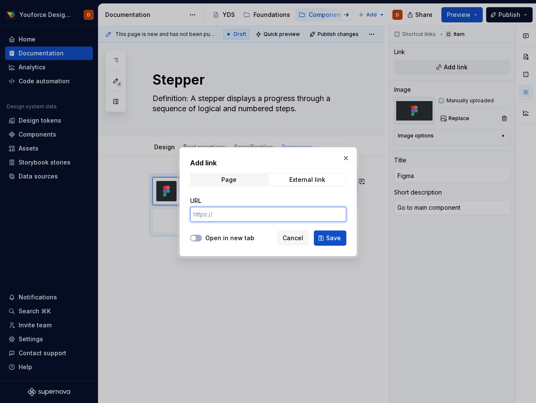
paste input "[URL][DOMAIN_NAME]"
type input "[URL][DOMAIN_NAME]"
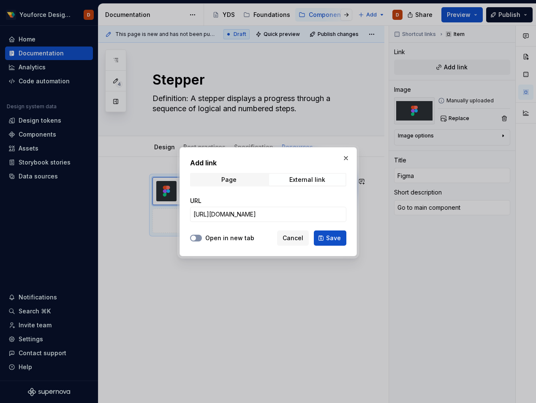
scroll to position [0, 0]
click at [196, 236] on span "button" at bounding box center [193, 237] width 5 height 5
click at [325, 234] on button "Save" at bounding box center [330, 237] width 33 height 15
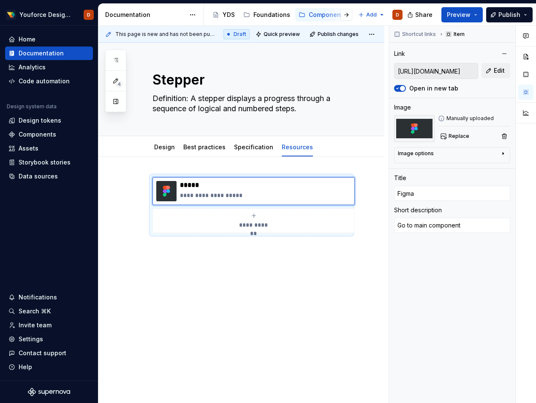
click at [268, 349] on div "**********" at bounding box center [241, 260] width 286 height 207
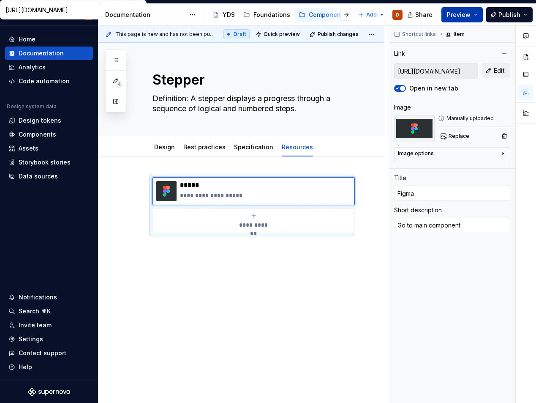
click at [474, 12] on button "Preview" at bounding box center [462, 14] width 41 height 15
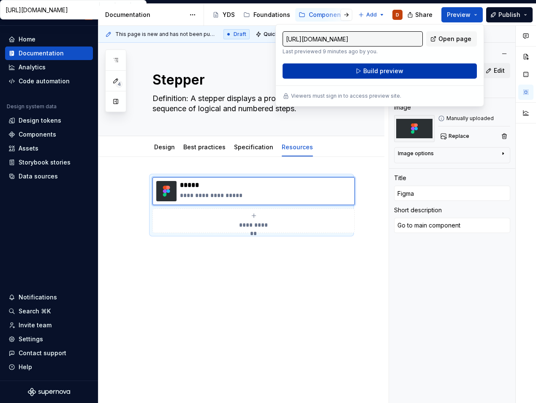
click at [389, 70] on span "Build preview" at bounding box center [383, 71] width 40 height 8
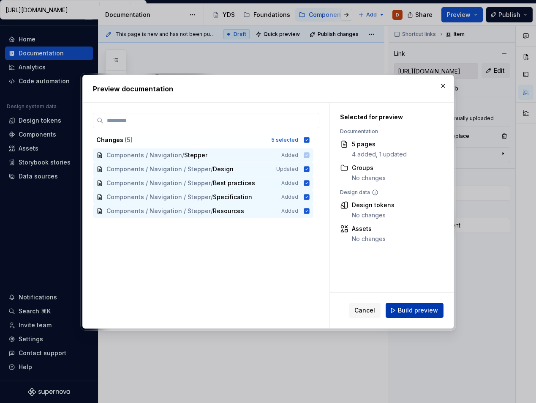
click at [403, 310] on span "Build preview" at bounding box center [418, 310] width 40 height 8
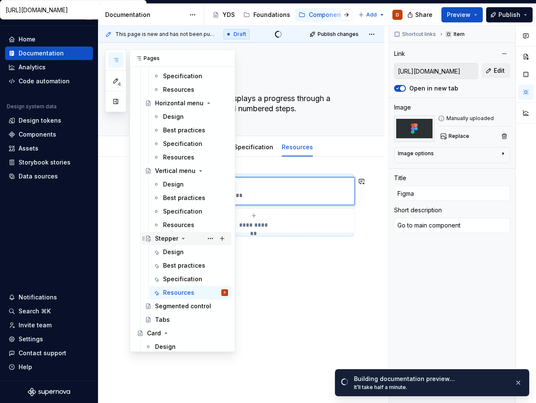
scroll to position [156, 0]
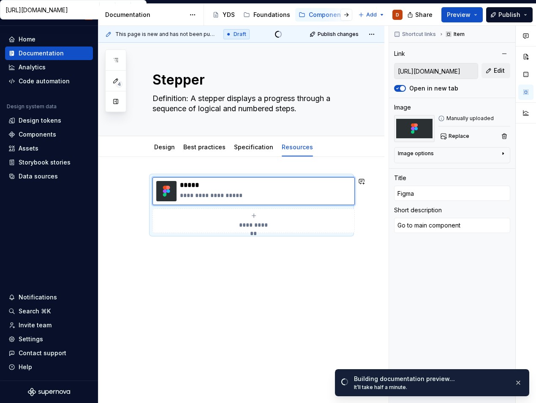
click at [311, 302] on div "**********" at bounding box center [241, 260] width 286 height 207
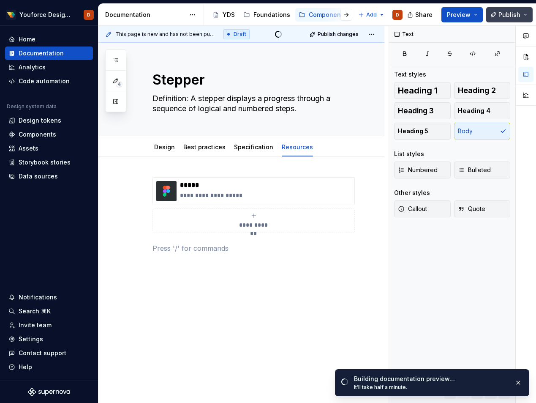
click at [508, 13] on span "Publish" at bounding box center [510, 15] width 22 height 8
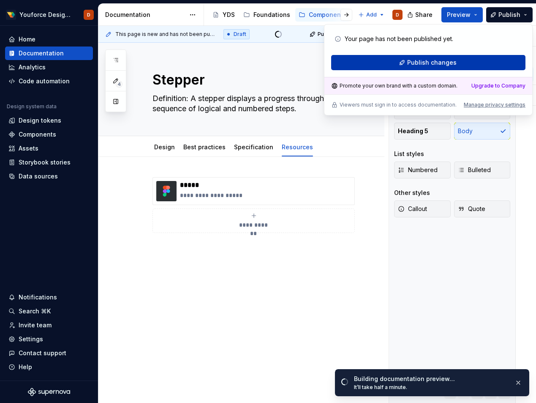
click at [416, 59] on span "Publish changes" at bounding box center [431, 62] width 49 height 8
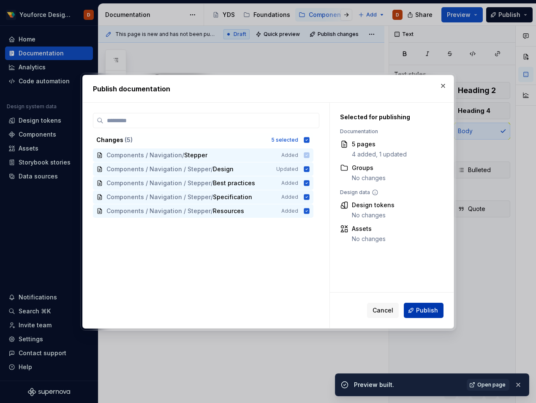
click at [426, 311] on span "Publish" at bounding box center [427, 310] width 22 height 8
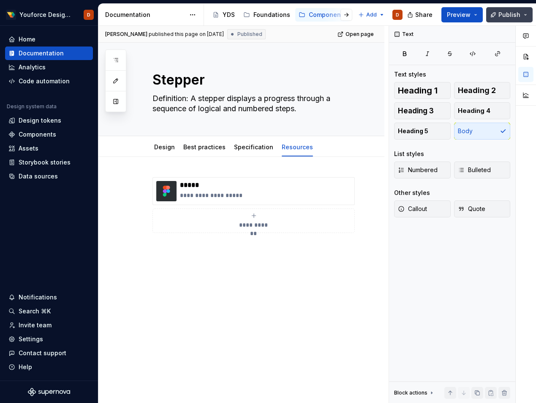
click at [518, 15] on span "Publish" at bounding box center [510, 15] width 22 height 8
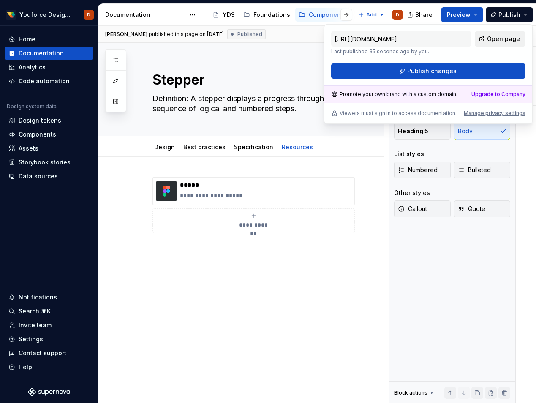
click at [499, 41] on span "Open page" at bounding box center [503, 39] width 33 height 8
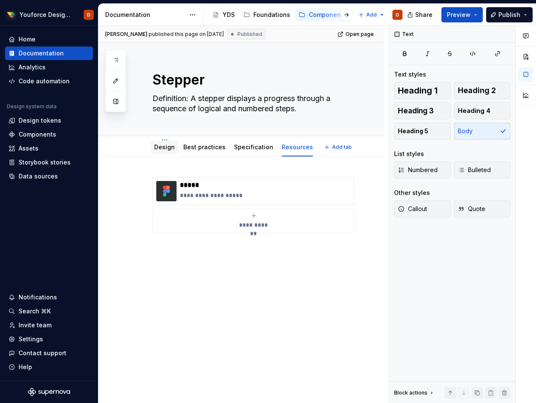
click at [166, 146] on link "Design" at bounding box center [164, 146] width 21 height 7
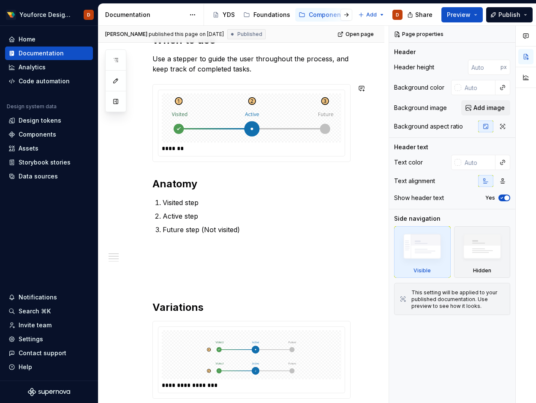
scroll to position [461, 0]
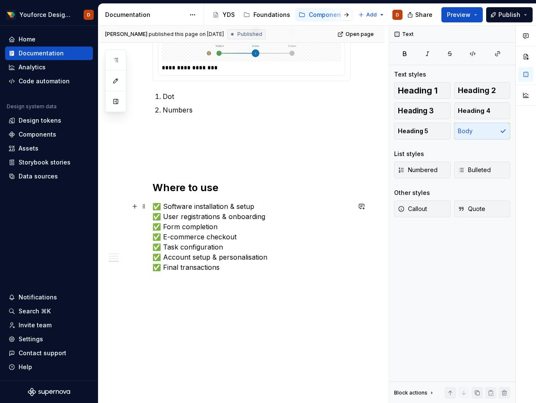
click at [230, 272] on p "✅ Software installation & setup ✅ User registrations & onboarding ✅ Form comple…" at bounding box center [252, 236] width 198 height 71
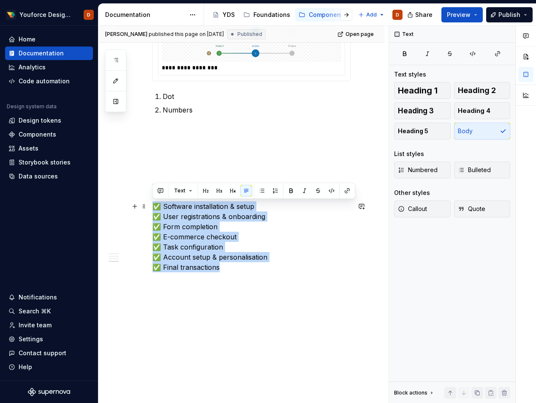
drag, startPoint x: 229, startPoint y: 268, endPoint x: 149, endPoint y: 206, distance: 101.9
click at [149, 206] on div "**********" at bounding box center [241, 49] width 286 height 707
click at [261, 189] on button "button" at bounding box center [262, 191] width 12 height 12
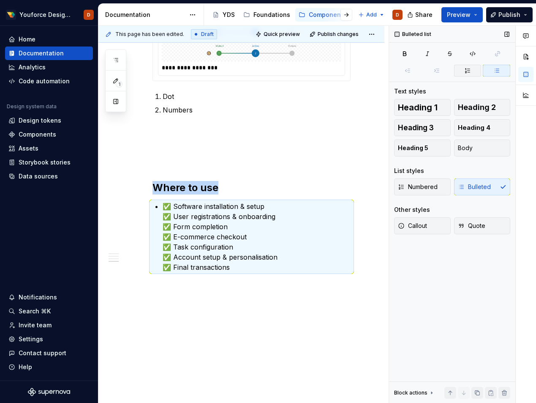
click at [469, 70] on icon "button" at bounding box center [467, 70] width 7 height 7
click at [464, 150] on span "Body" at bounding box center [465, 148] width 15 height 8
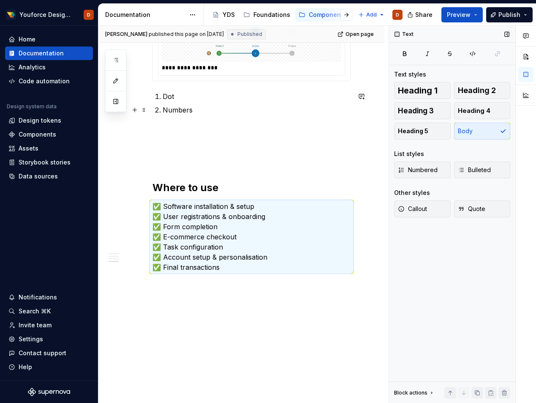
click at [289, 112] on p "Numbers" at bounding box center [257, 110] width 188 height 10
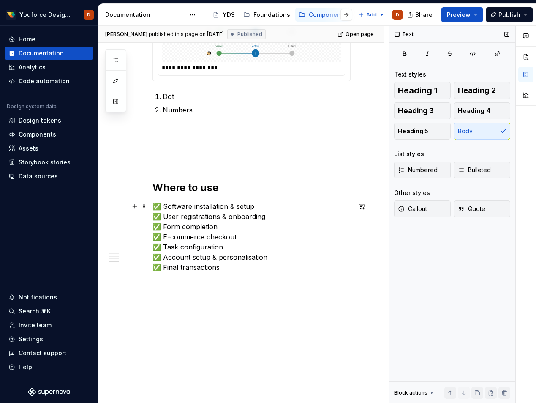
click at [266, 205] on p "✅ Software installation & setup ✅ User registrations & onboarding ✅ Form comple…" at bounding box center [252, 236] width 198 height 71
click at [181, 333] on div "**********" at bounding box center [241, 49] width 286 height 707
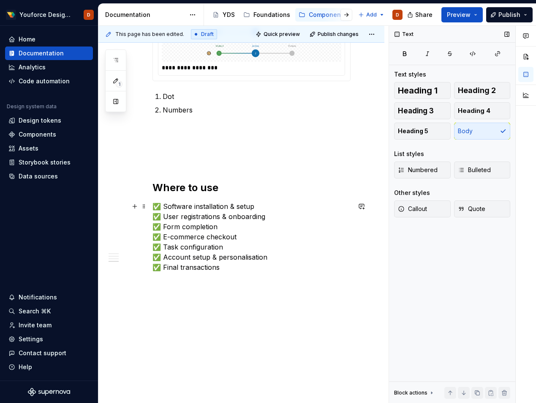
click at [240, 267] on p "✅ Software installation & setup ✅ User registrations & onboarding ✅ Form comple…" at bounding box center [252, 236] width 198 height 71
click at [363, 205] on button "button" at bounding box center [362, 206] width 12 height 12
type textarea "*"
click at [361, 238] on button "Send" at bounding box center [362, 233] width 11 height 11
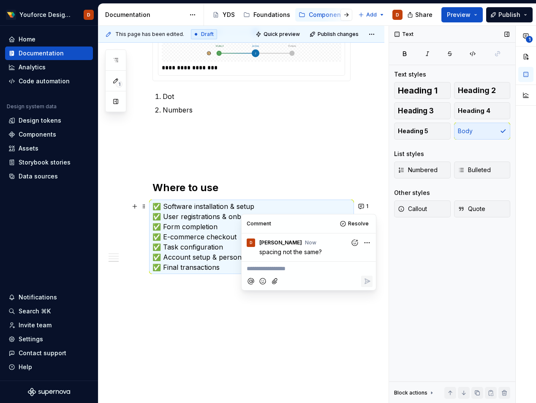
click at [271, 340] on div "**********" at bounding box center [241, 57] width 286 height 723
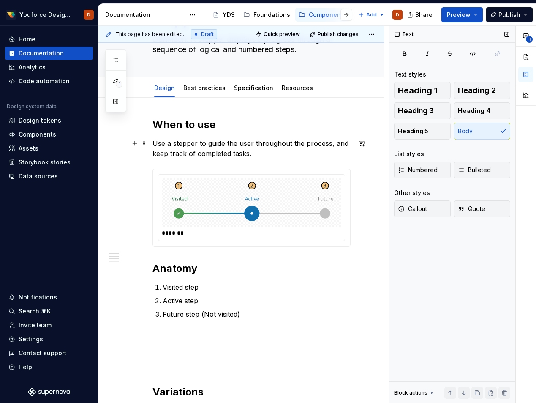
scroll to position [0, 0]
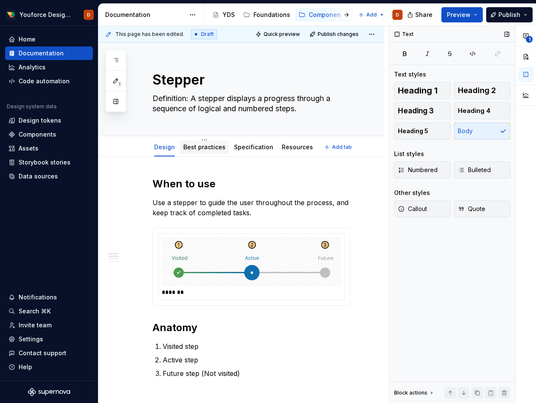
click at [205, 145] on link "Best practices" at bounding box center [204, 146] width 42 height 7
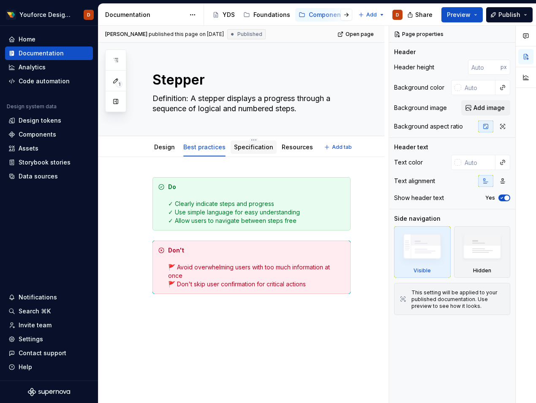
click at [249, 147] on link "Specification" at bounding box center [253, 146] width 39 height 7
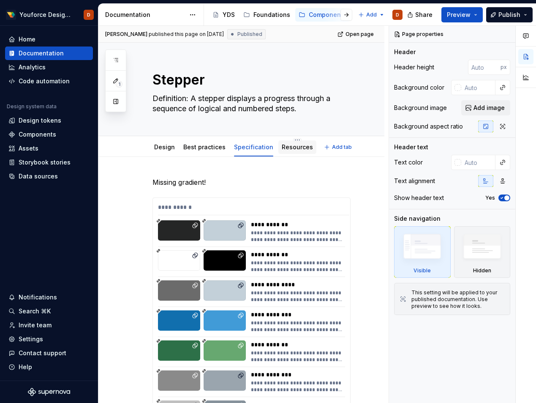
click at [289, 147] on link "Resources" at bounding box center [297, 146] width 31 height 7
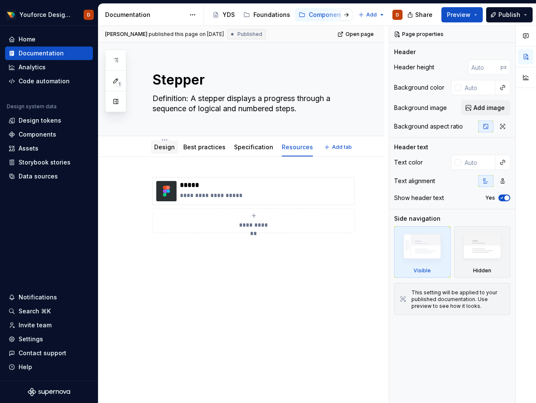
click at [167, 149] on link "Design" at bounding box center [164, 146] width 21 height 7
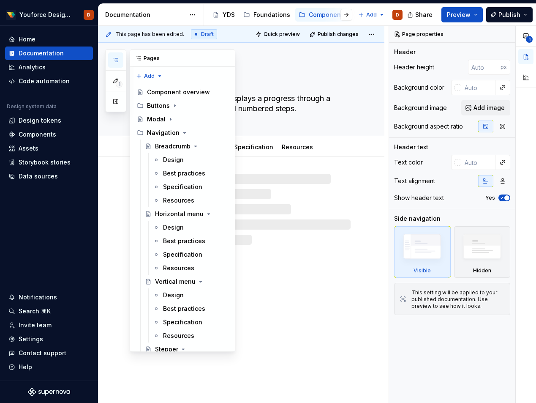
click at [115, 59] on icon "button" at bounding box center [115, 60] width 7 height 7
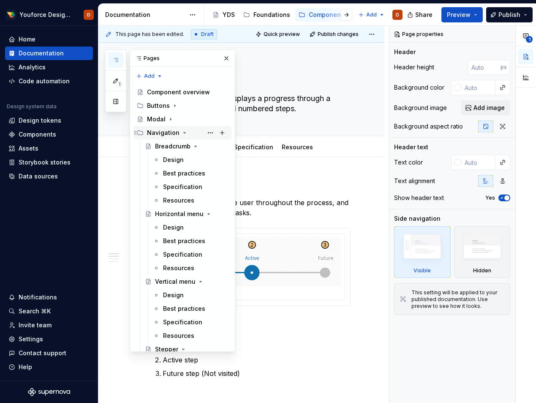
click at [184, 132] on icon "Page tree" at bounding box center [185, 132] width 2 height 1
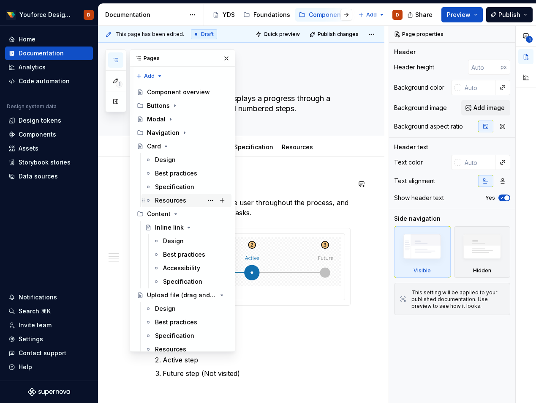
scroll to position [6, 0]
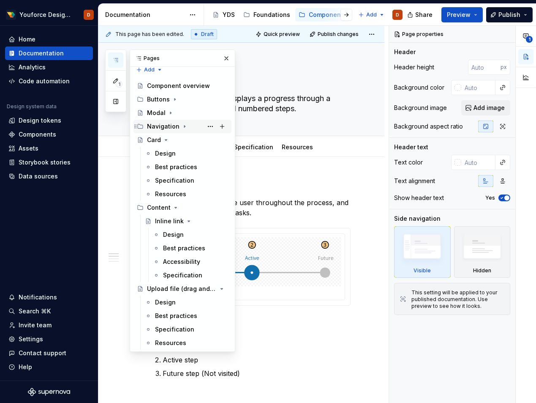
click at [178, 127] on div "Navigation" at bounding box center [187, 126] width 81 height 12
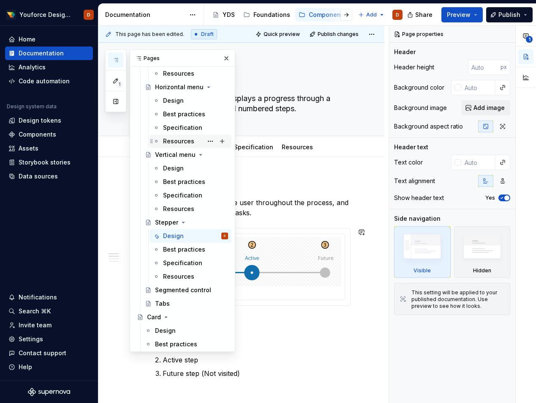
scroll to position [304, 0]
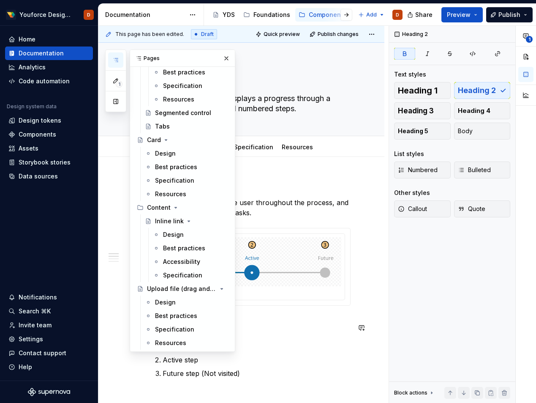
click at [300, 323] on h2 "Anatomy" at bounding box center [252, 328] width 198 height 14
click at [165, 139] on icon "Page tree" at bounding box center [166, 139] width 2 height 1
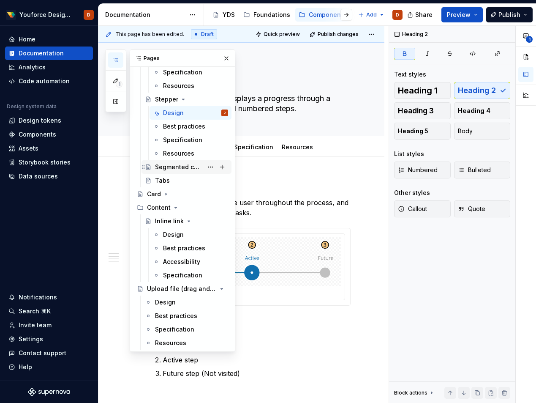
click at [177, 165] on div "Segmented control" at bounding box center [179, 167] width 48 height 8
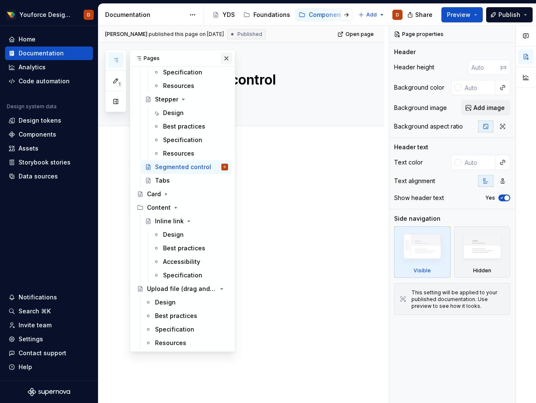
click at [230, 59] on button "button" at bounding box center [227, 58] width 12 height 12
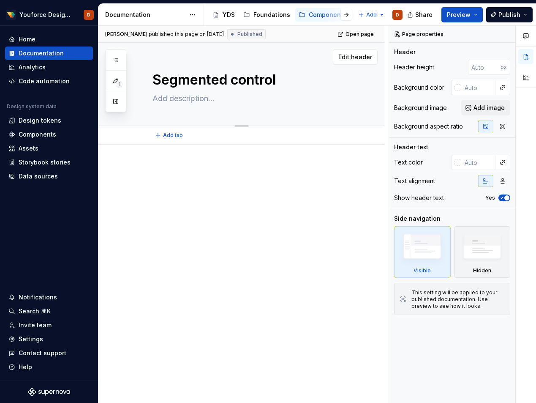
click at [192, 98] on textarea at bounding box center [250, 99] width 198 height 14
paste textarea "Definition: A segmented control is a component that switches between different …"
type textarea "*"
type textarea "Definition: A segmented control is a component that switches between different …"
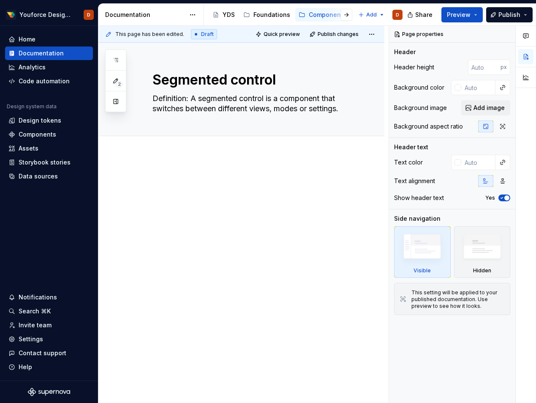
type textarea "*"
type textarea "Definition: A segmented control is a component that switches between different …"
type textarea "*"
click at [163, 142] on span "Add tab" at bounding box center [173, 145] width 20 height 7
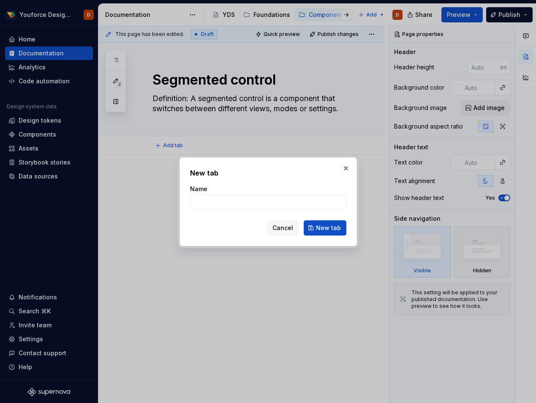
type input "d"
type textarea "*"
type input "Design"
click at [320, 229] on span "New tab" at bounding box center [328, 228] width 25 height 8
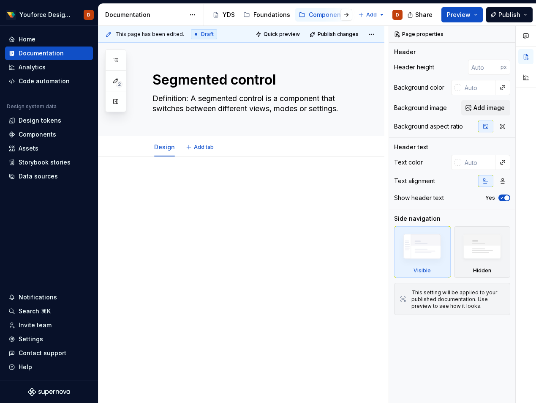
type textarea "*"
click at [204, 152] on button "Add tab" at bounding box center [200, 147] width 34 height 12
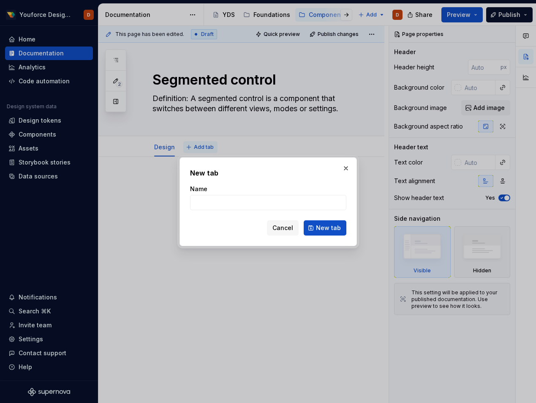
type input "b"
type textarea "*"
type input "Best practices"
click at [330, 226] on span "New tab" at bounding box center [328, 228] width 25 height 8
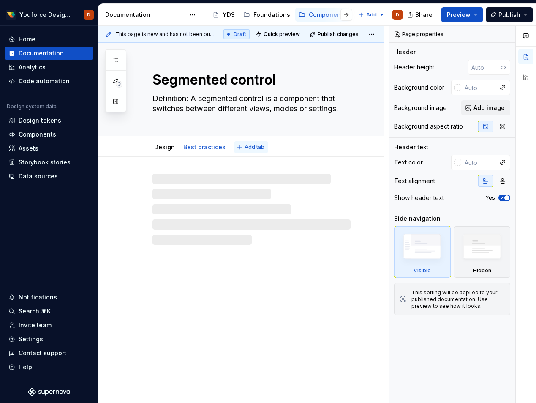
type textarea "*"
click at [245, 145] on span "Add tab" at bounding box center [255, 147] width 20 height 7
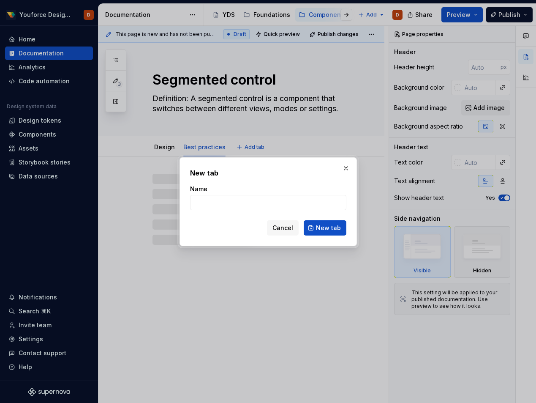
type input "s"
type textarea "*"
type input "Specification"
click at [331, 232] on button "New tab" at bounding box center [325, 227] width 43 height 15
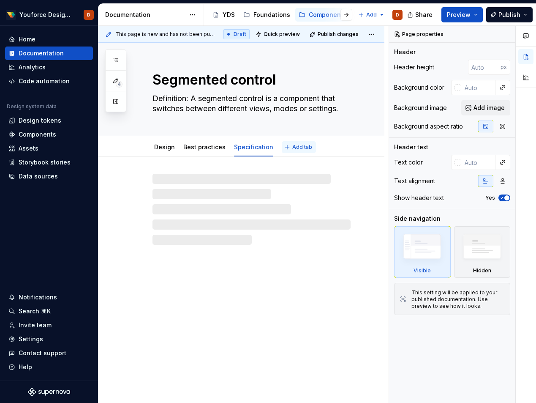
click at [285, 149] on button "Add tab" at bounding box center [299, 147] width 34 height 12
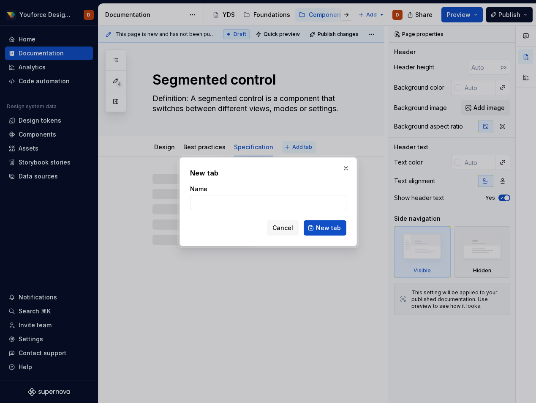
type textarea "*"
type input "re"
type textarea "*"
type input "Resources"
click at [326, 227] on span "New tab" at bounding box center [328, 228] width 25 height 8
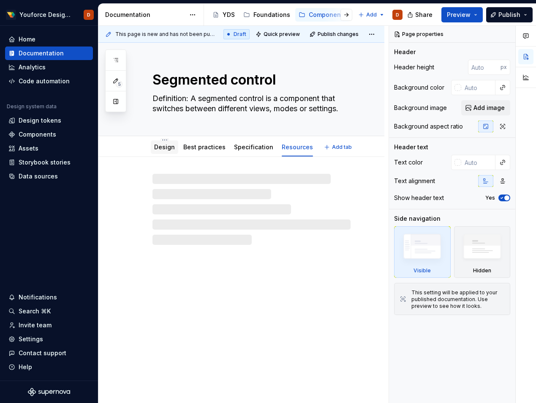
click at [159, 149] on link "Design" at bounding box center [164, 146] width 21 height 7
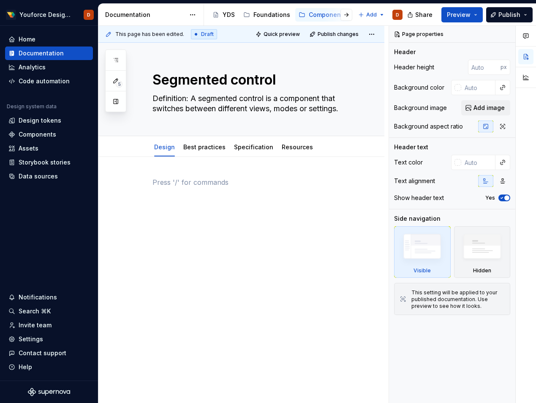
click at [181, 179] on p at bounding box center [252, 182] width 198 height 10
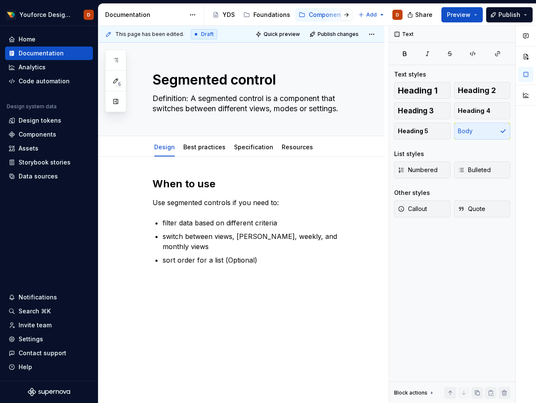
type textarea "*"
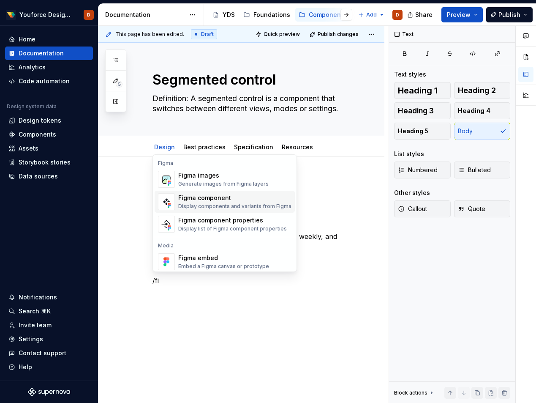
click at [191, 197] on div "Figma component" at bounding box center [234, 198] width 113 height 8
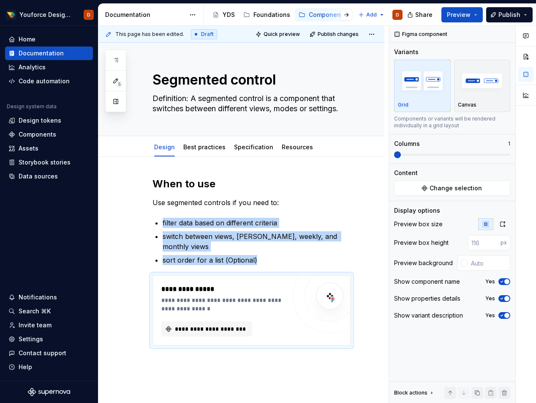
click at [194, 373] on div "**********" at bounding box center [241, 316] width 286 height 319
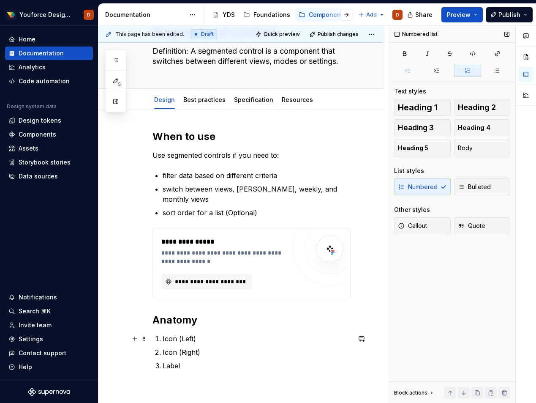
scroll to position [47, 0]
click at [192, 102] on link "Best practices" at bounding box center [204, 99] width 42 height 7
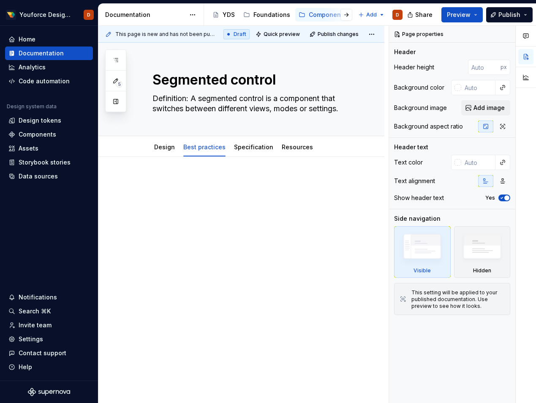
type textarea "*"
click at [205, 193] on div at bounding box center [252, 193] width 198 height 32
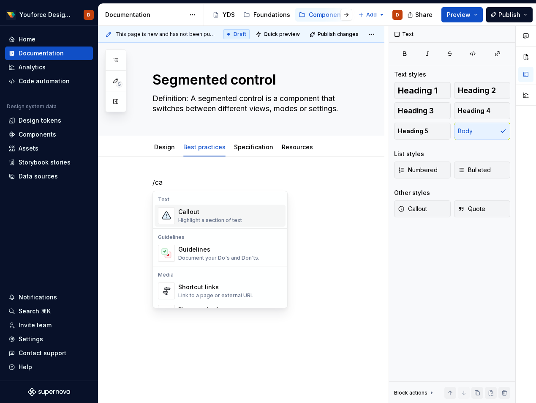
click at [187, 215] on div "Callout" at bounding box center [210, 212] width 64 height 8
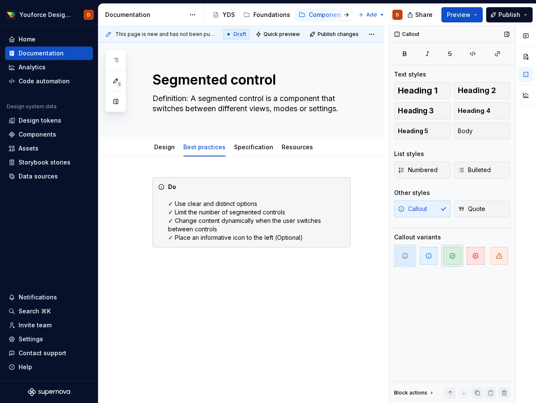
click at [450, 256] on icon "button" at bounding box center [452, 255] width 7 height 7
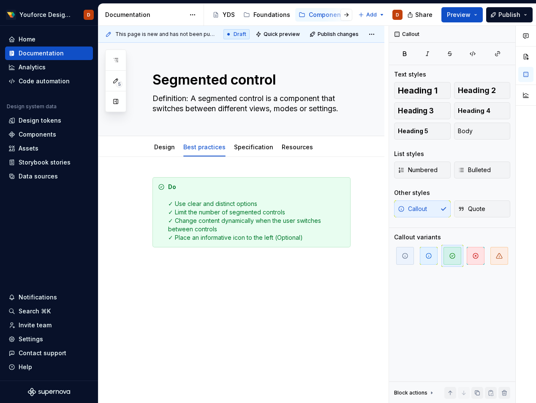
click at [271, 269] on div "Do ✓ Use clear and distinct options ✓ Limit the number of segmented controls ✓ …" at bounding box center [241, 267] width 286 height 221
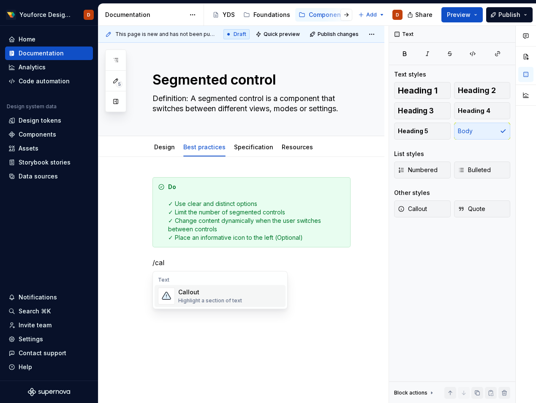
click at [197, 290] on div "Callout" at bounding box center [210, 292] width 64 height 8
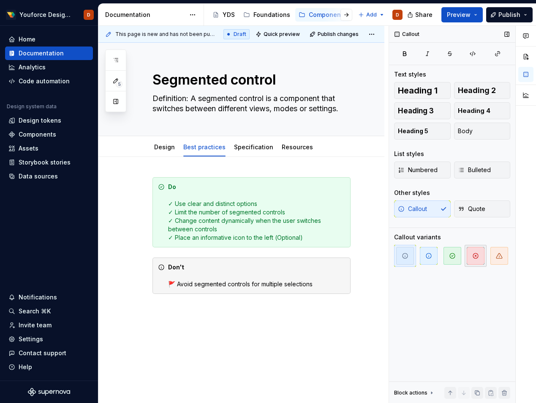
click at [470, 262] on span "button" at bounding box center [476, 256] width 18 height 18
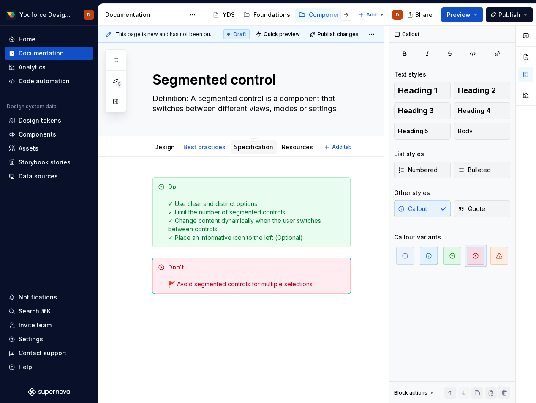
click at [240, 147] on link "Specification" at bounding box center [253, 146] width 39 height 7
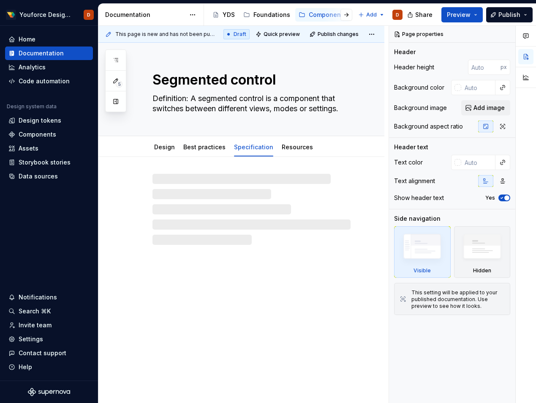
type textarea "*"
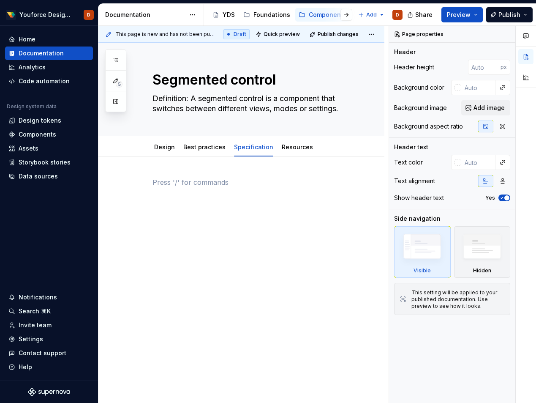
click at [211, 187] on div at bounding box center [252, 193] width 198 height 32
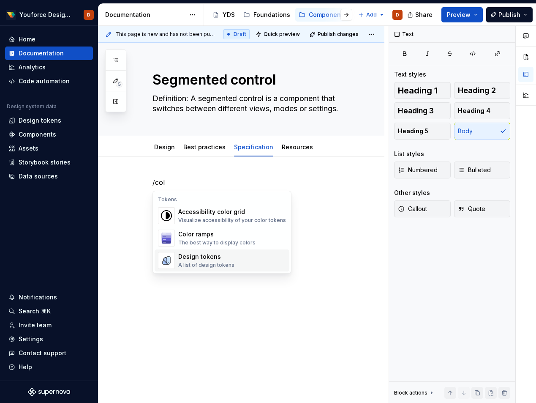
click at [197, 253] on div "Design tokens" at bounding box center [206, 256] width 56 height 8
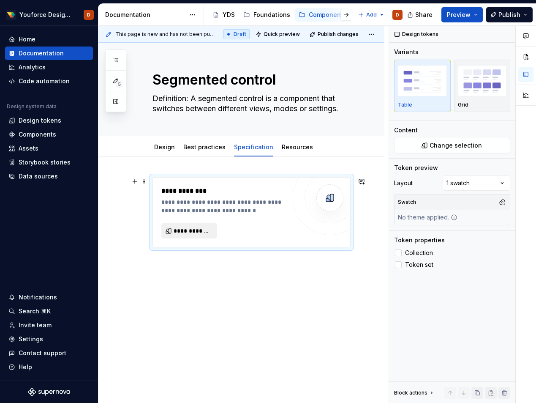
click at [175, 232] on span "**********" at bounding box center [193, 231] width 38 height 8
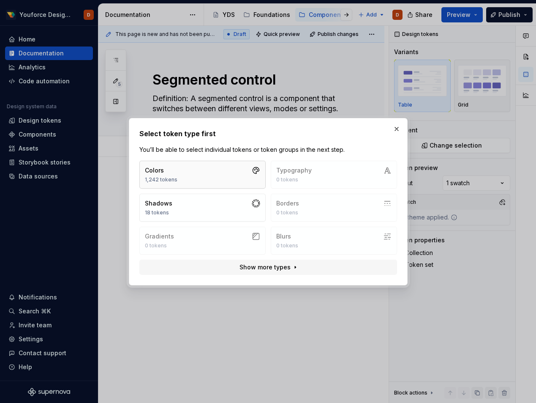
click at [202, 178] on button "Colors 1,242 tokens" at bounding box center [202, 175] width 126 height 28
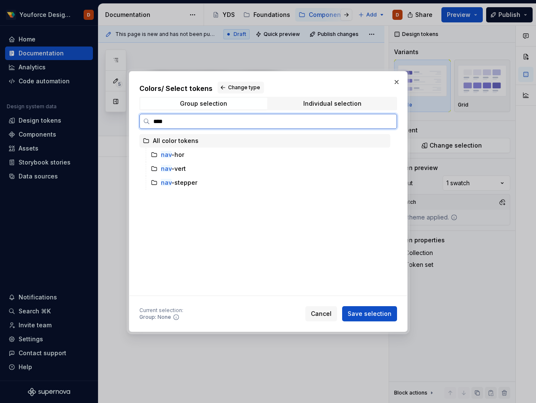
type input "*****"
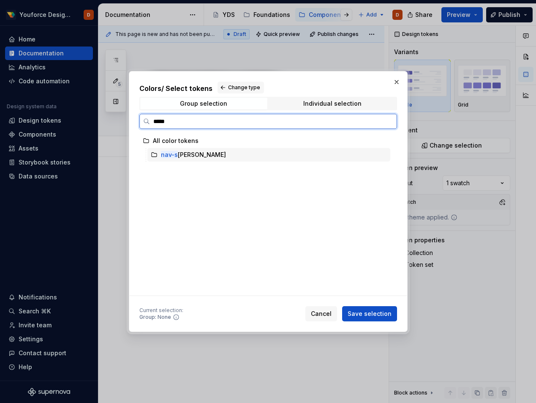
click at [184, 156] on div "nav-s [PERSON_NAME]" at bounding box center [193, 154] width 65 height 8
type textarea "*"
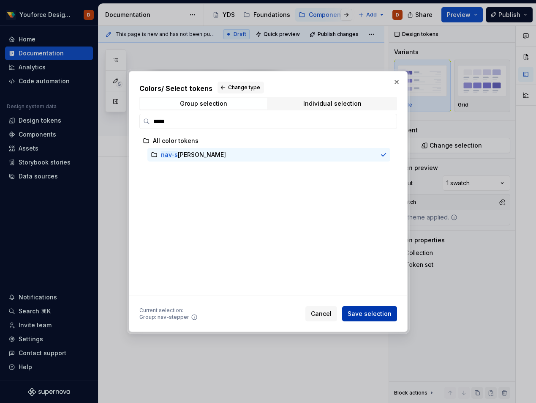
click at [371, 316] on span "Save selection" at bounding box center [370, 313] width 44 height 8
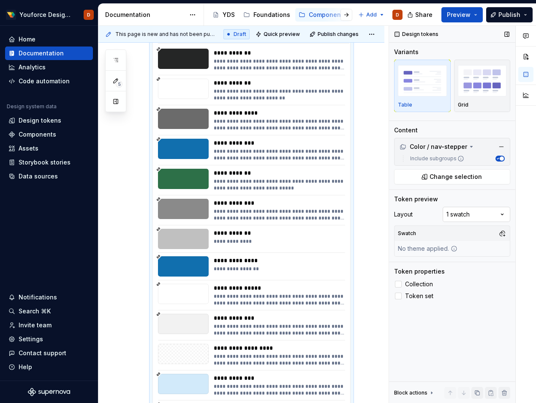
click at [493, 216] on div "Comments Open comments No comments yet Select ‘Comment’ from the block context …" at bounding box center [462, 214] width 147 height 377
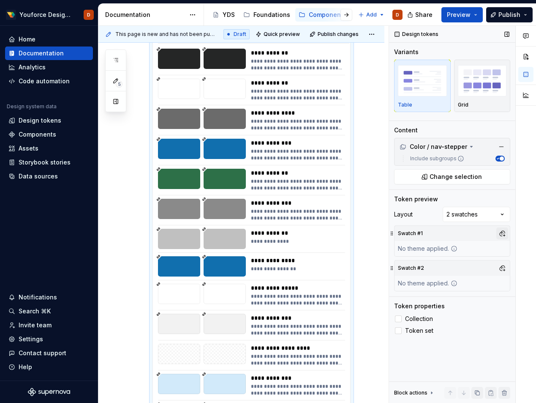
click at [504, 233] on button "button" at bounding box center [503, 233] width 12 height 12
type input "li"
click at [417, 278] on div "Suggestions" at bounding box center [415, 279] width 7 height 7
click at [476, 329] on div "Comments Open comments No comments yet Select ‘Comment’ from the block context …" at bounding box center [462, 214] width 147 height 377
click at [504, 268] on button "button" at bounding box center [503, 268] width 12 height 12
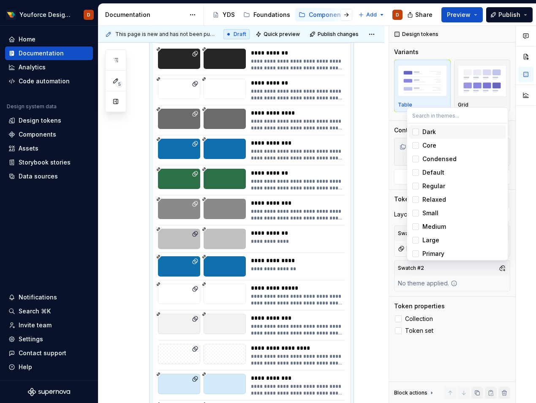
click at [423, 131] on div "Dark" at bounding box center [430, 132] width 14 height 8
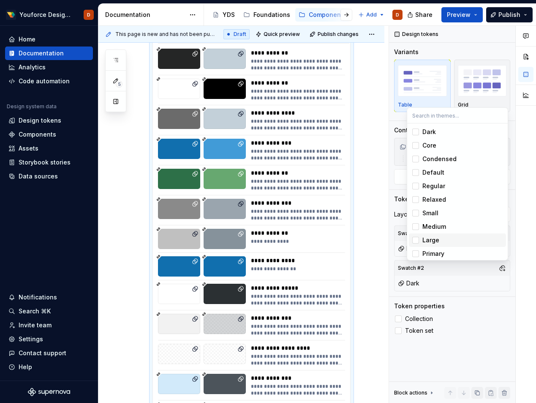
click at [467, 315] on div "Comments Open comments No comments yet Select ‘Comment’ from the block context …" at bounding box center [462, 214] width 147 height 377
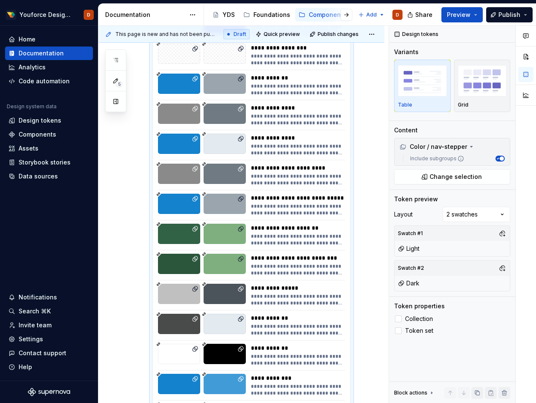
scroll to position [941, 0]
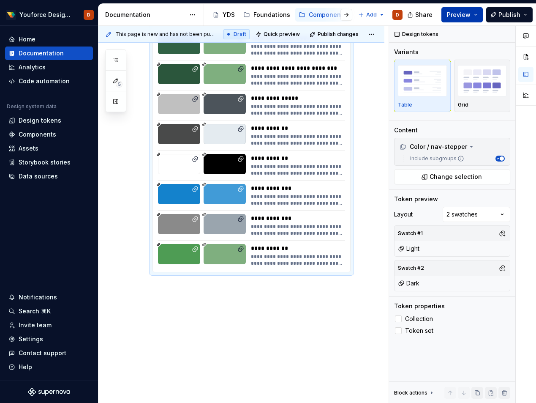
click at [468, 13] on span "Preview" at bounding box center [459, 15] width 24 height 8
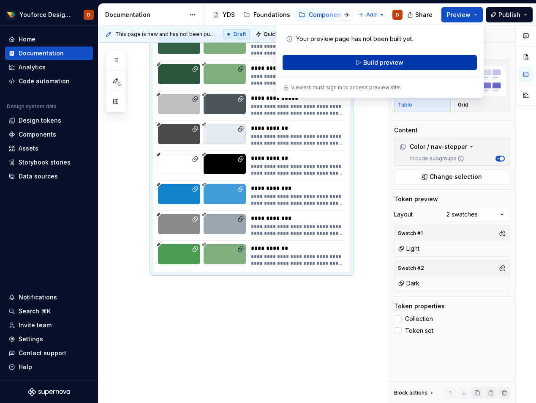
click at [380, 62] on span "Build preview" at bounding box center [383, 62] width 40 height 8
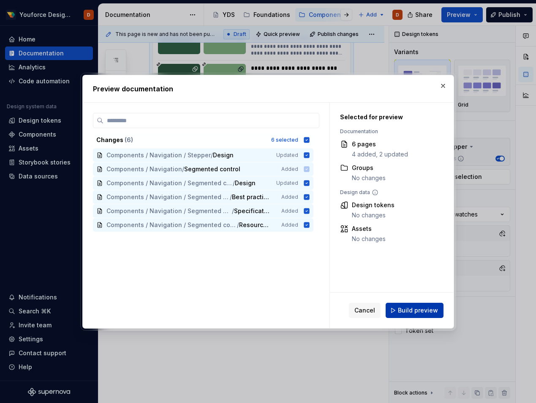
click at [414, 309] on span "Build preview" at bounding box center [418, 310] width 40 height 8
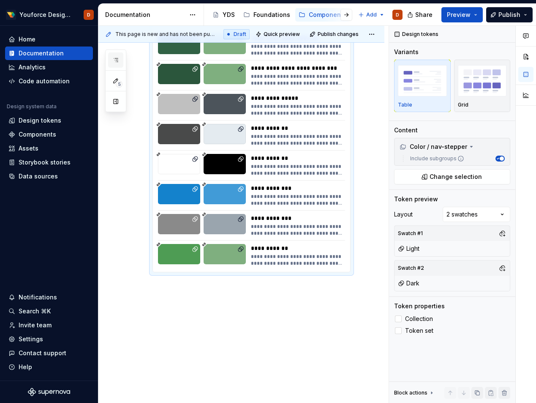
click at [116, 61] on icon "button" at bounding box center [115, 60] width 7 height 7
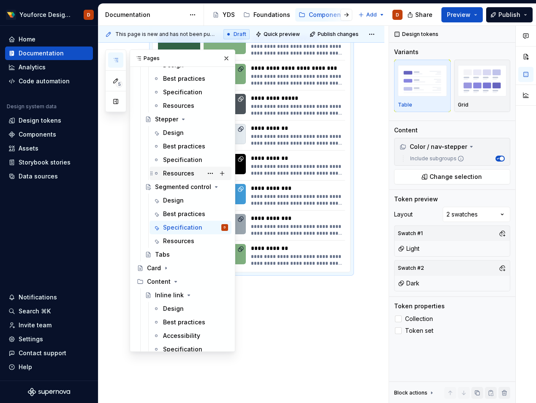
scroll to position [304, 0]
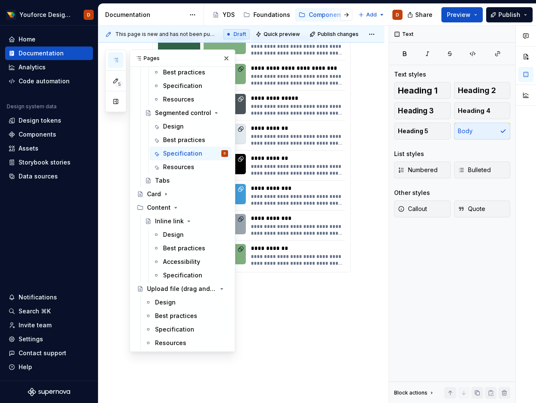
click at [225, 59] on button "button" at bounding box center [227, 58] width 12 height 12
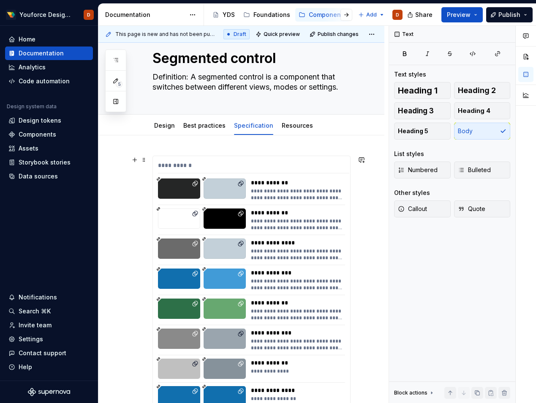
scroll to position [0, 0]
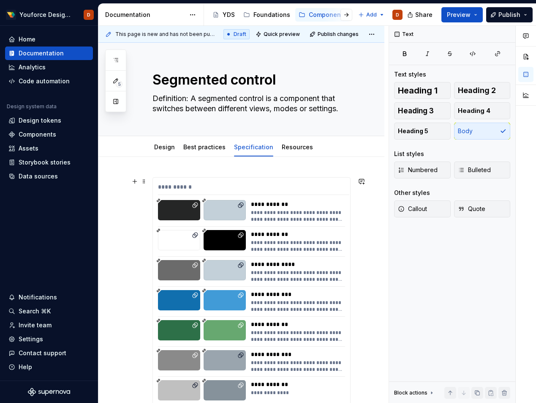
type textarea "*"
